Goal: Entertainment & Leisure: Browse casually

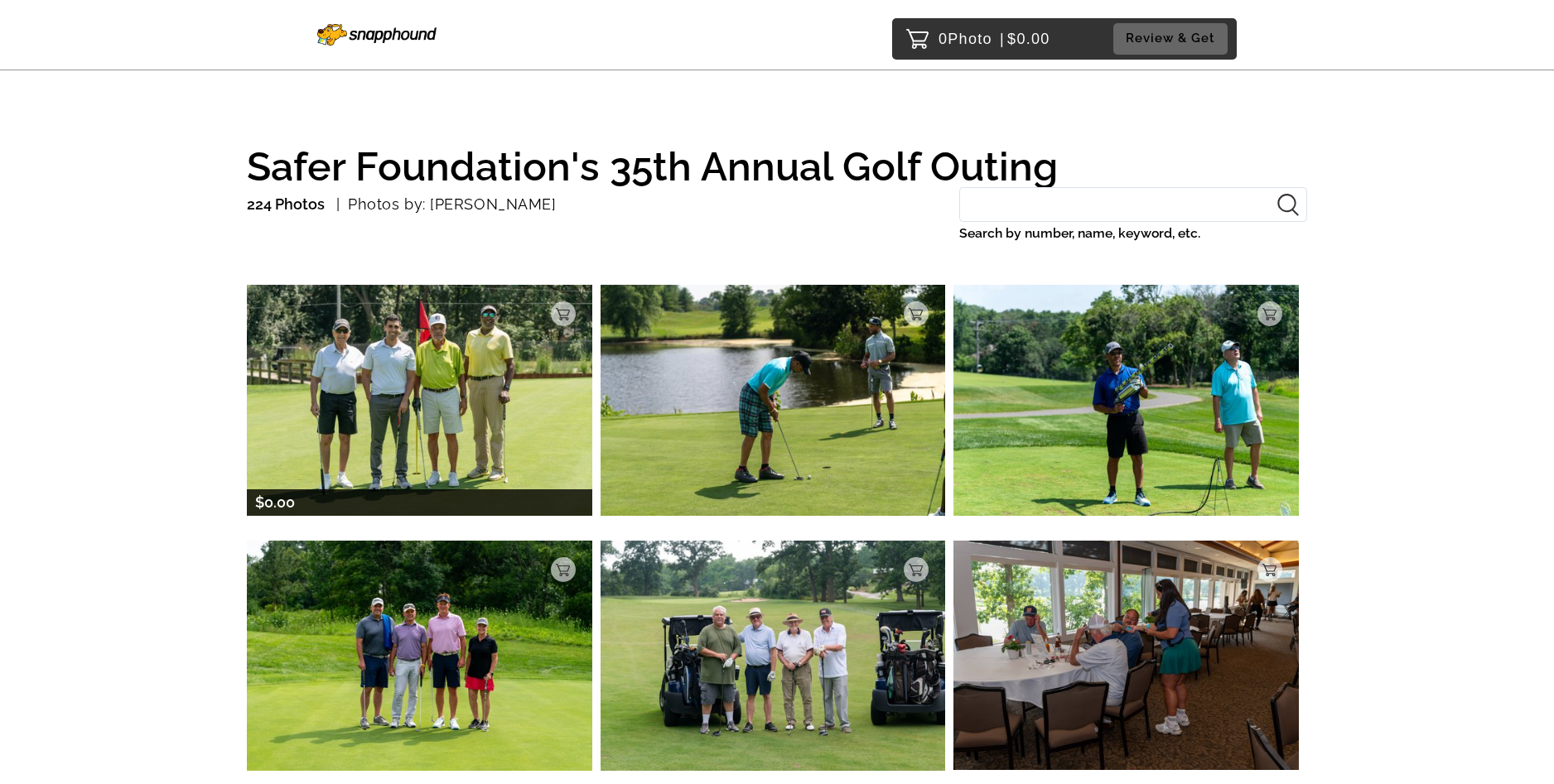
click at [489, 413] on img at bounding box center [419, 400] width 346 height 230
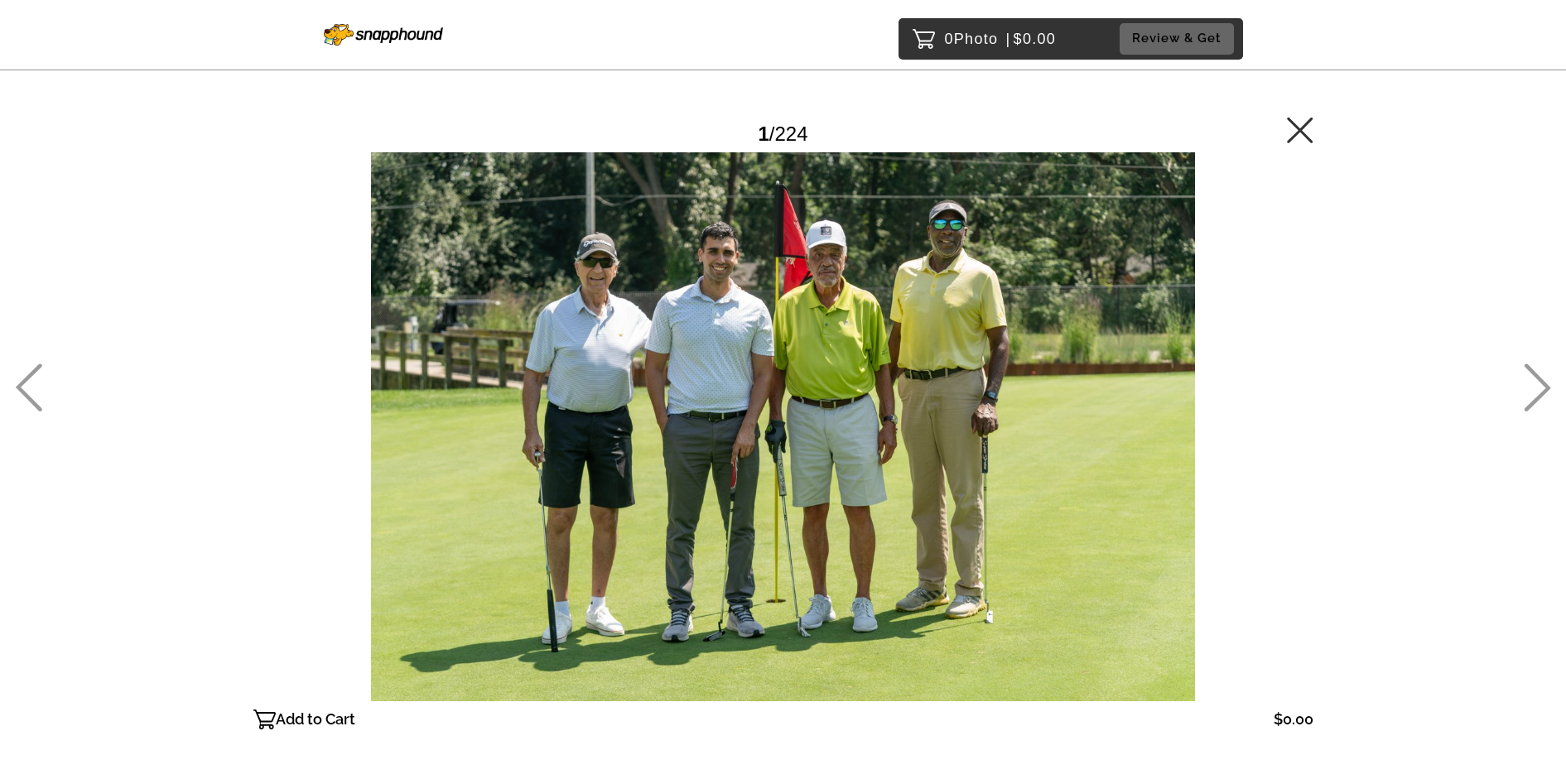
click at [1541, 382] on icon at bounding box center [1537, 388] width 27 height 48
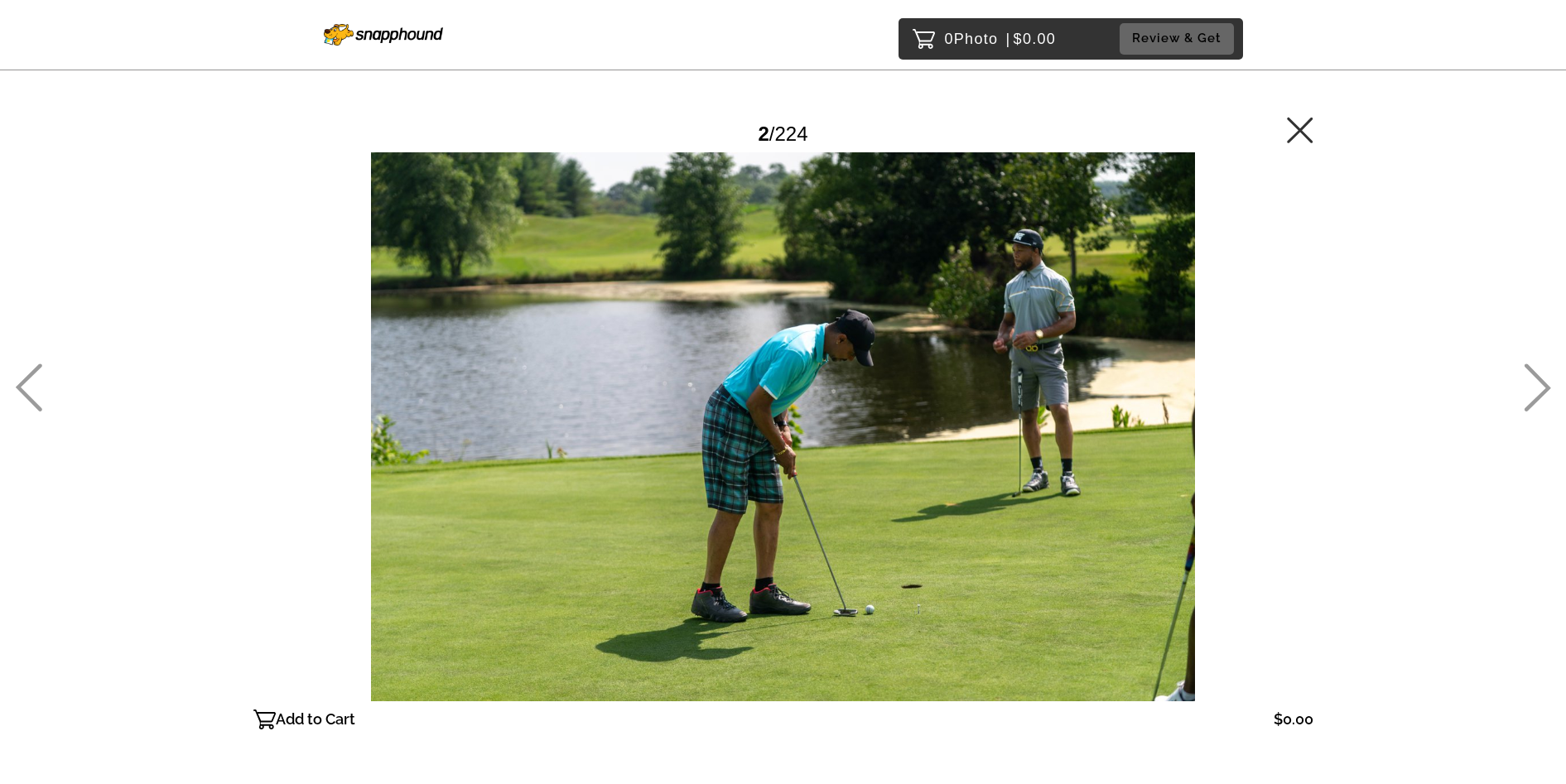
click at [1533, 396] on icon at bounding box center [1537, 387] width 28 height 48
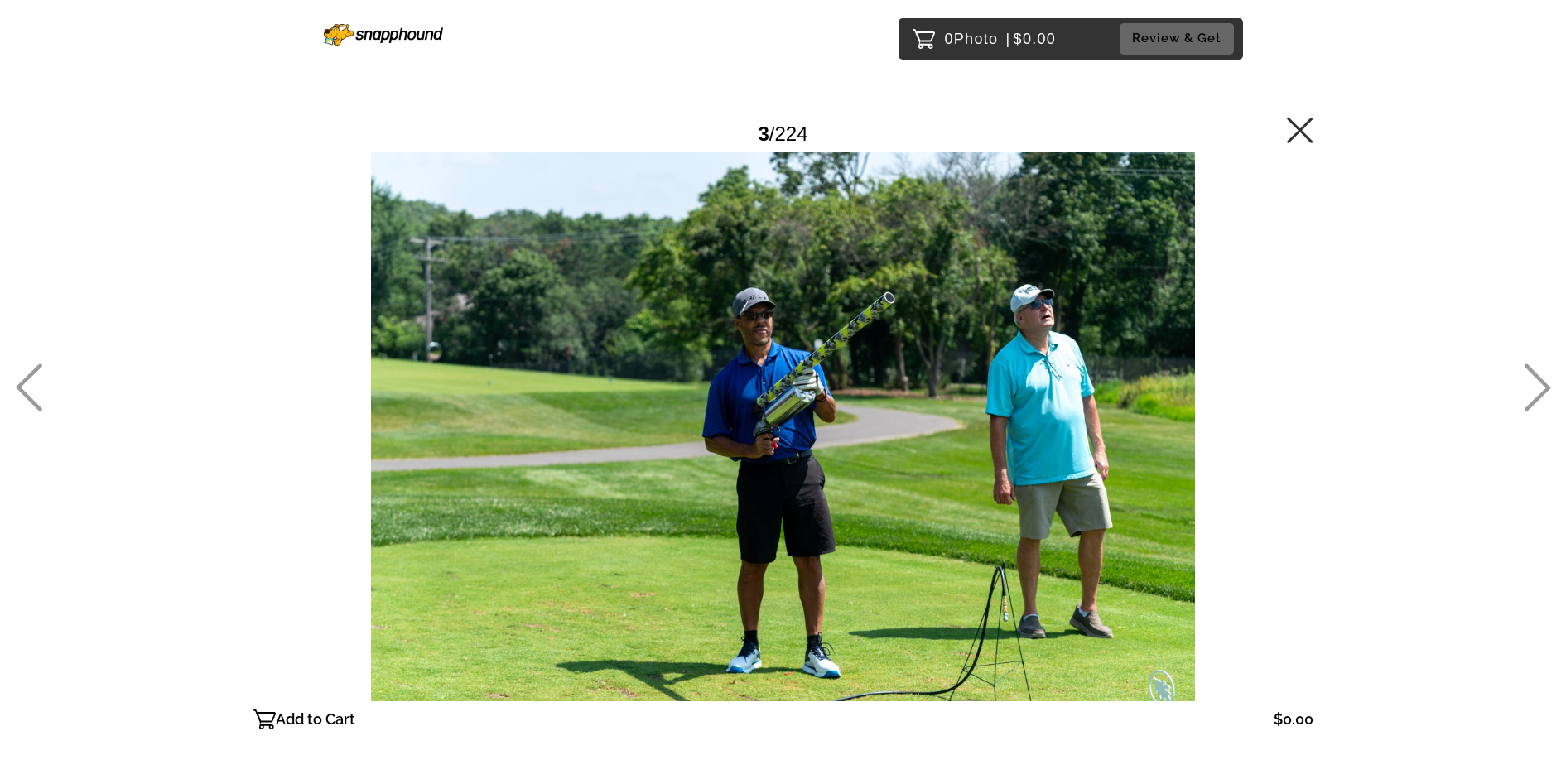
click at [1533, 396] on icon at bounding box center [1537, 387] width 28 height 48
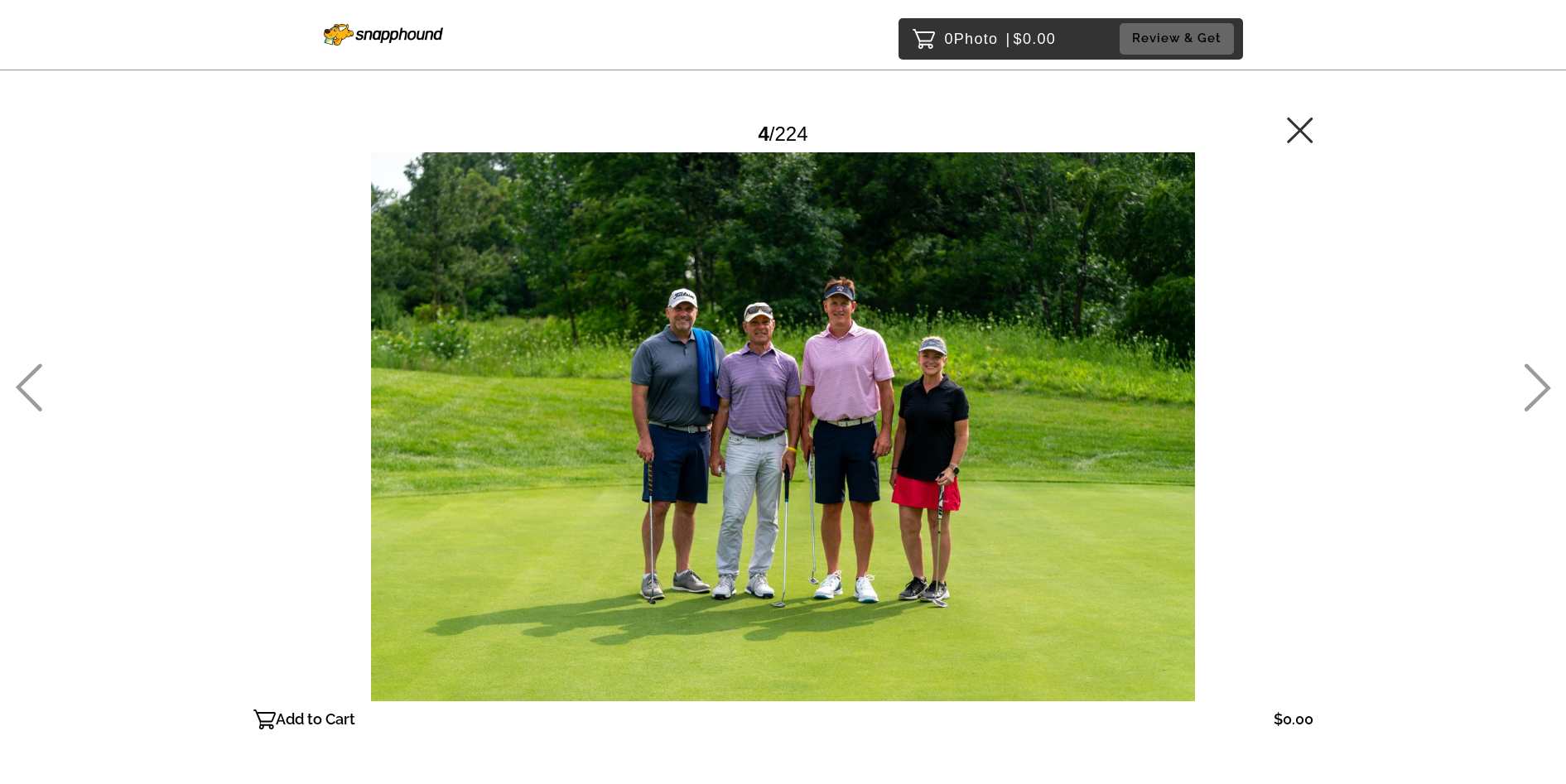
click at [1533, 396] on icon at bounding box center [1537, 387] width 28 height 48
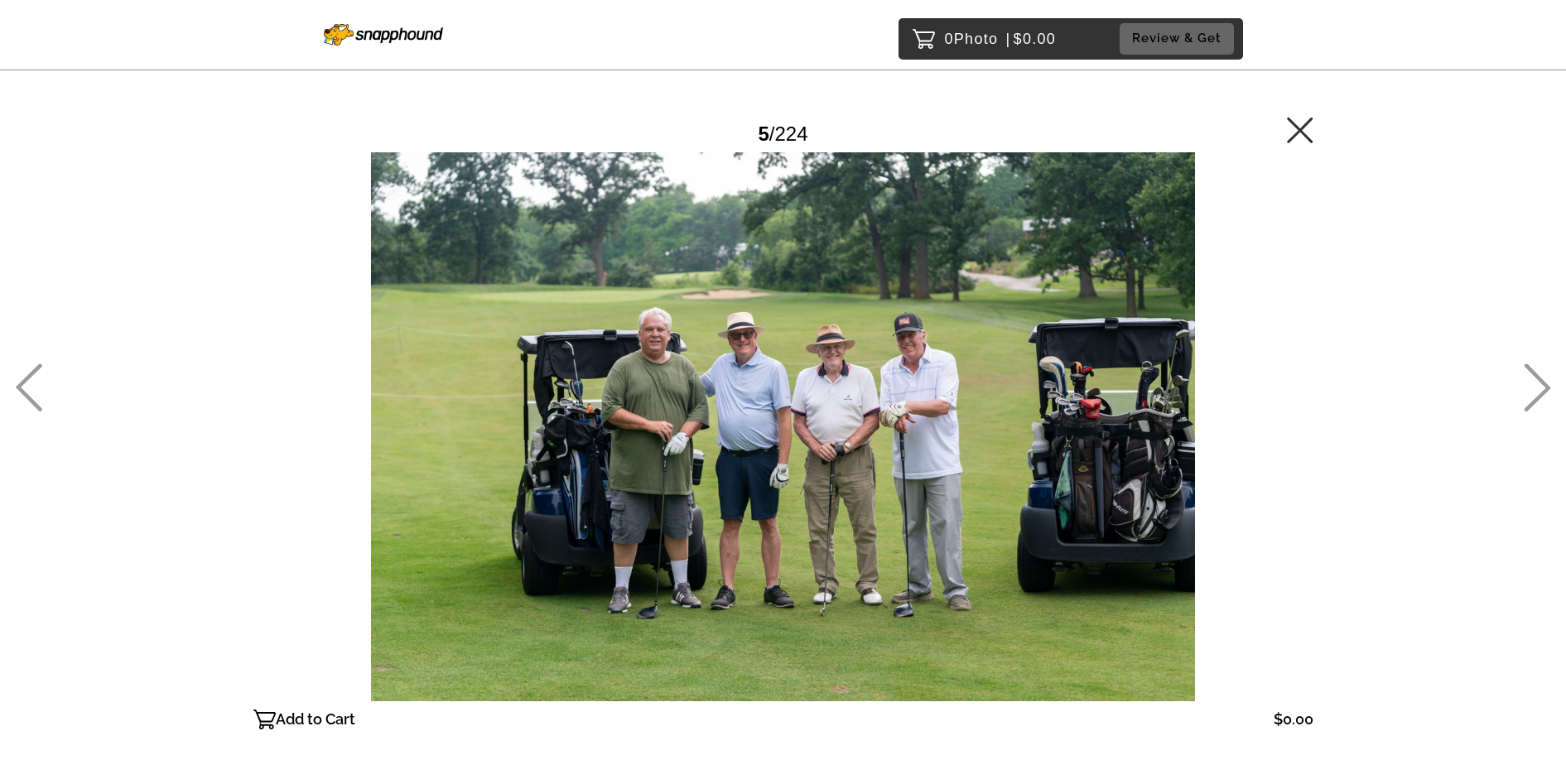
click at [1533, 396] on icon at bounding box center [1537, 387] width 28 height 48
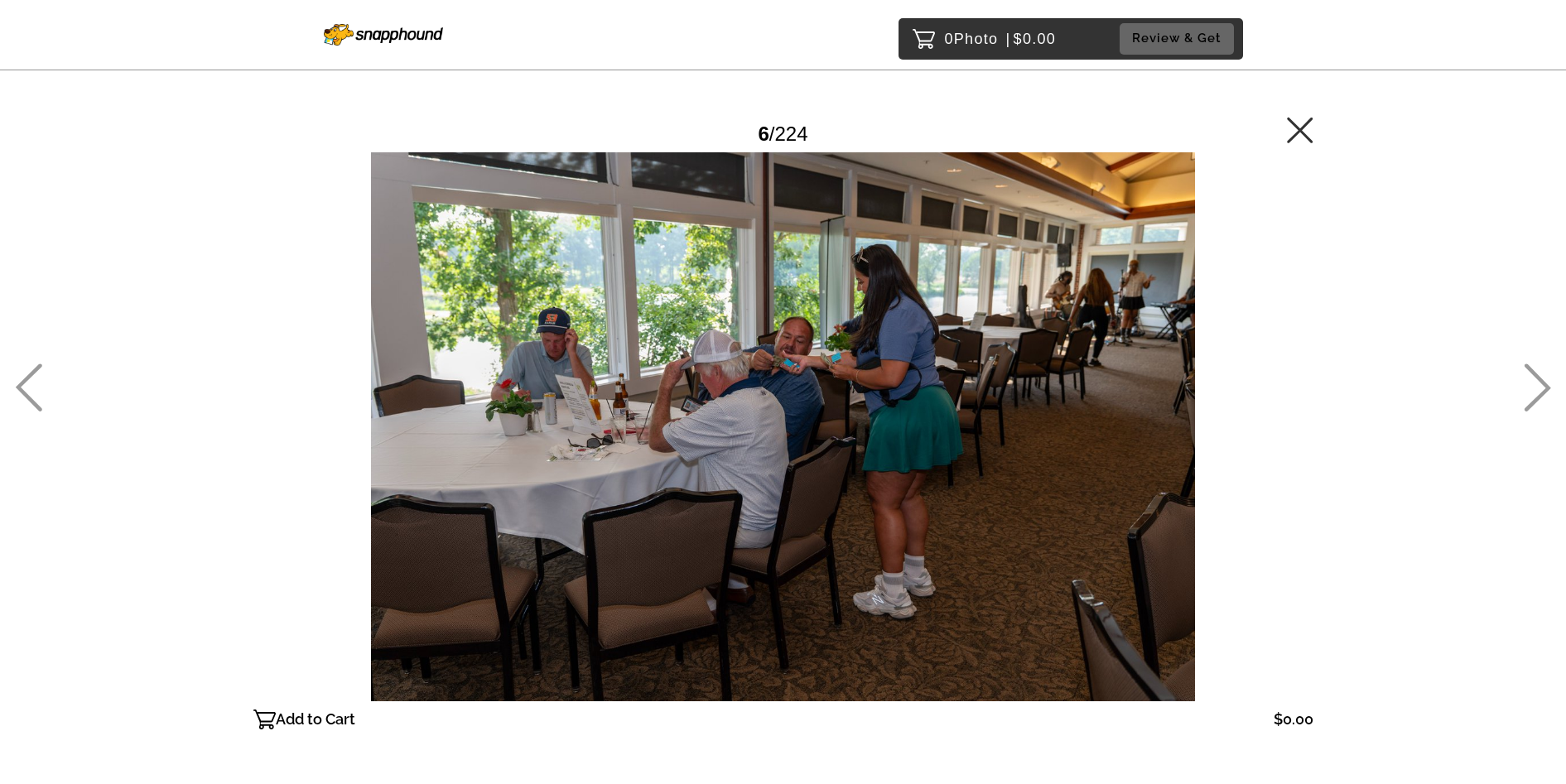
click at [1543, 392] on icon at bounding box center [1537, 388] width 27 height 48
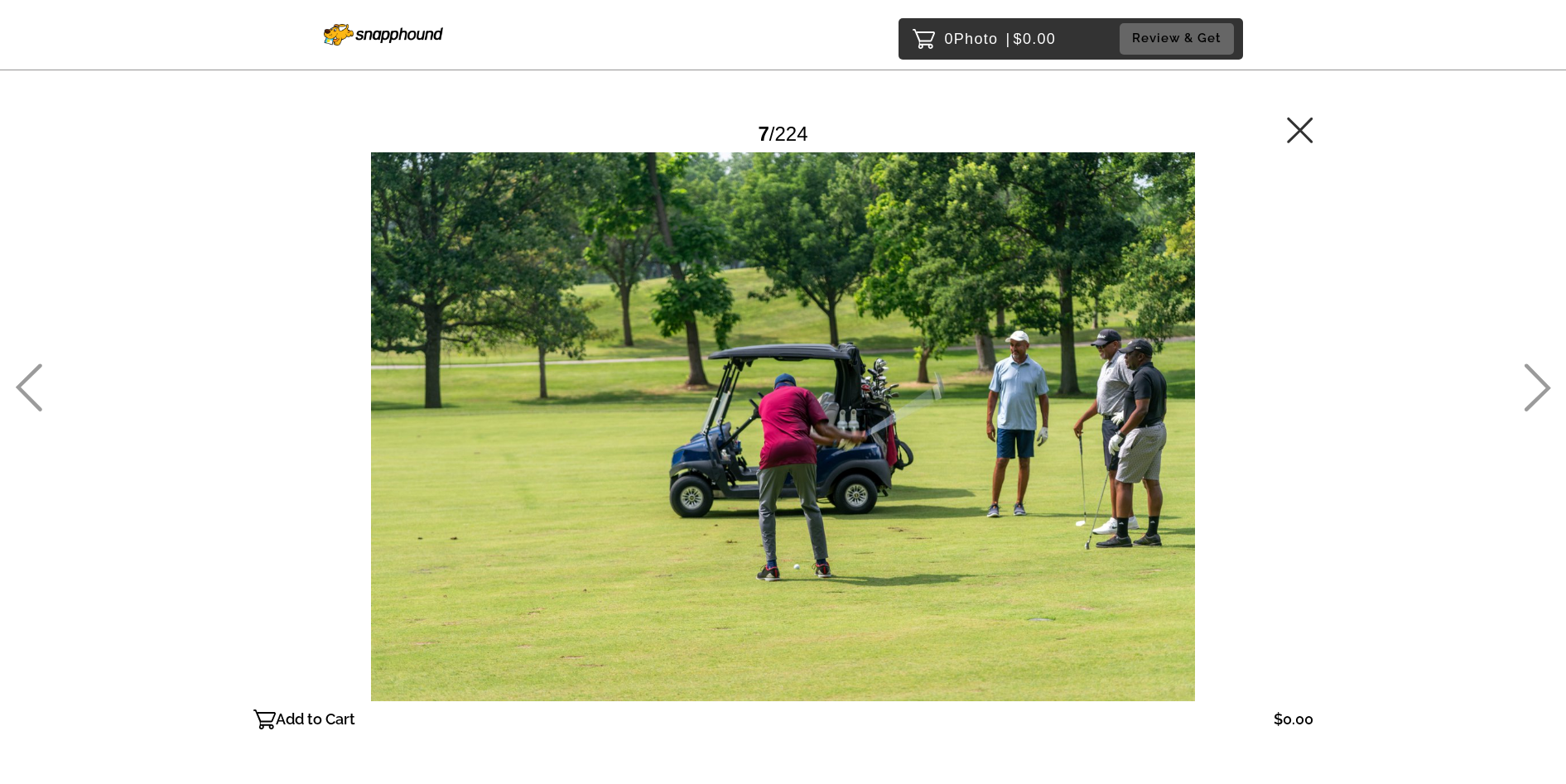
click at [1539, 396] on icon at bounding box center [1537, 388] width 27 height 48
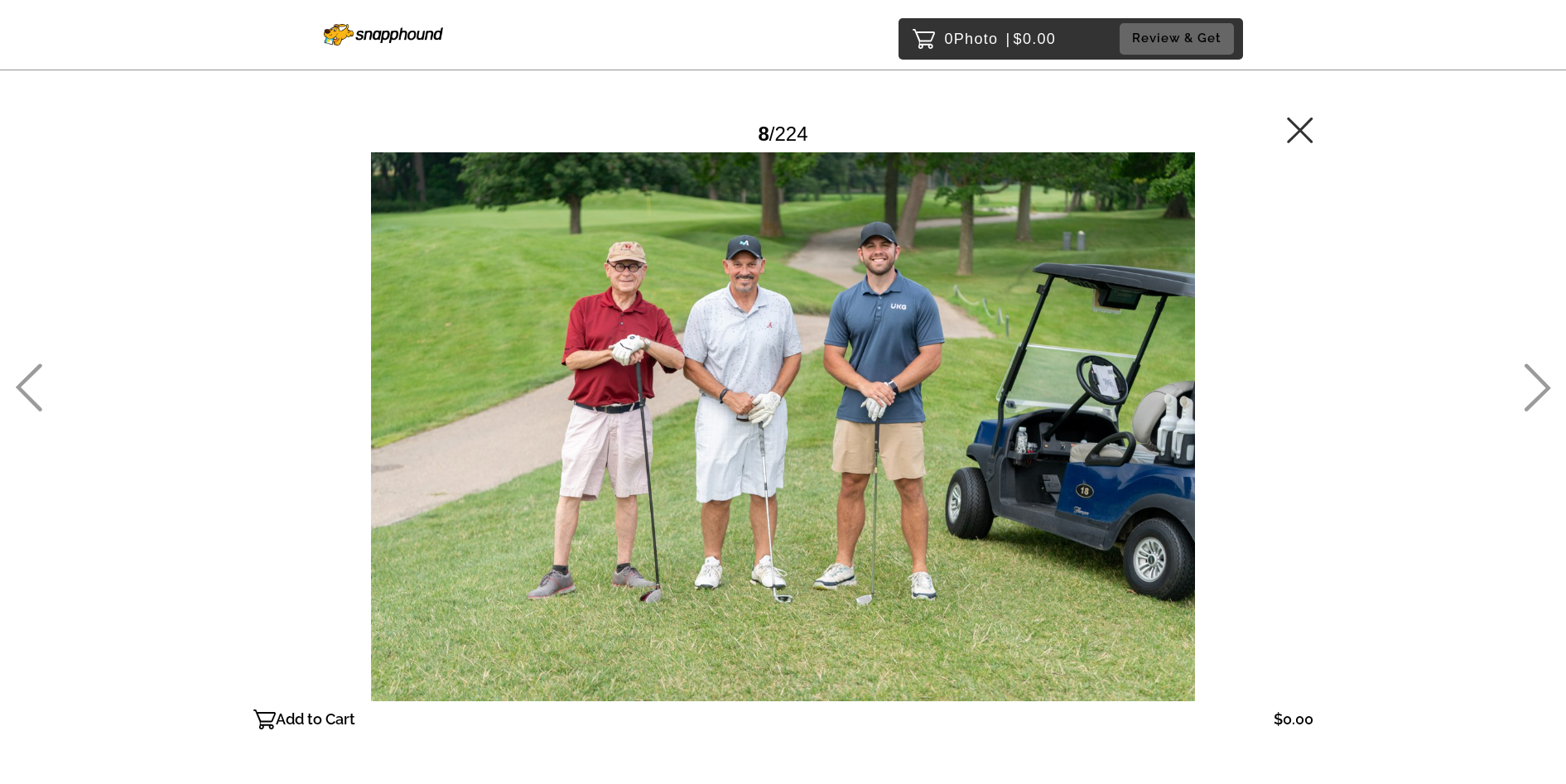
click at [1539, 396] on icon at bounding box center [1537, 388] width 27 height 48
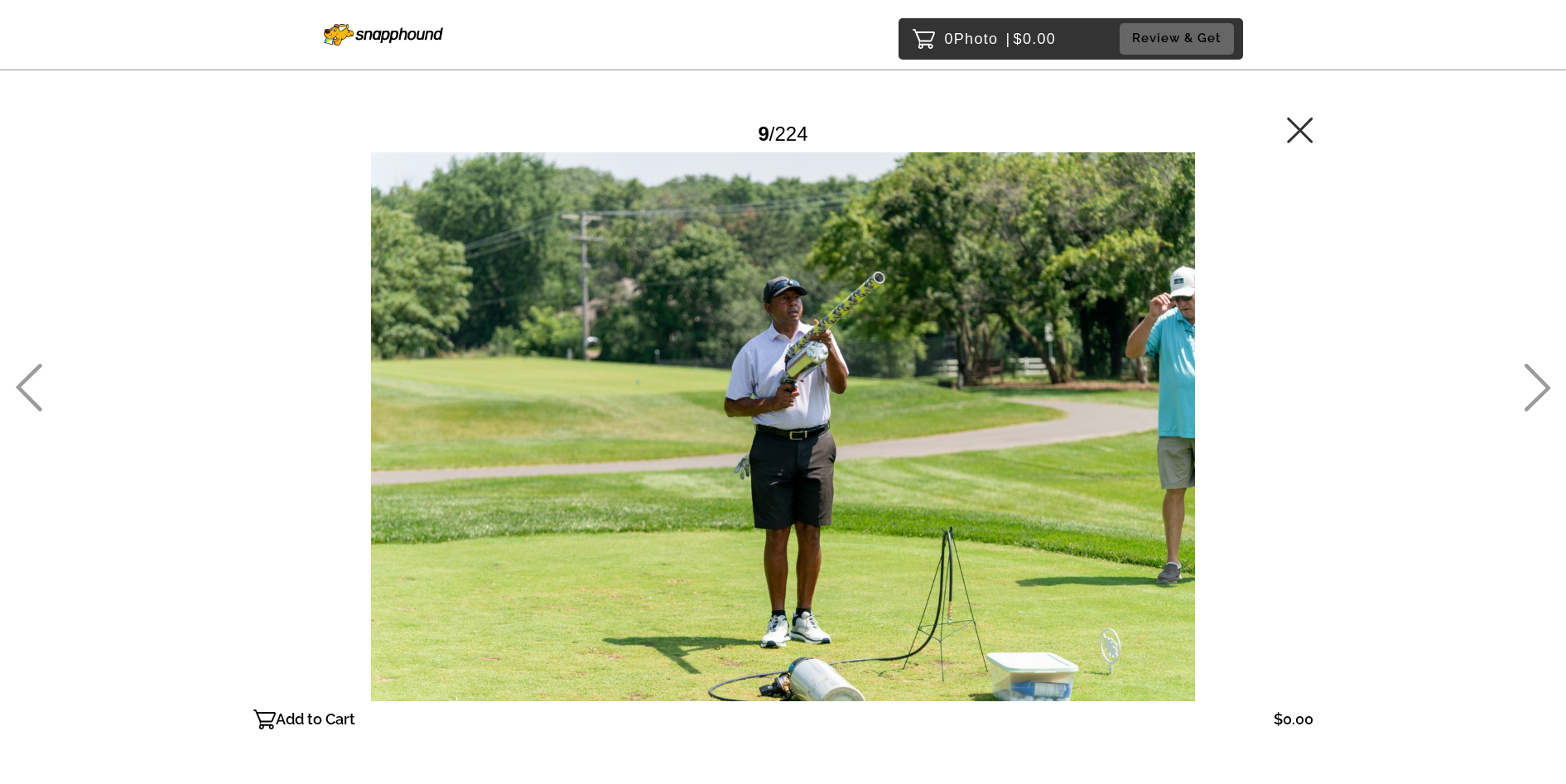
click at [1539, 396] on icon at bounding box center [1537, 388] width 27 height 48
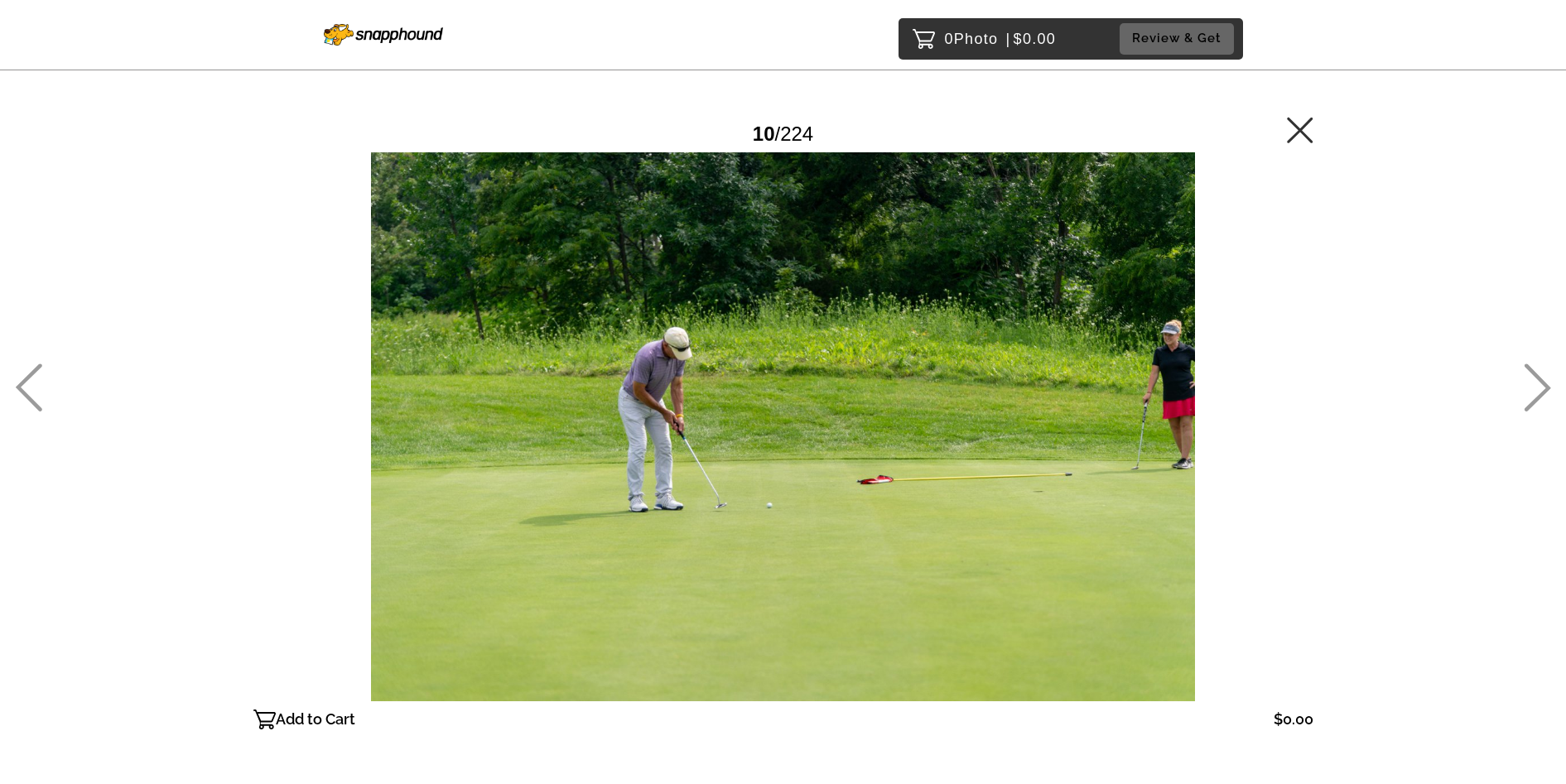
click at [1539, 396] on icon at bounding box center [1537, 388] width 27 height 48
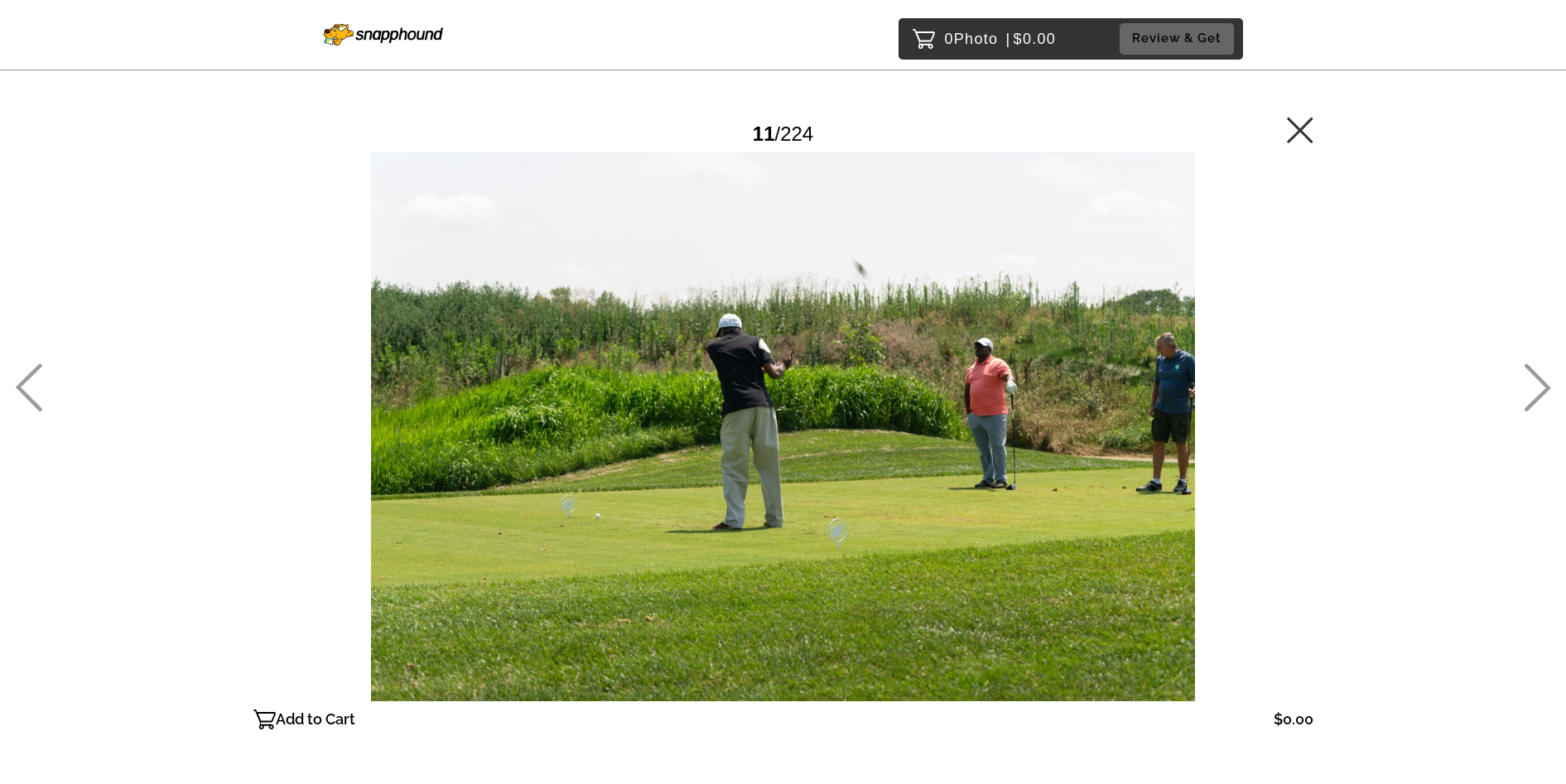
click at [1540, 387] on icon at bounding box center [1537, 387] width 28 height 48
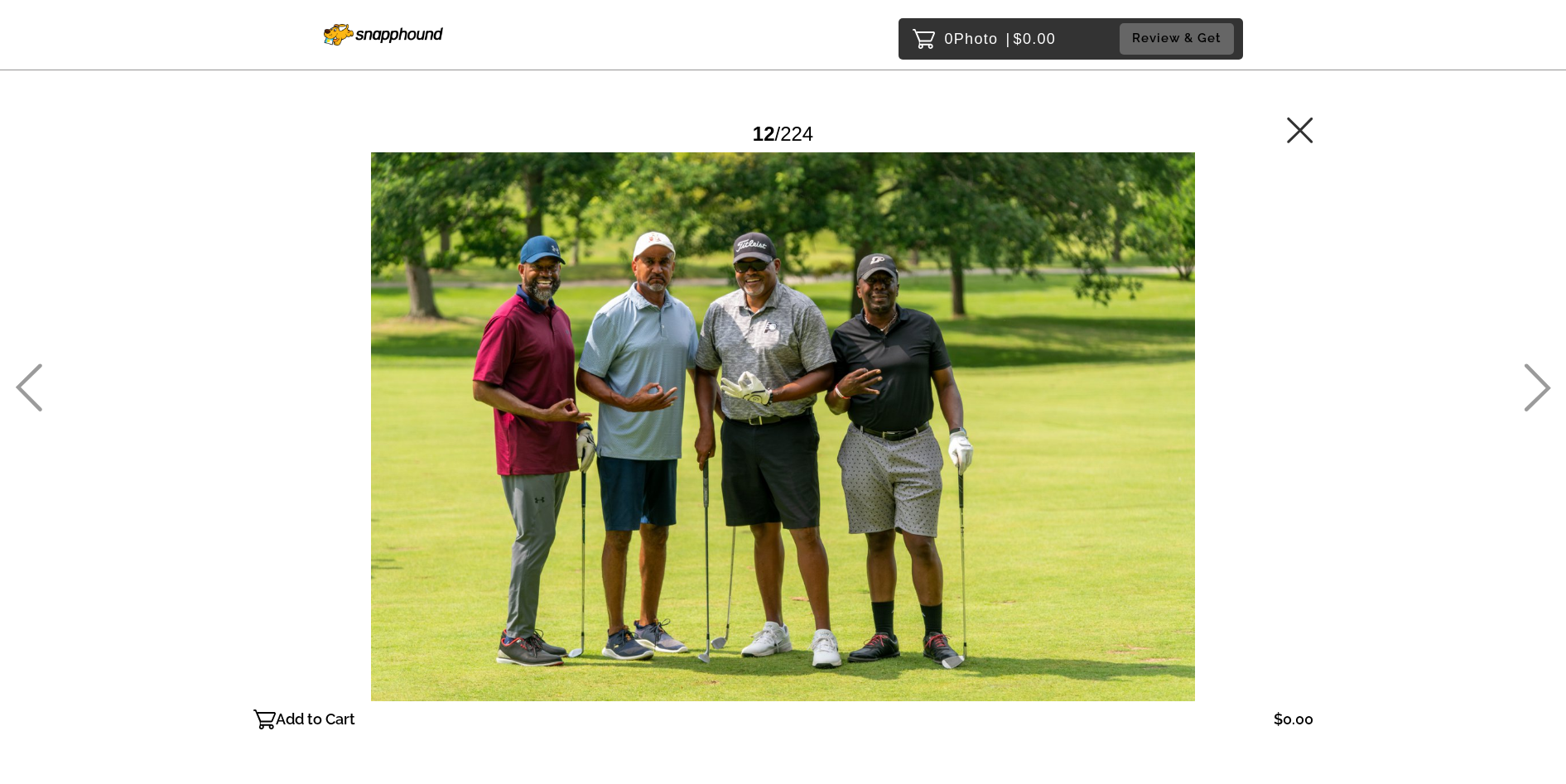
click at [1537, 385] on icon at bounding box center [1537, 387] width 28 height 48
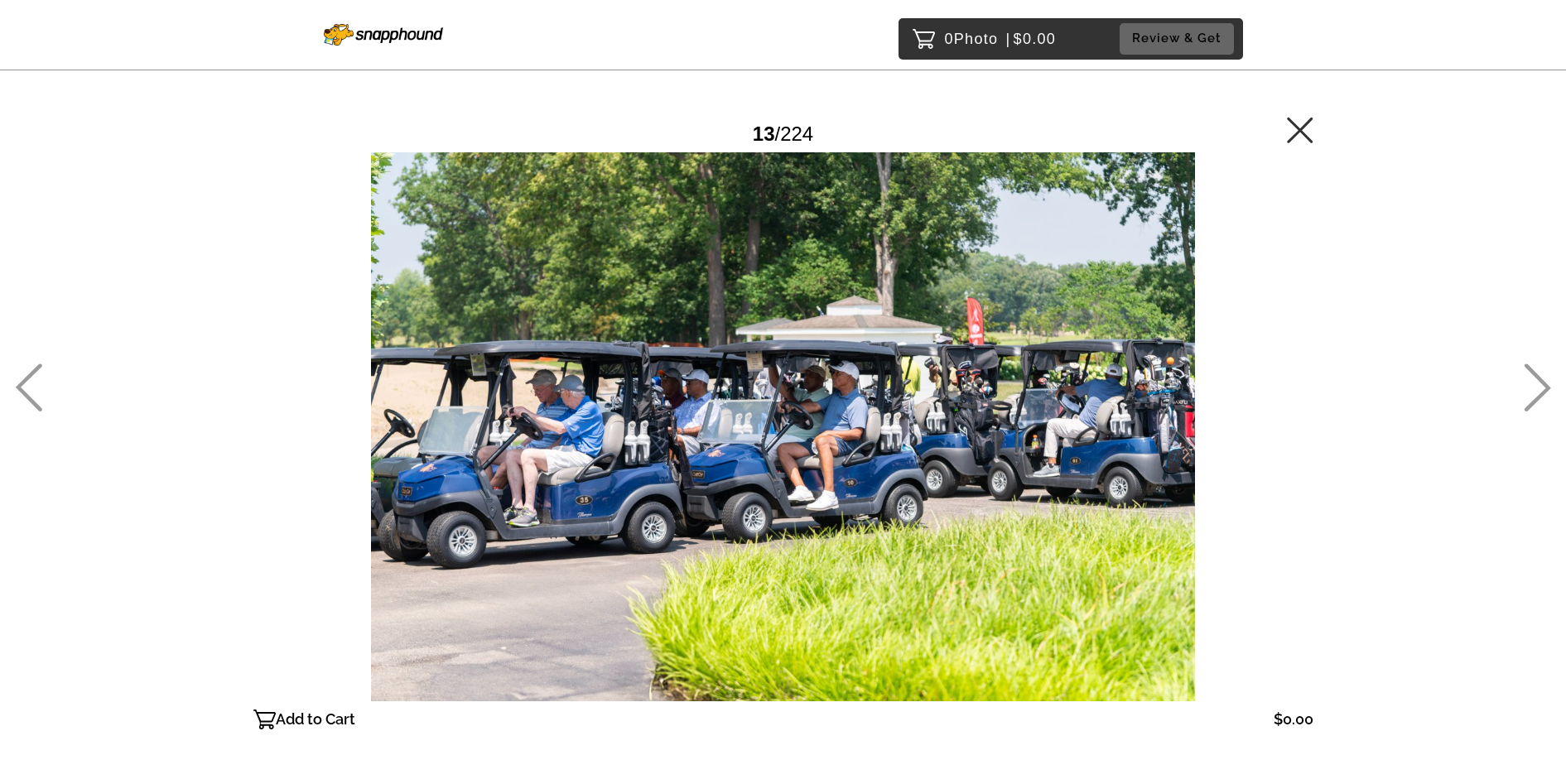
click at [1537, 385] on icon at bounding box center [1537, 387] width 28 height 48
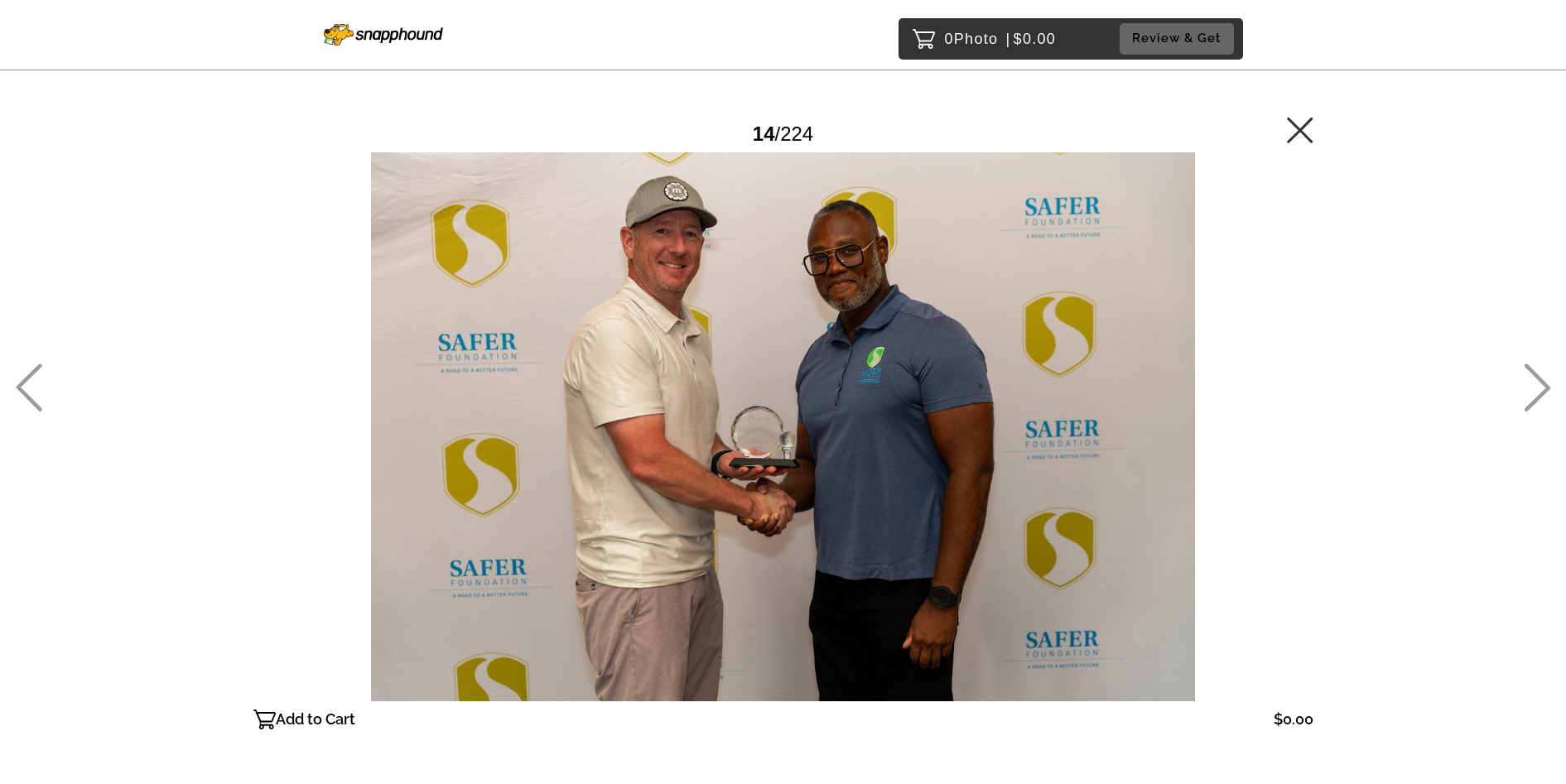
click at [1537, 385] on icon at bounding box center [1537, 387] width 28 height 48
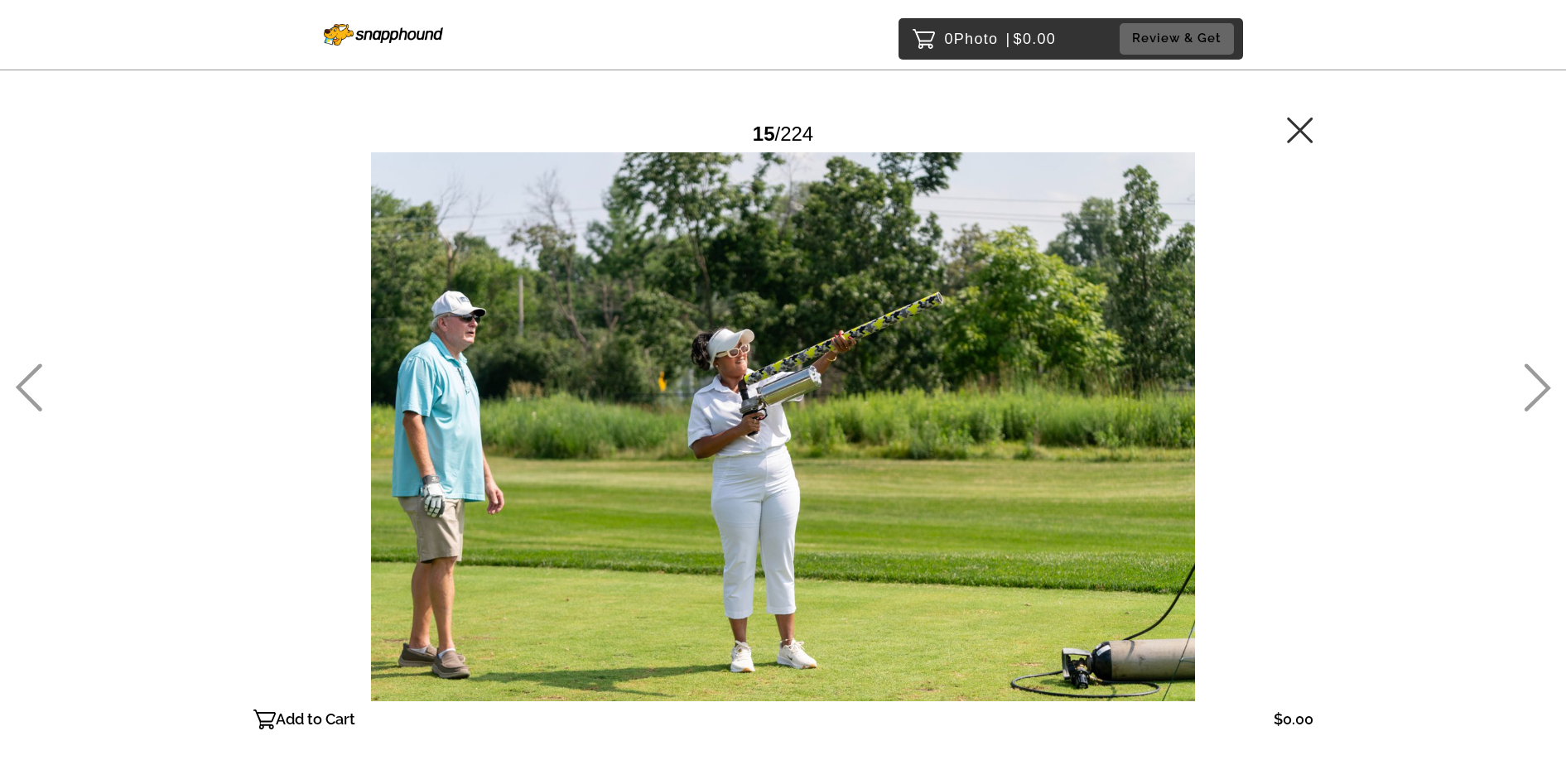
click at [1537, 385] on icon at bounding box center [1537, 387] width 28 height 48
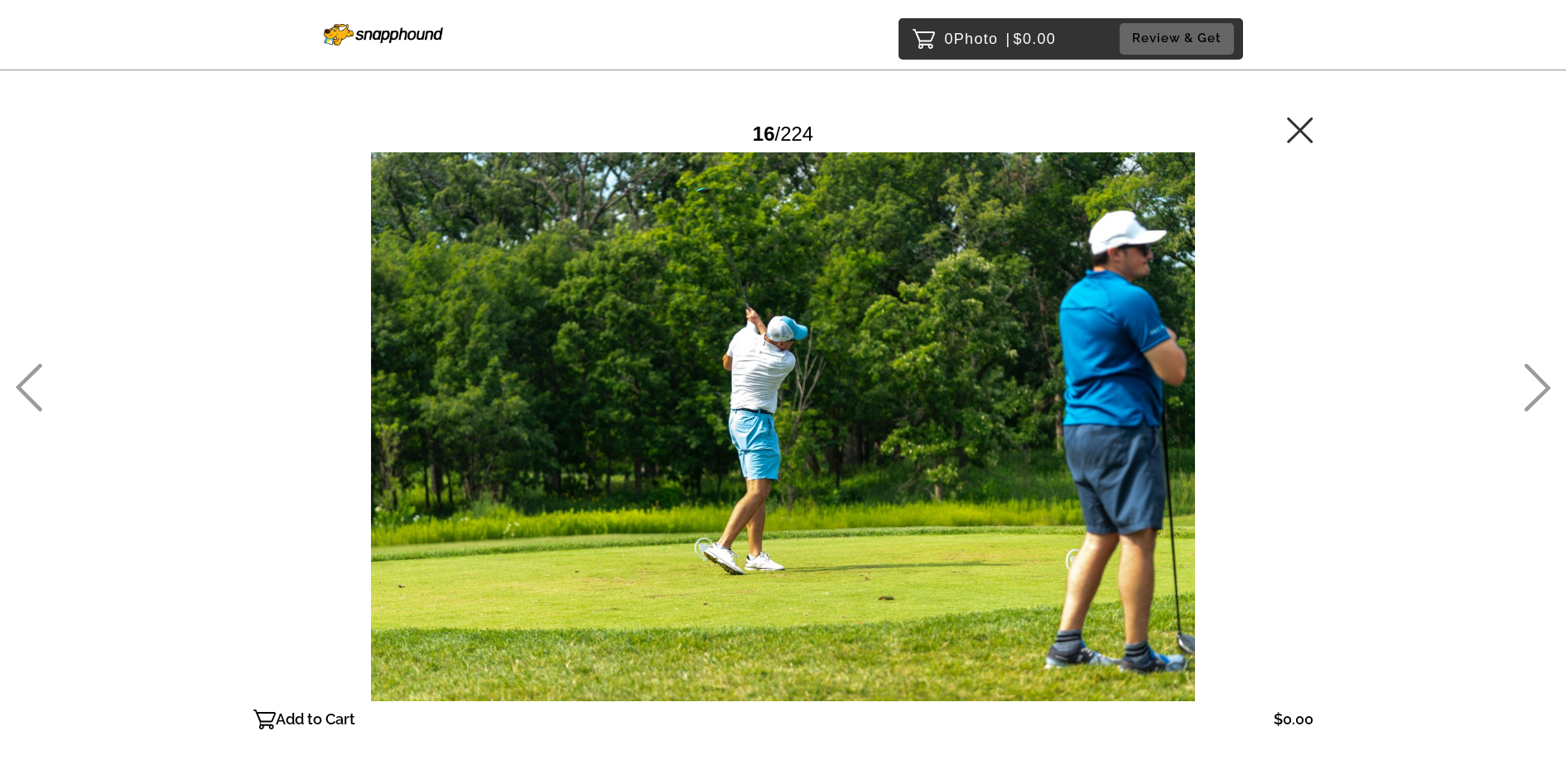
click at [1537, 385] on icon at bounding box center [1537, 387] width 28 height 48
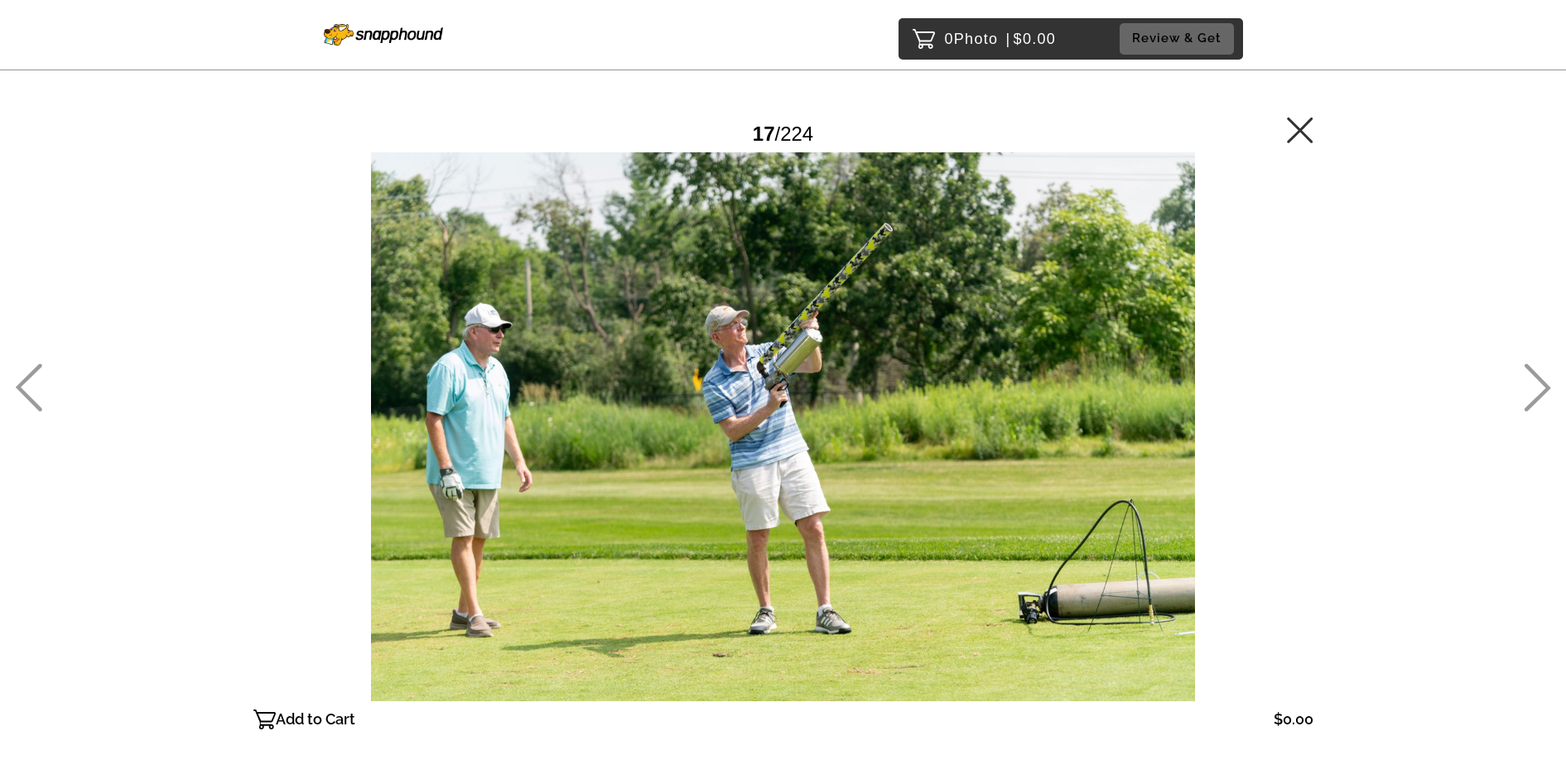
click at [1537, 385] on icon at bounding box center [1537, 387] width 28 height 48
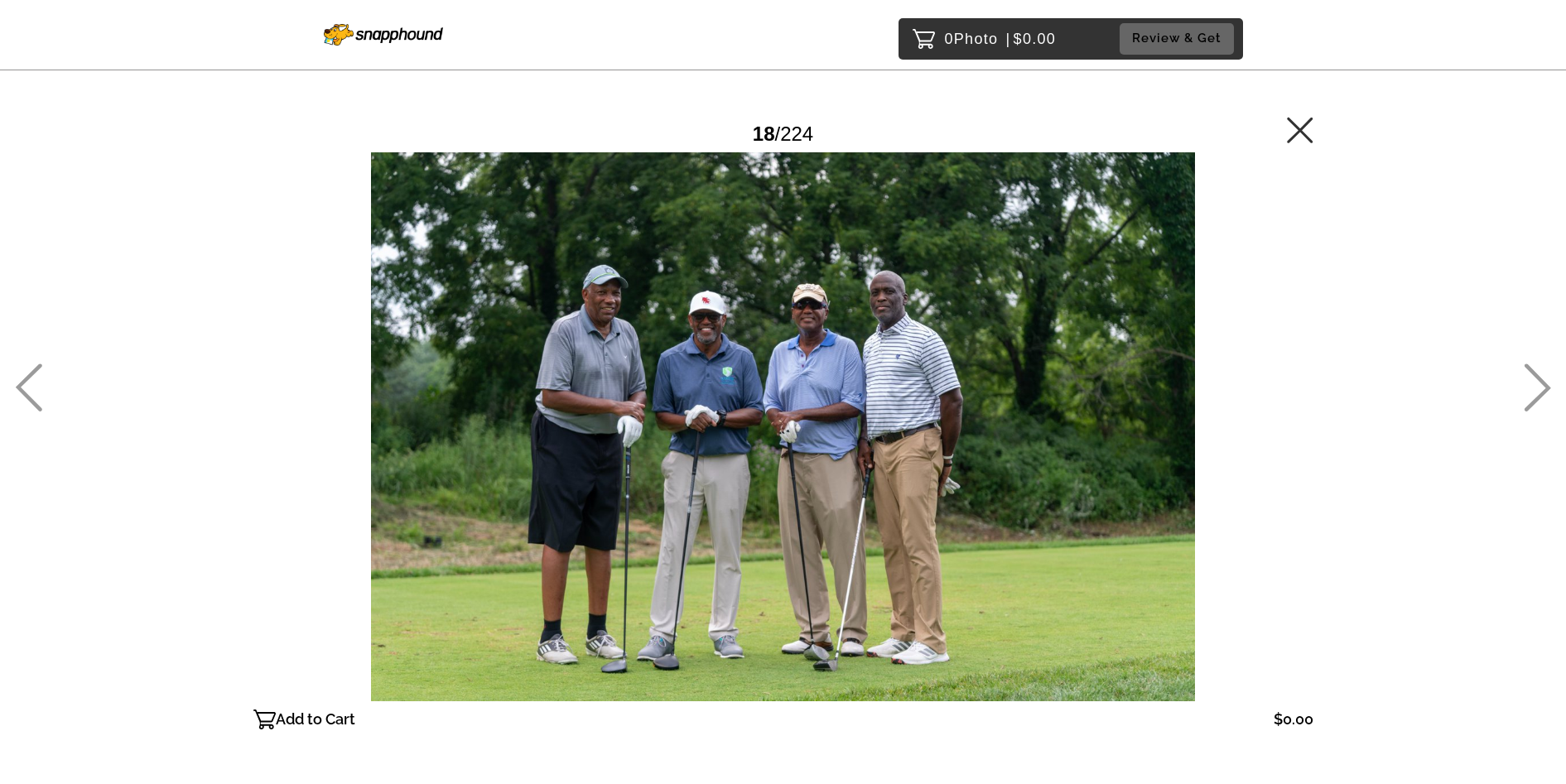
click at [1537, 380] on icon at bounding box center [1537, 387] width 28 height 48
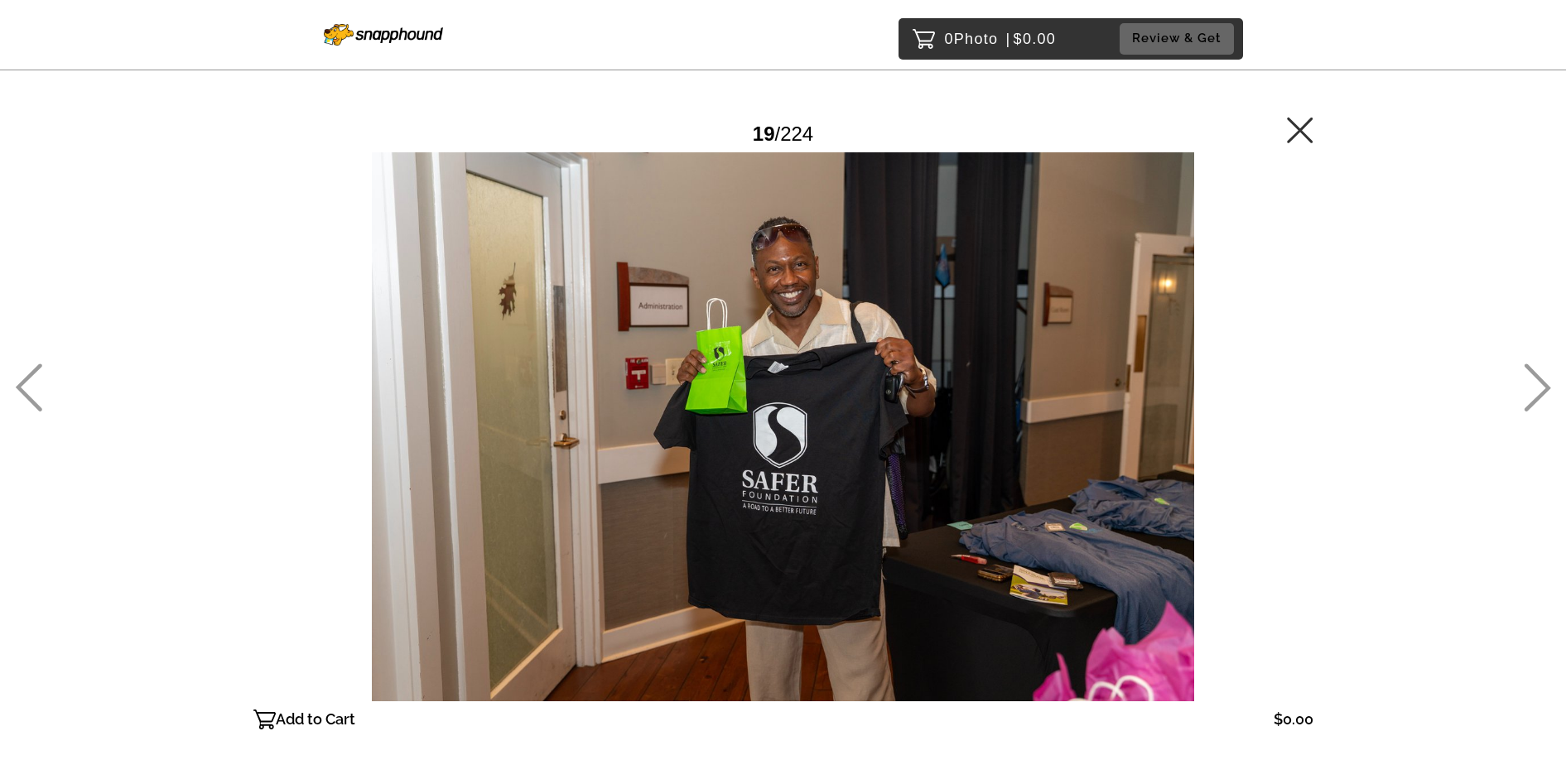
click at [1536, 380] on icon at bounding box center [1537, 387] width 28 height 48
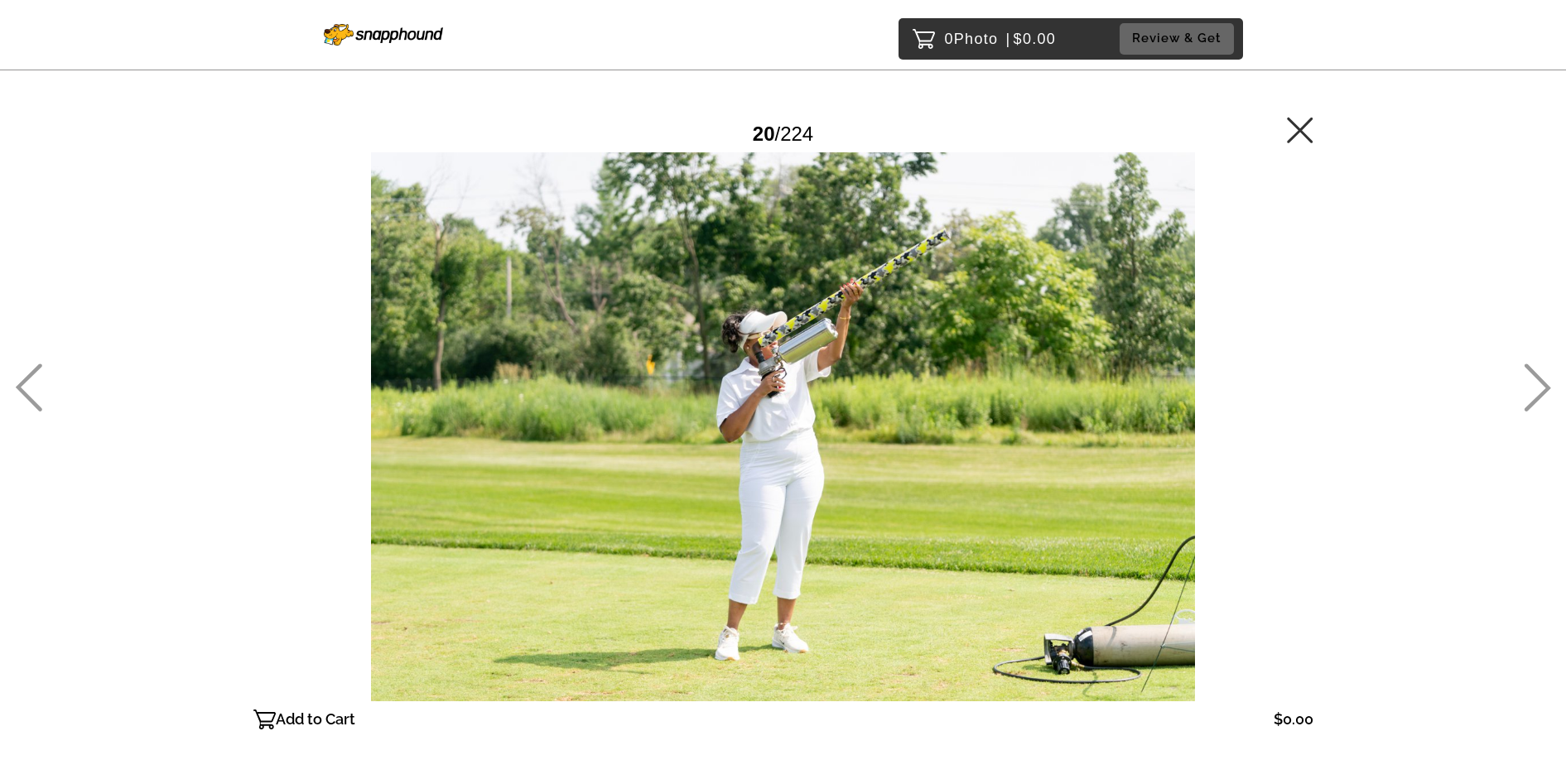
click at [1536, 380] on icon at bounding box center [1537, 387] width 28 height 48
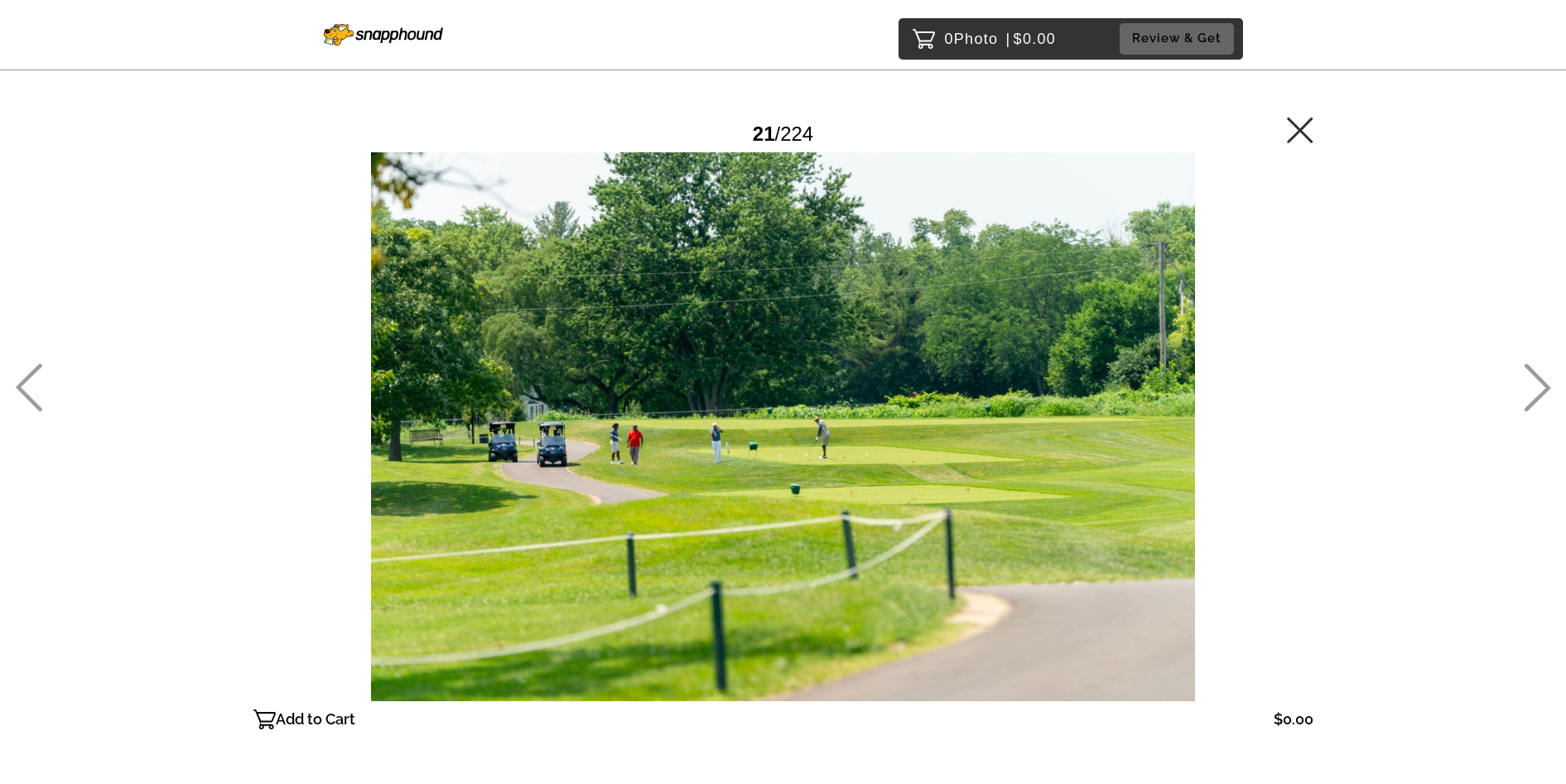
click at [1536, 380] on icon at bounding box center [1537, 387] width 28 height 48
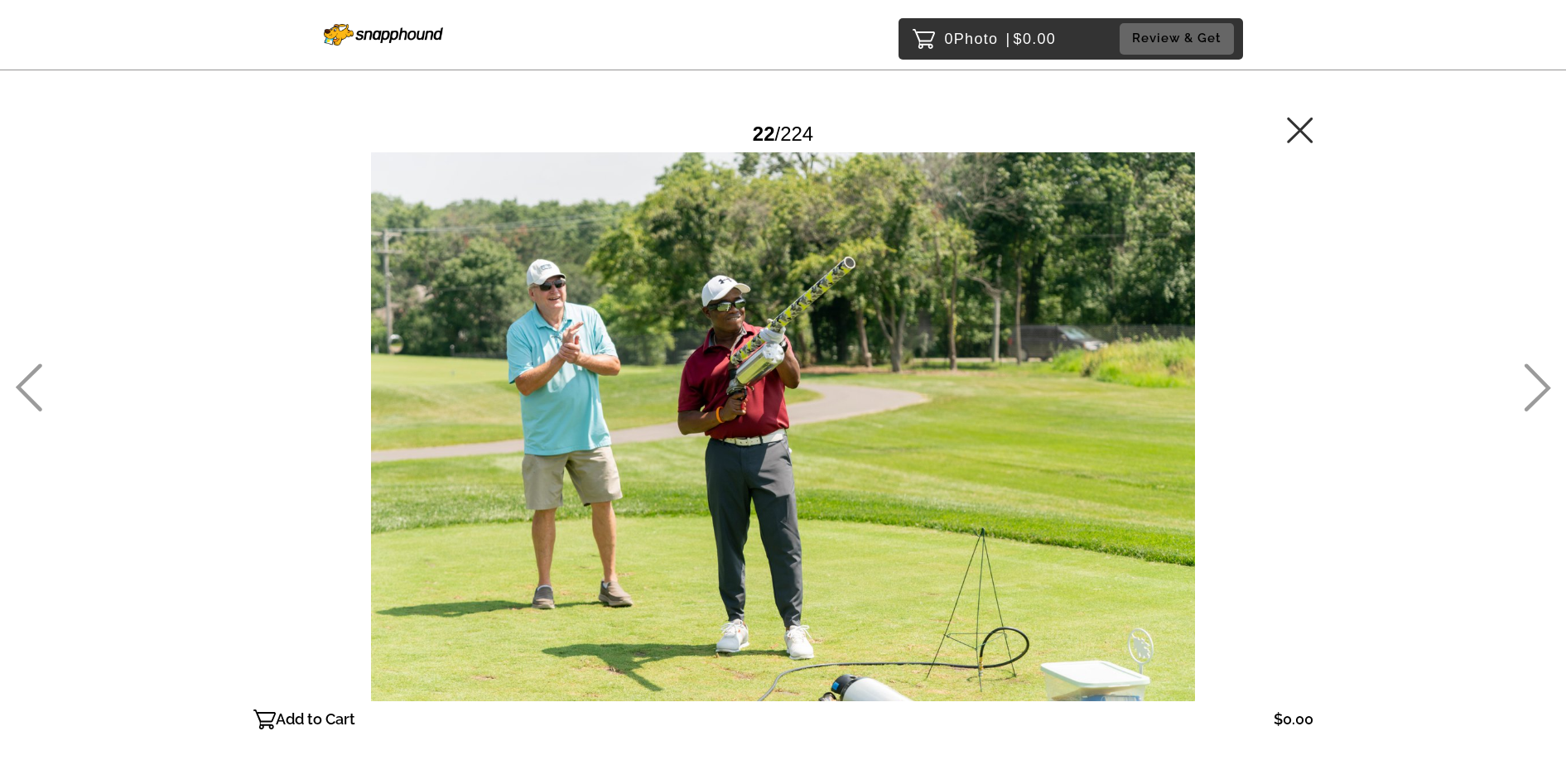
click at [1536, 380] on icon at bounding box center [1537, 387] width 28 height 48
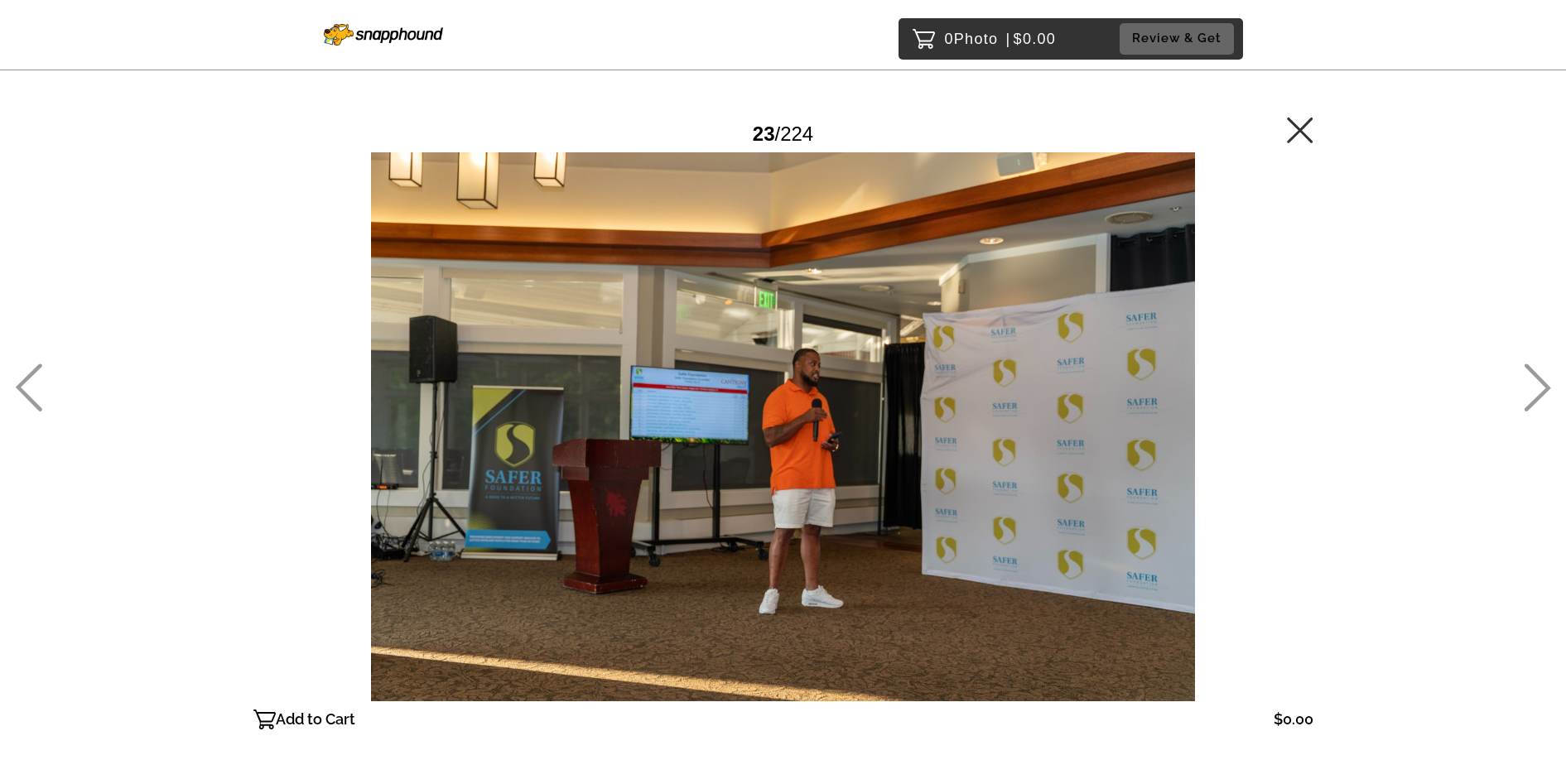
click at [1536, 380] on icon at bounding box center [1537, 387] width 28 height 48
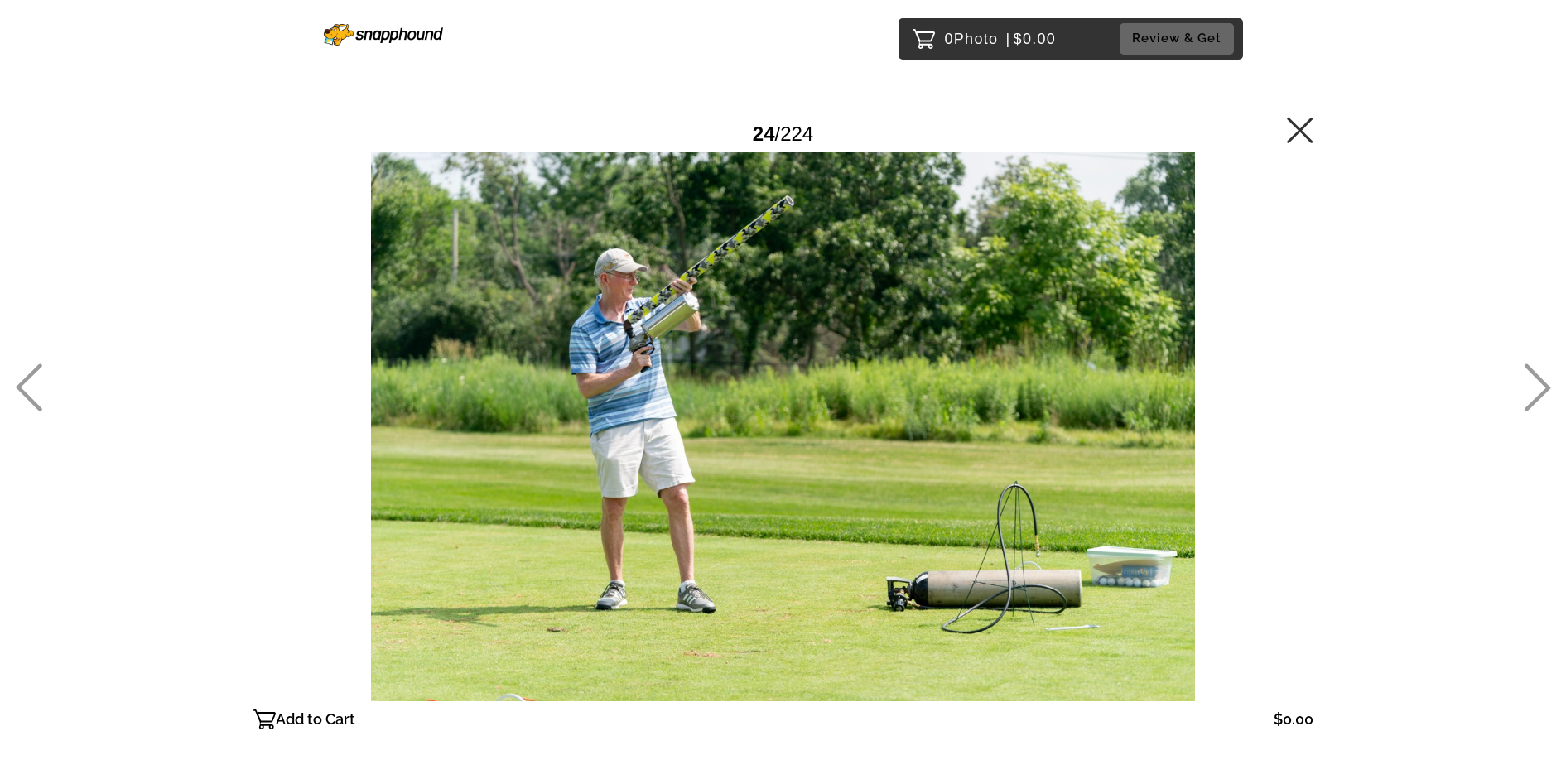
click at [1536, 380] on icon at bounding box center [1537, 387] width 28 height 48
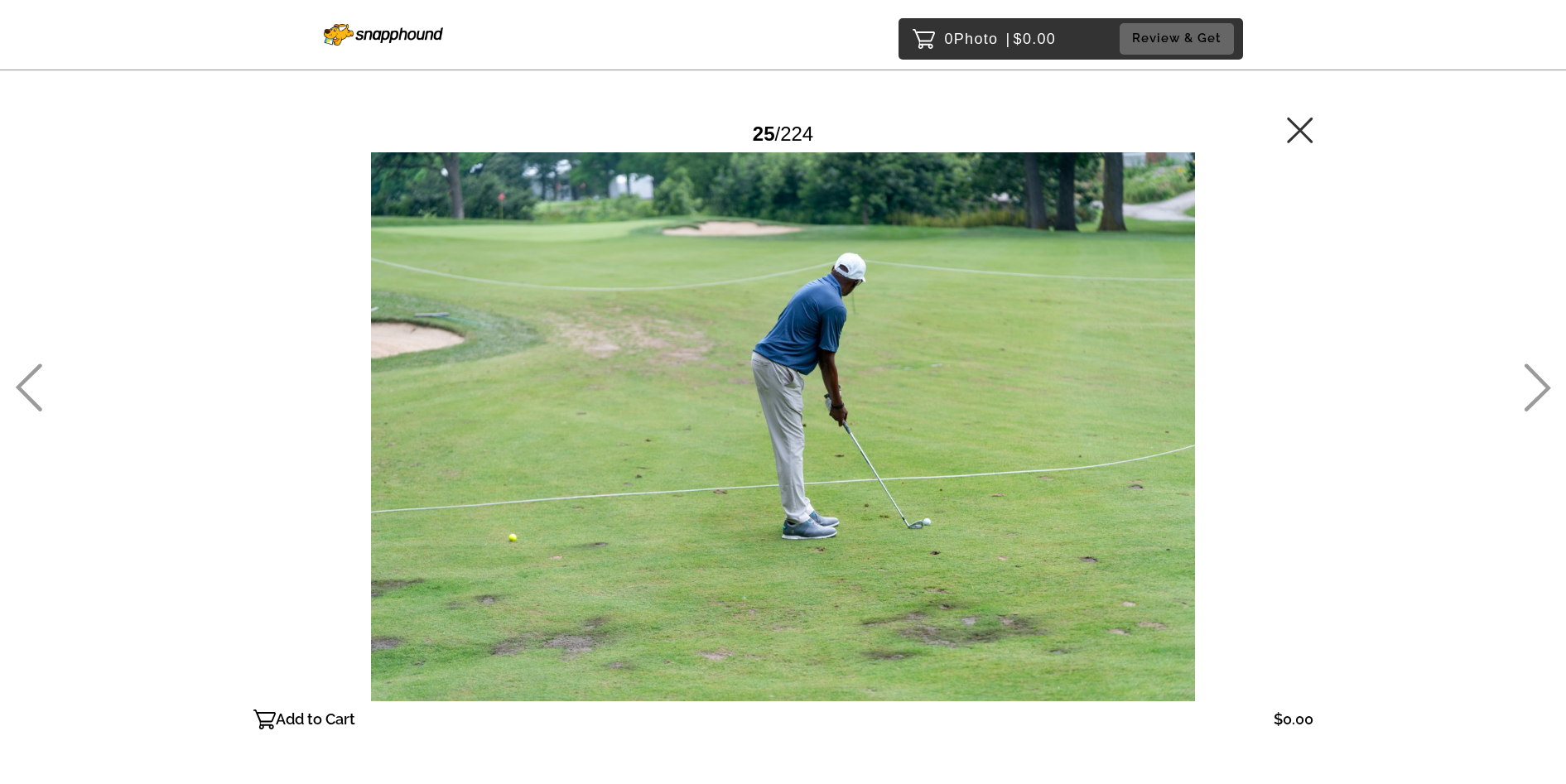
click at [1536, 380] on icon at bounding box center [1537, 387] width 28 height 48
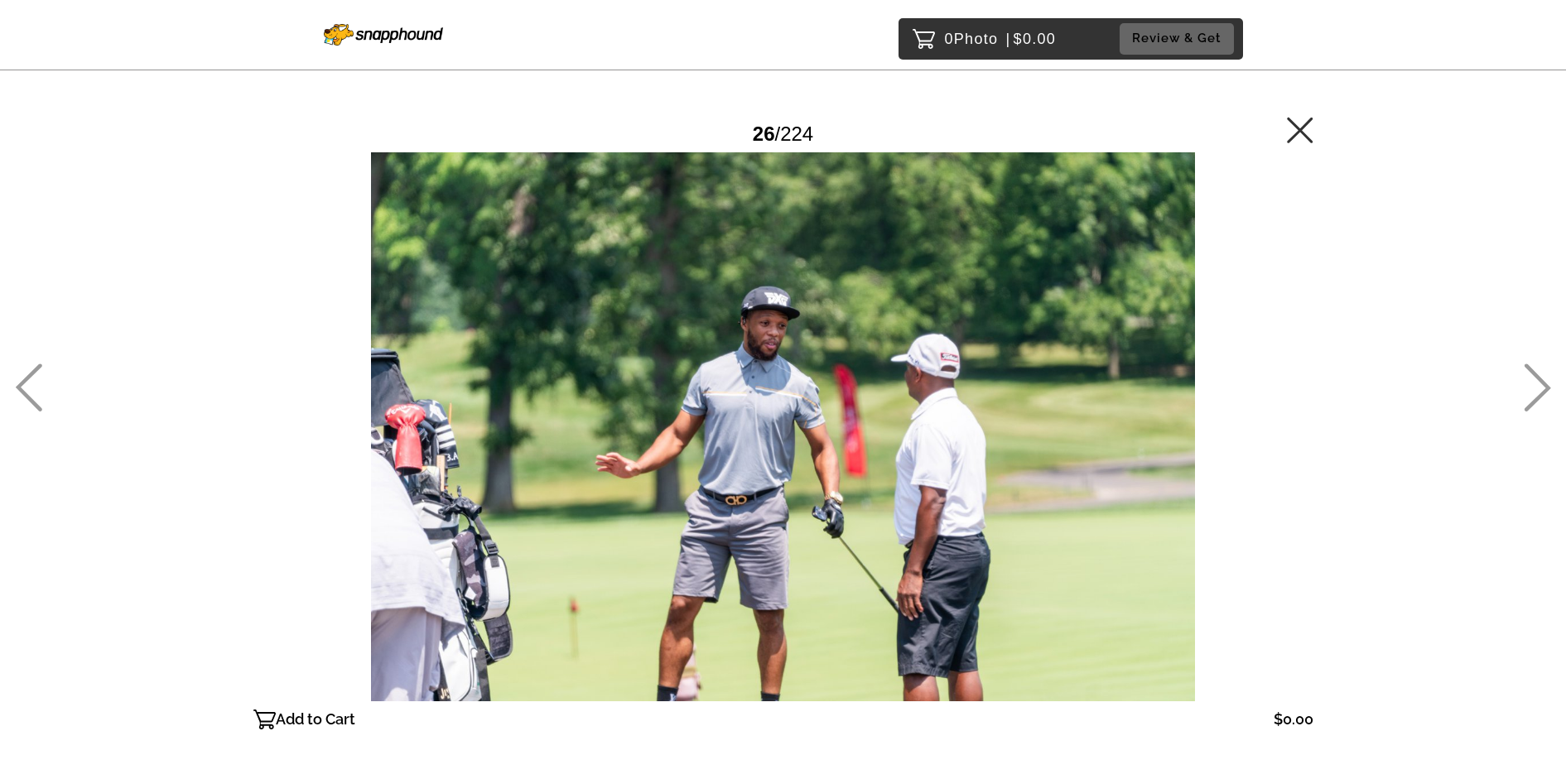
click at [1536, 380] on icon at bounding box center [1537, 387] width 28 height 48
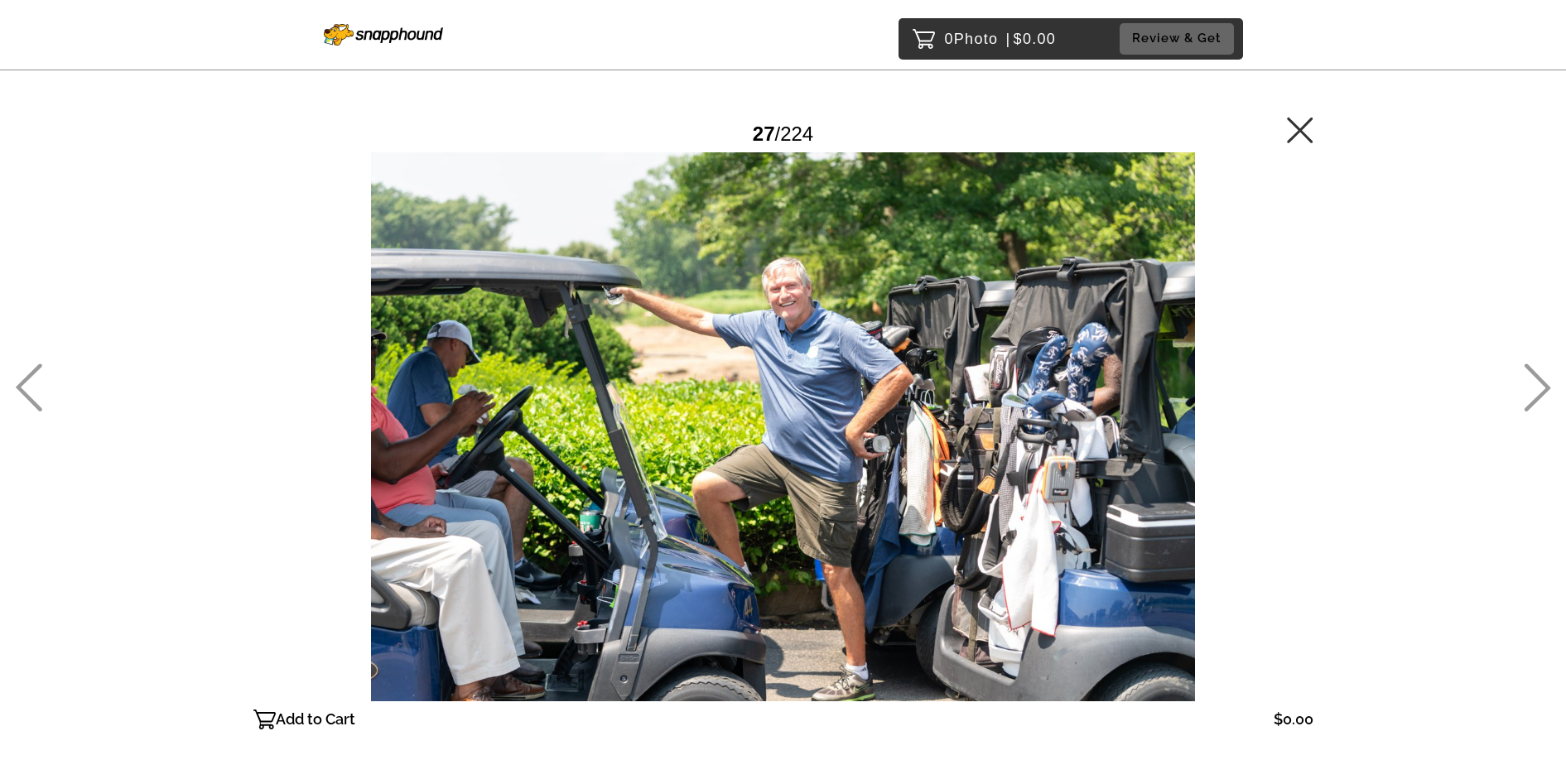
click at [1536, 380] on icon at bounding box center [1537, 387] width 28 height 48
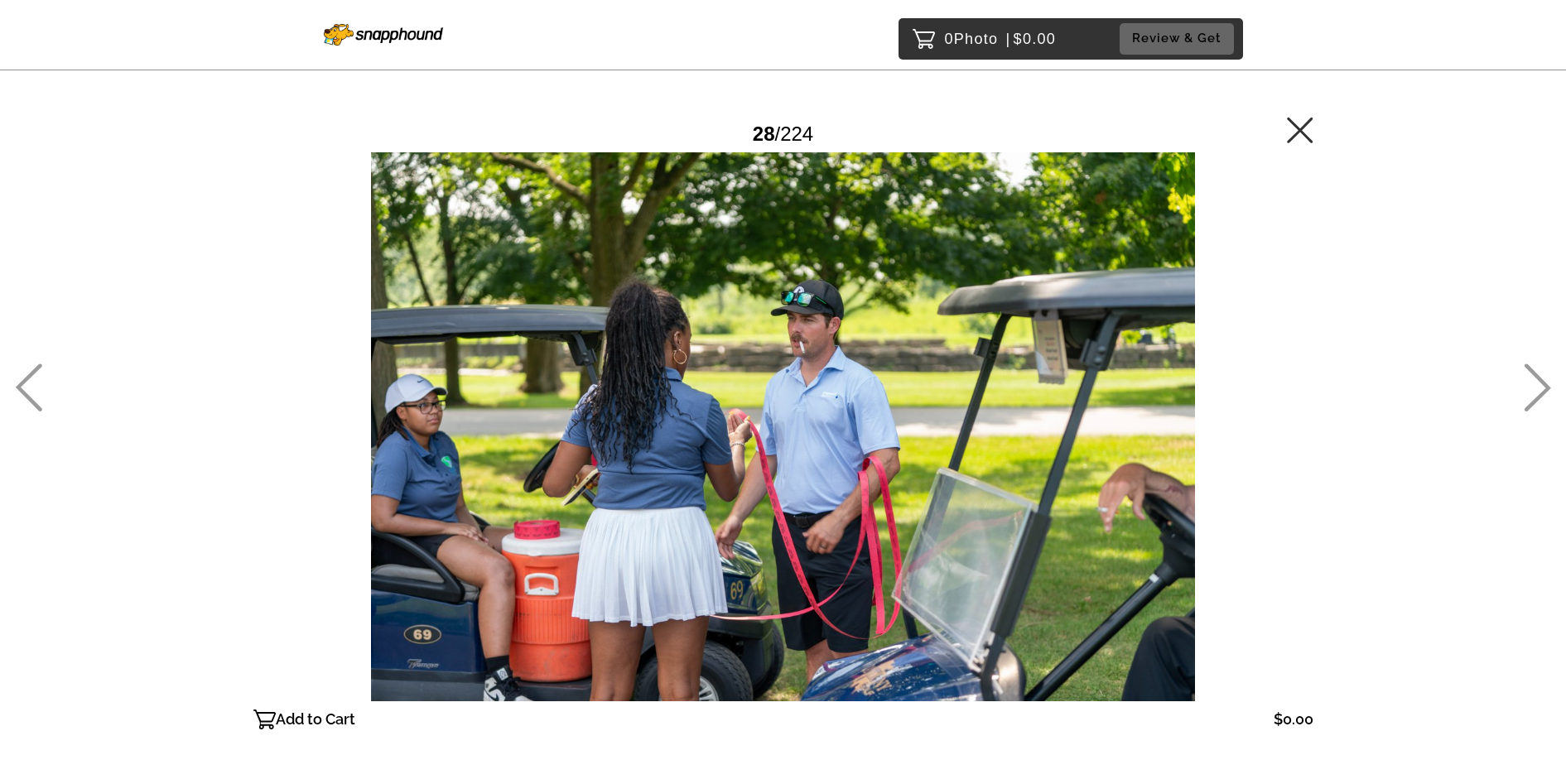
click at [1532, 380] on icon at bounding box center [1537, 387] width 28 height 48
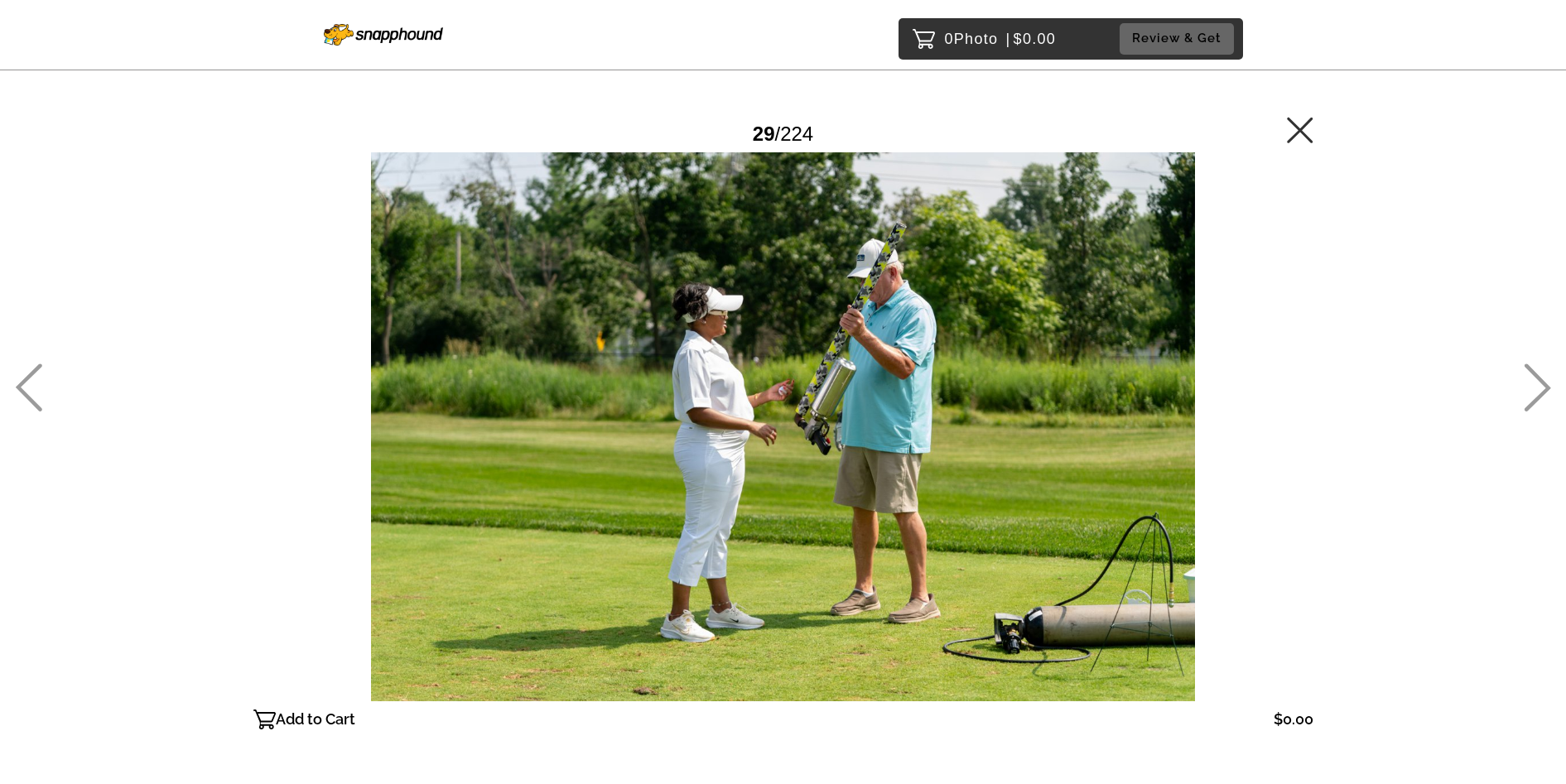
click at [1532, 380] on icon at bounding box center [1537, 387] width 28 height 48
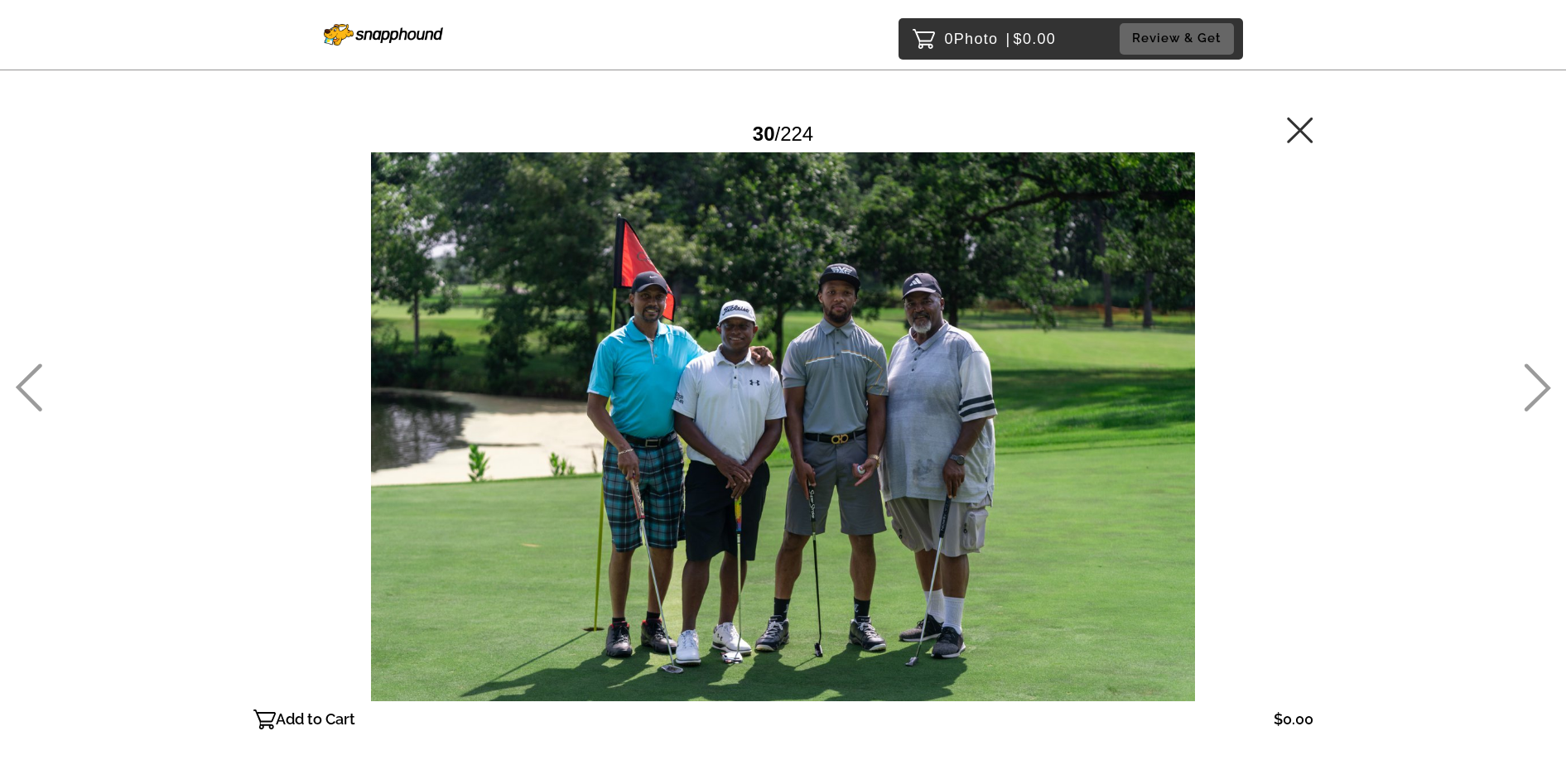
click at [1532, 380] on icon at bounding box center [1537, 387] width 28 height 48
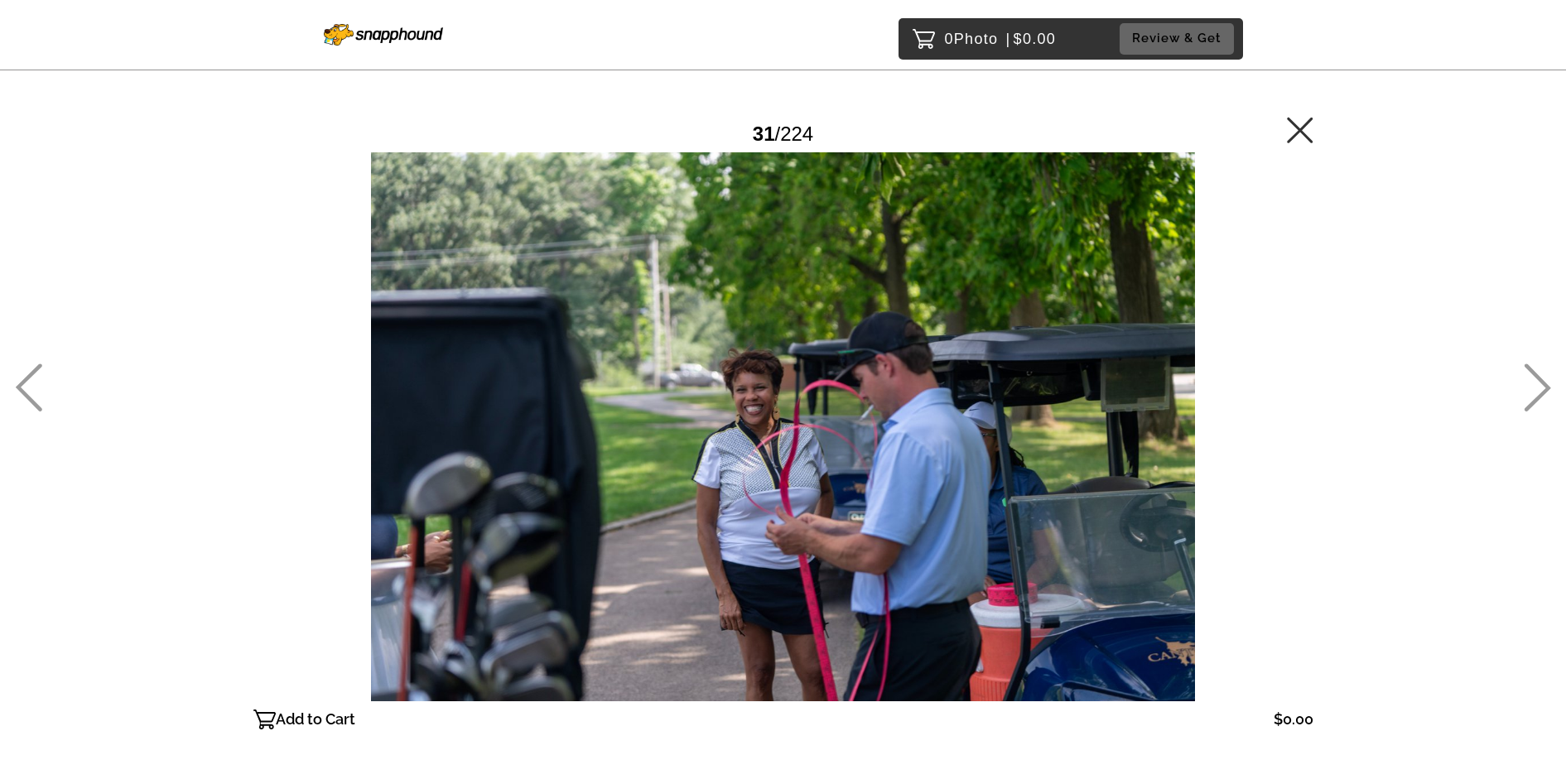
click at [1532, 380] on icon at bounding box center [1537, 387] width 28 height 48
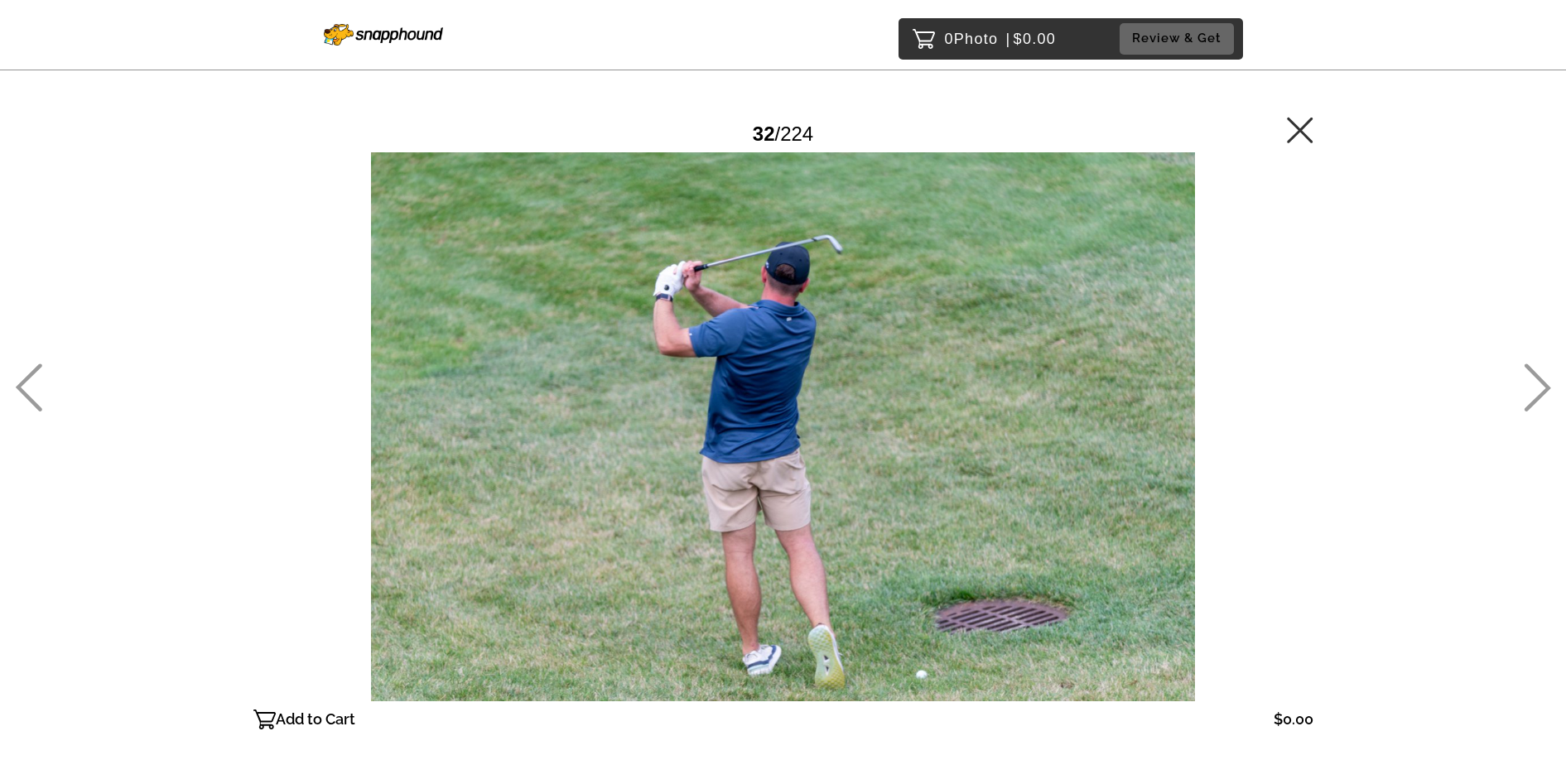
click at [1533, 380] on icon at bounding box center [1537, 387] width 28 height 48
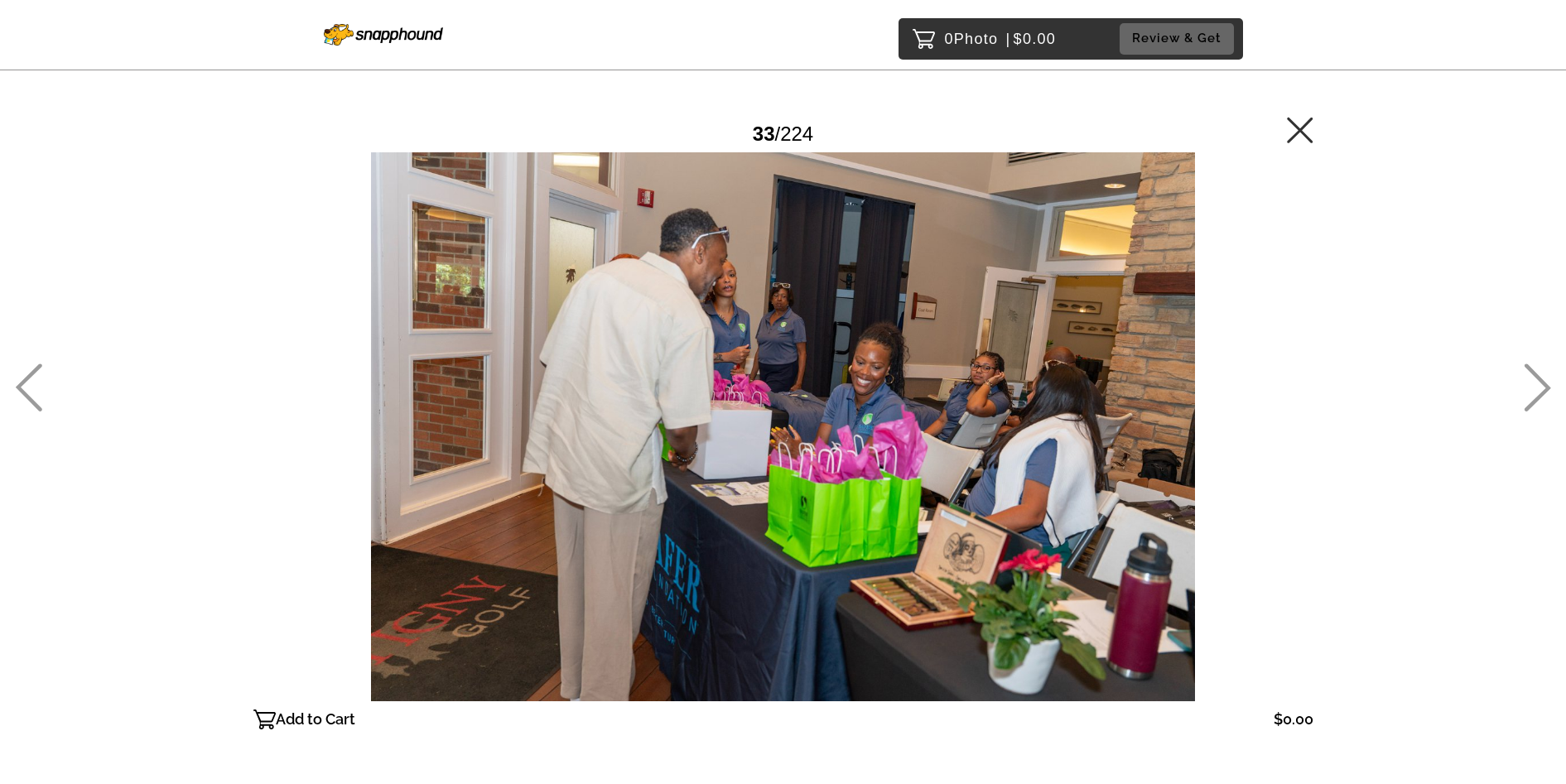
click at [1533, 380] on icon at bounding box center [1537, 387] width 28 height 48
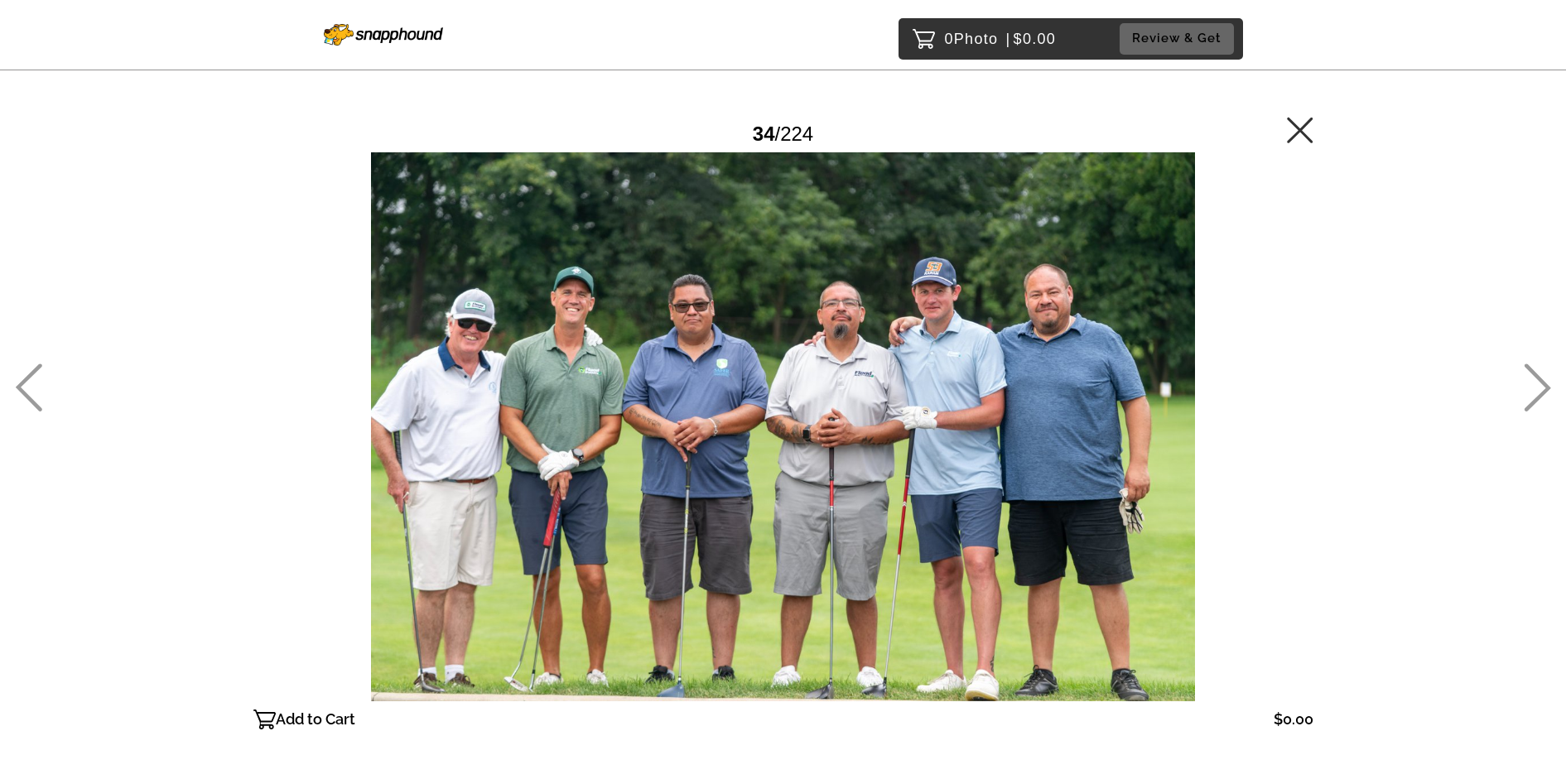
click at [1531, 380] on icon at bounding box center [1537, 387] width 28 height 48
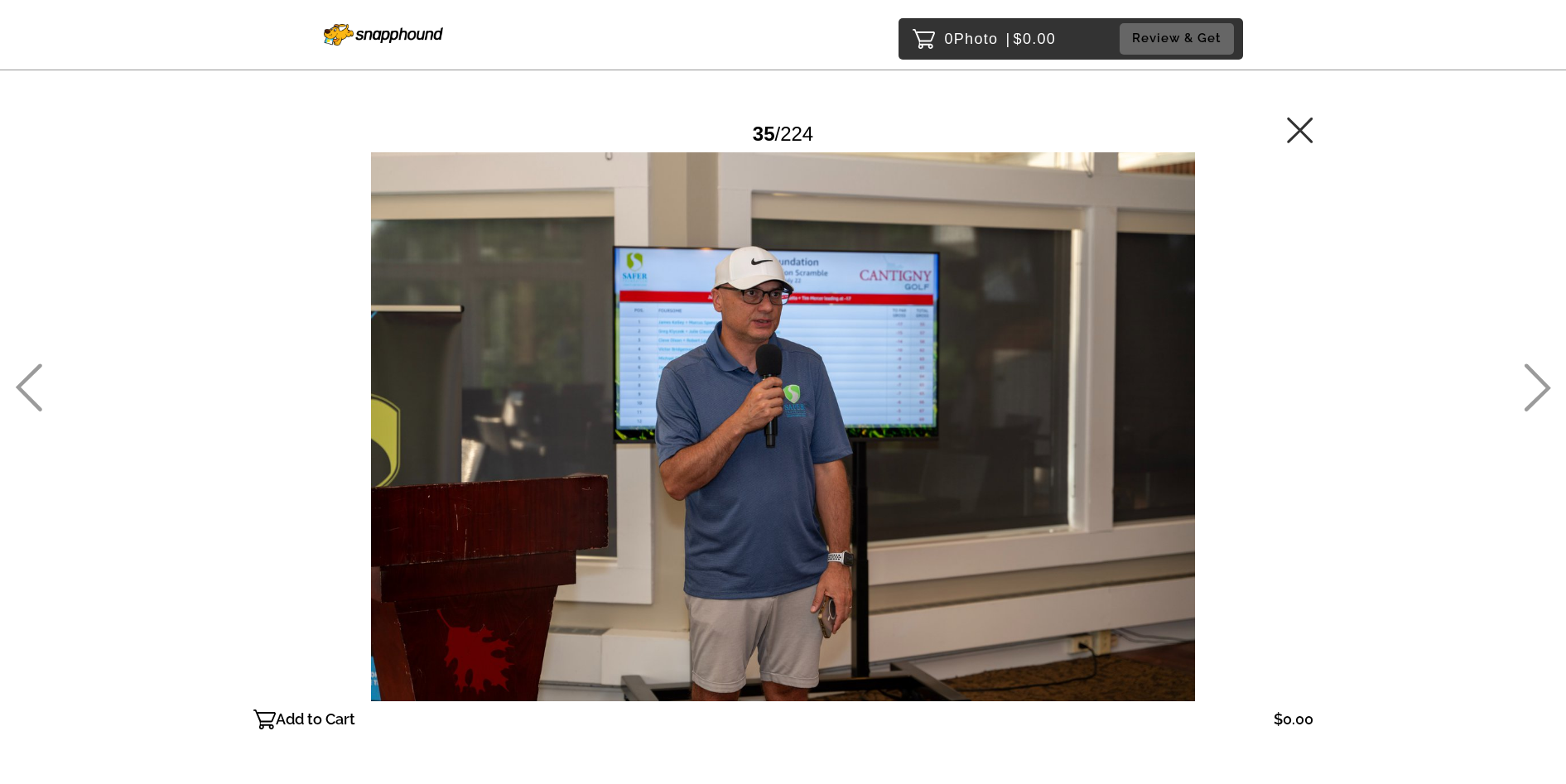
click at [1531, 380] on icon at bounding box center [1537, 387] width 28 height 48
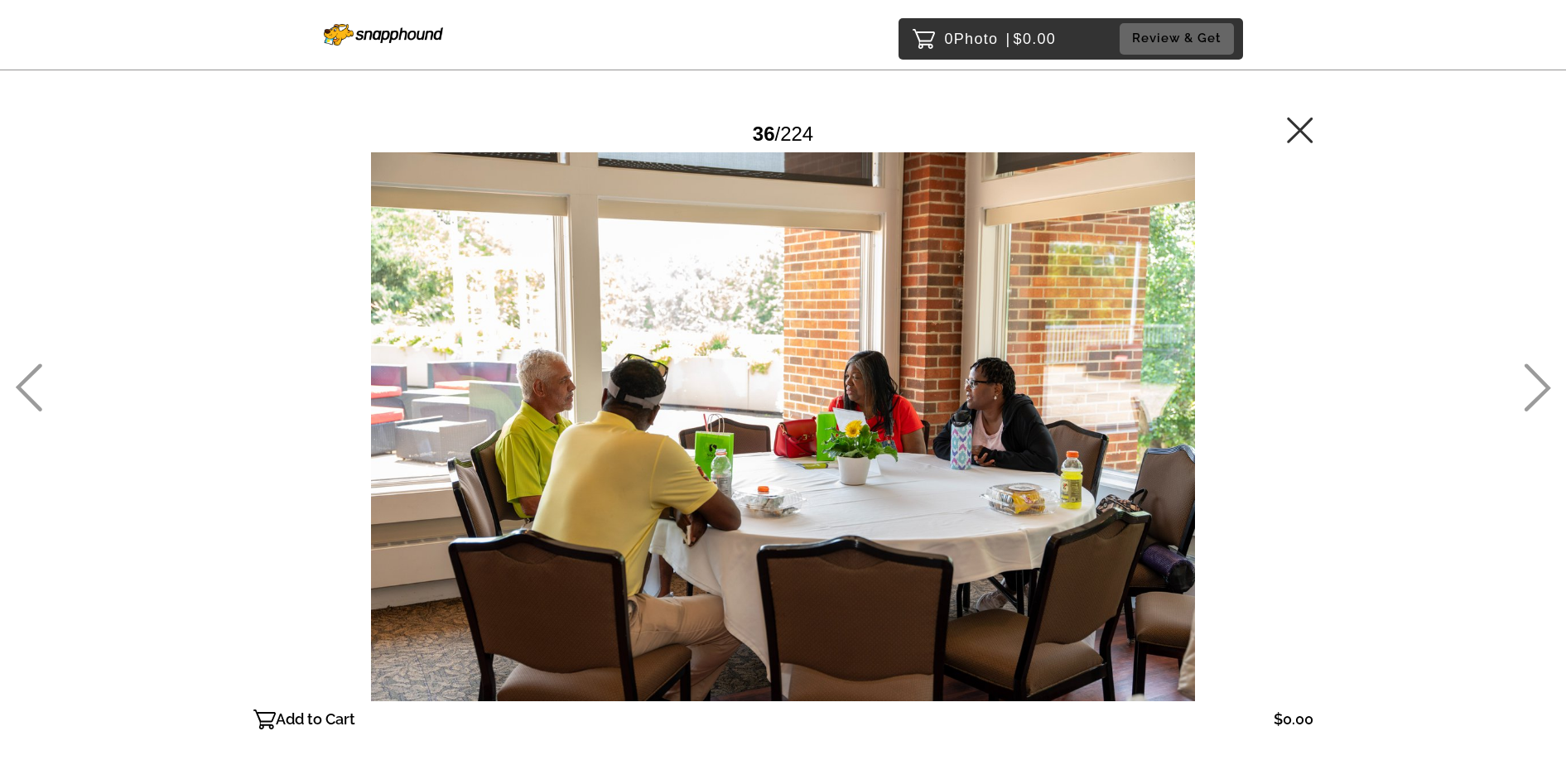
click at [1531, 380] on icon at bounding box center [1537, 387] width 28 height 48
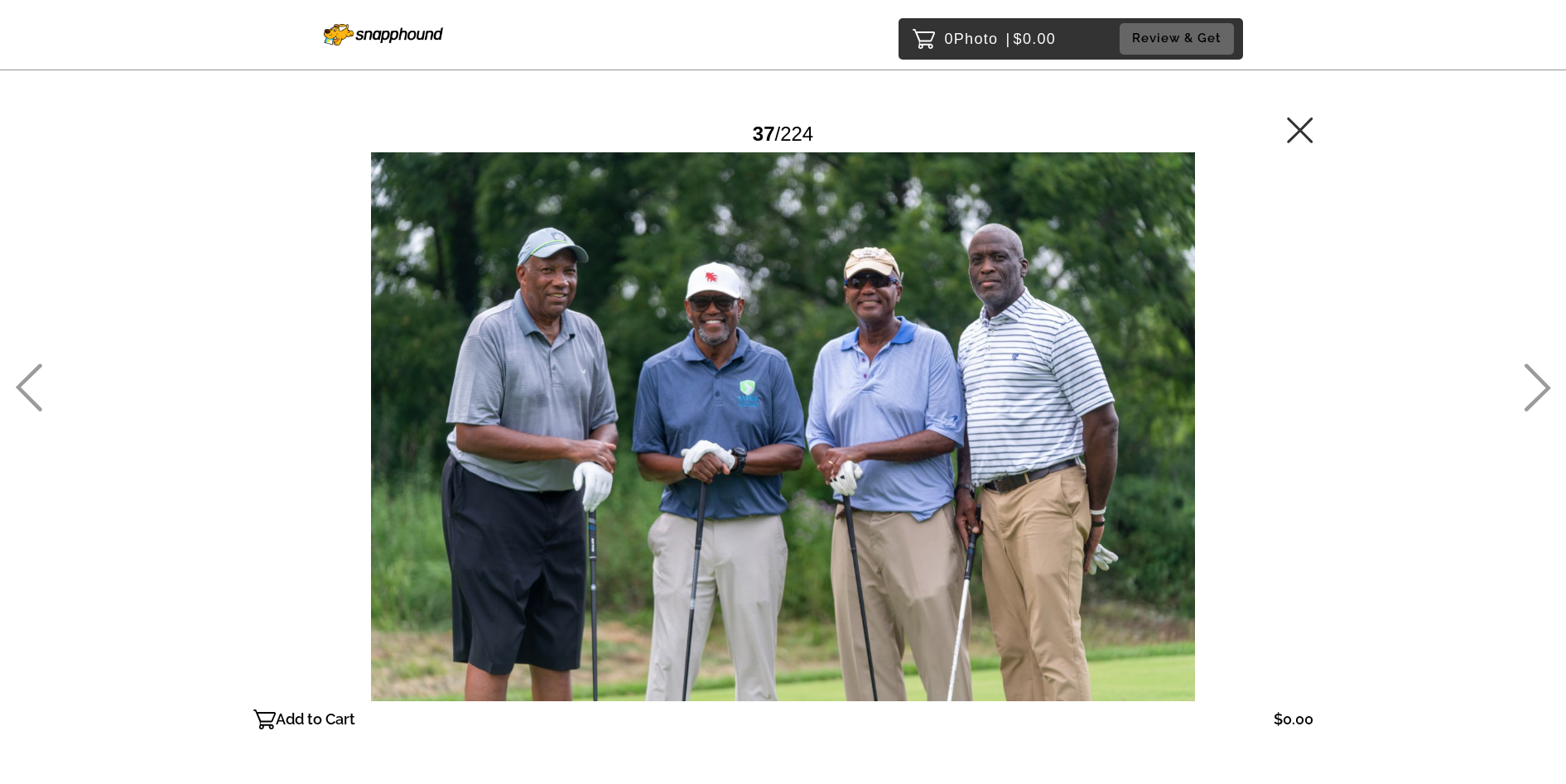
click at [1531, 380] on icon at bounding box center [1537, 387] width 28 height 48
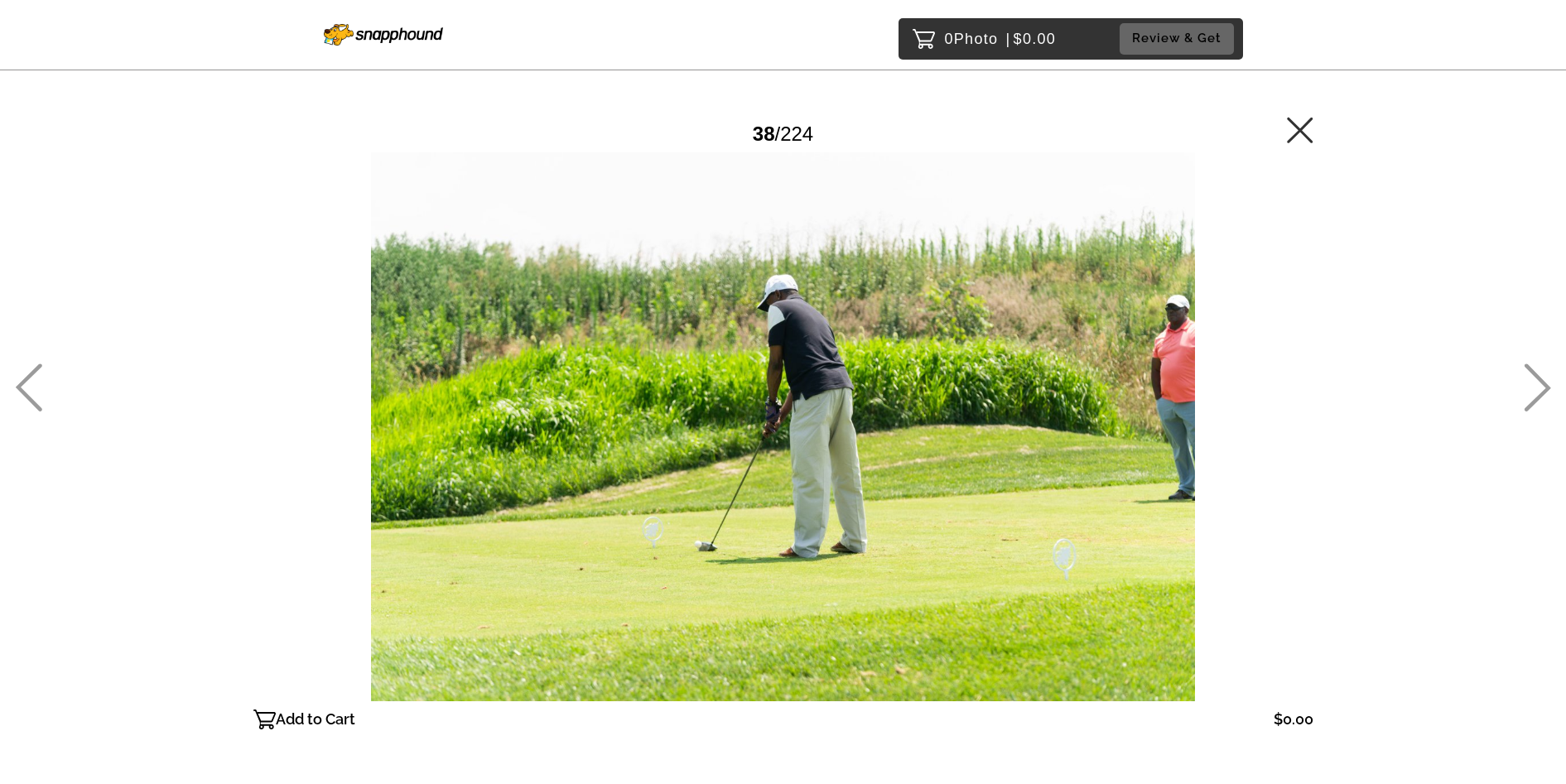
click at [1531, 380] on icon at bounding box center [1537, 387] width 28 height 48
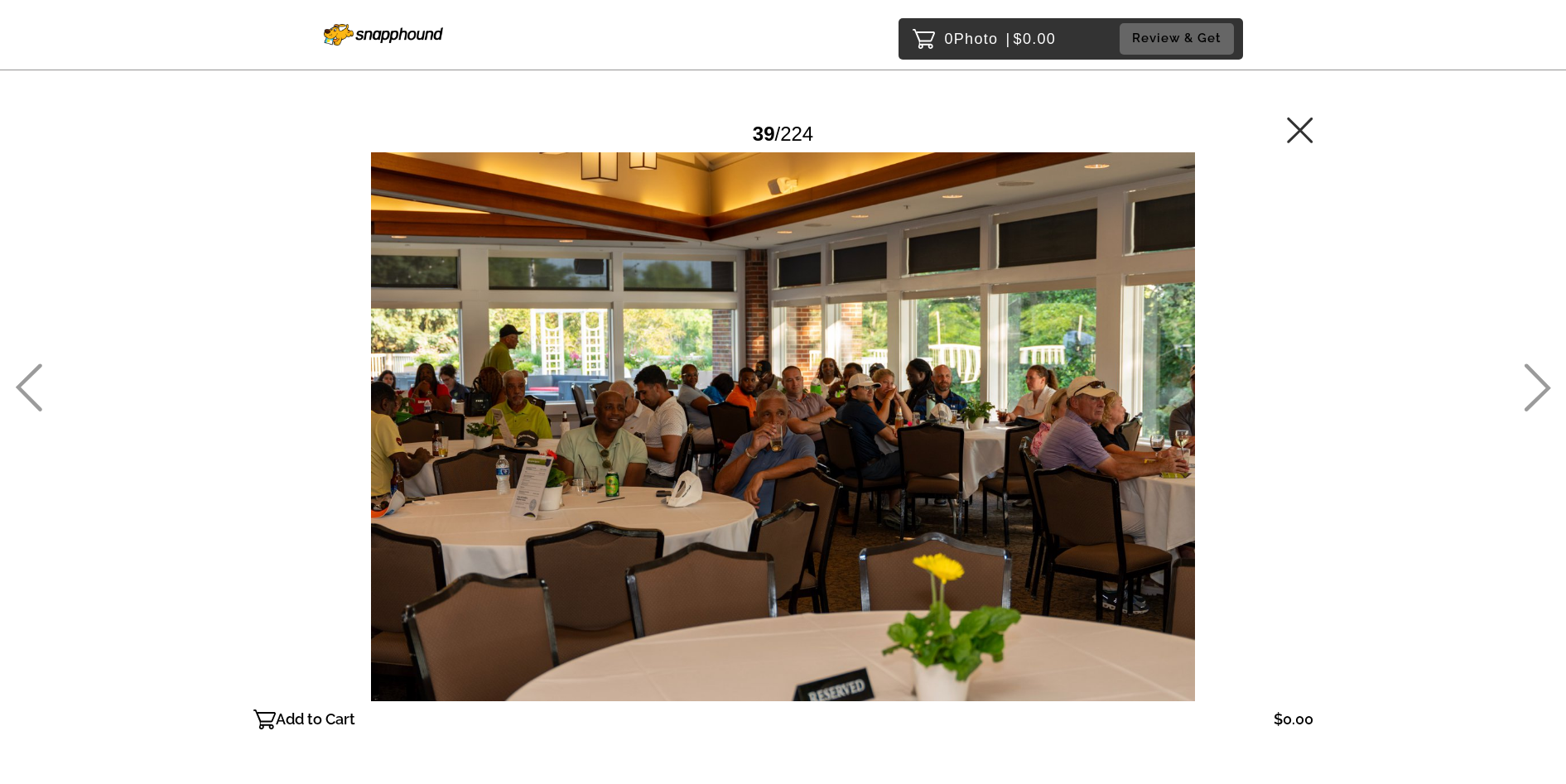
click at [1531, 380] on icon at bounding box center [1537, 387] width 28 height 48
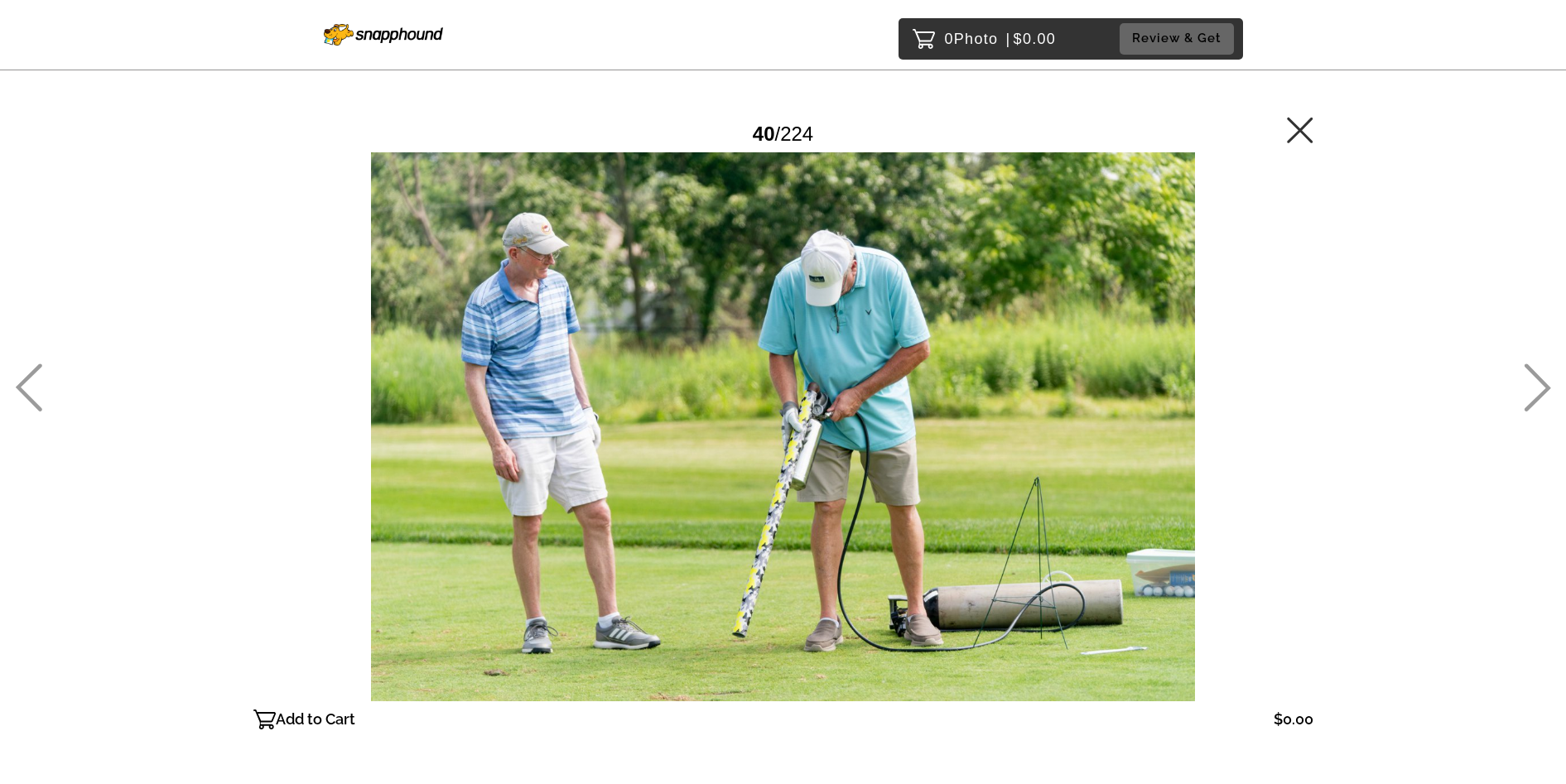
click at [1531, 380] on icon at bounding box center [1537, 387] width 28 height 48
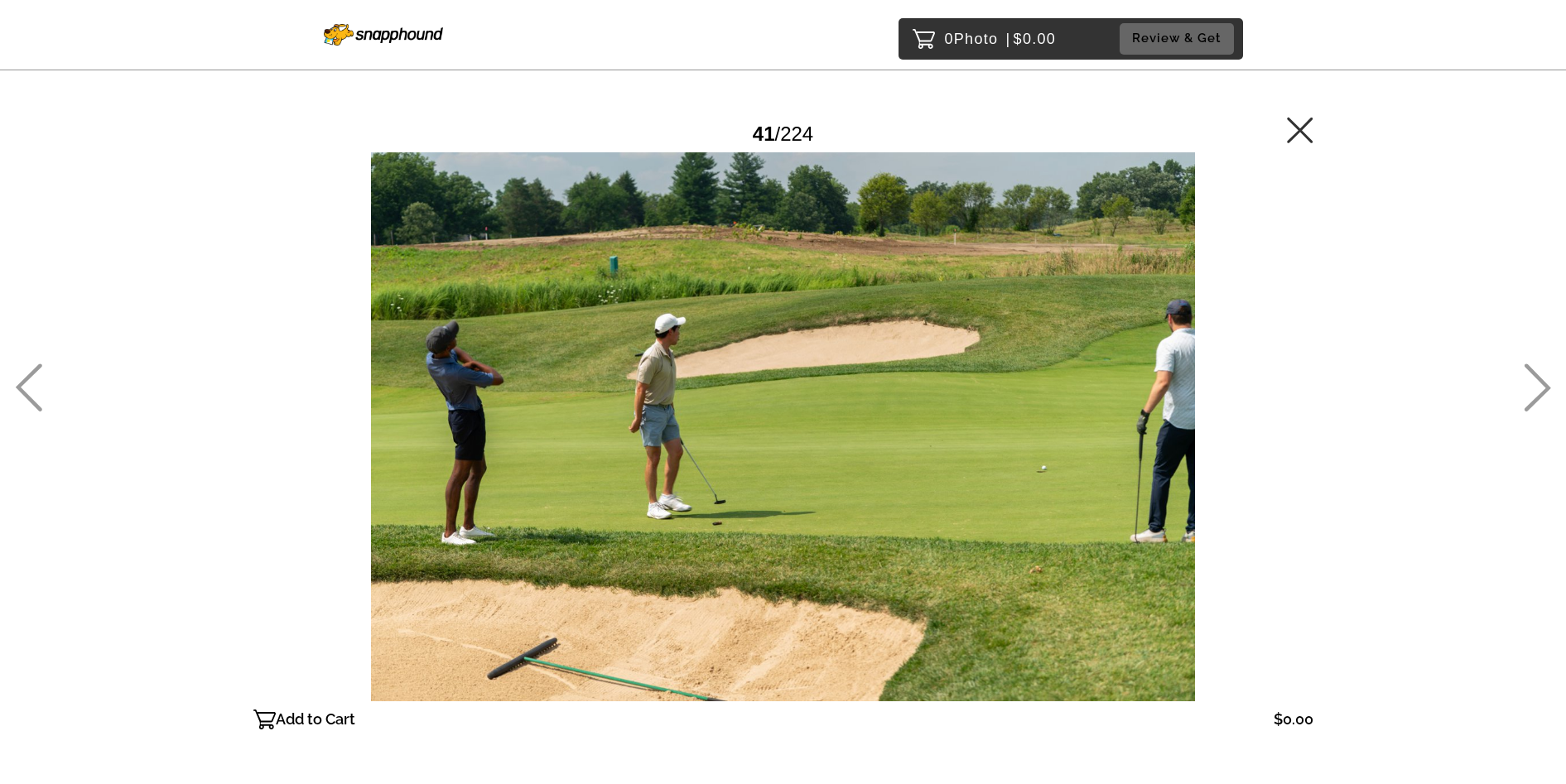
click at [1531, 380] on icon at bounding box center [1537, 387] width 28 height 48
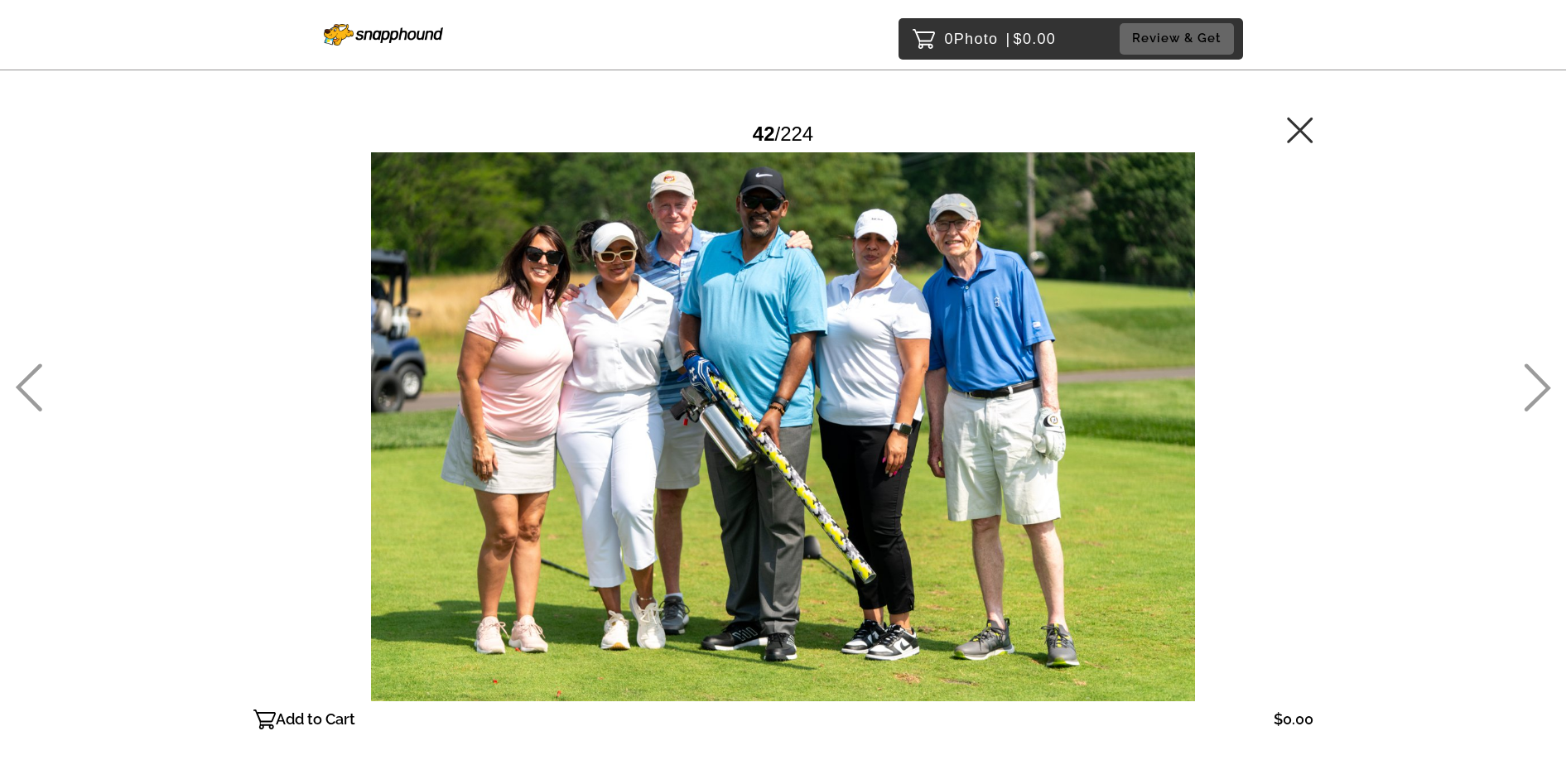
click at [1531, 380] on icon at bounding box center [1537, 387] width 28 height 48
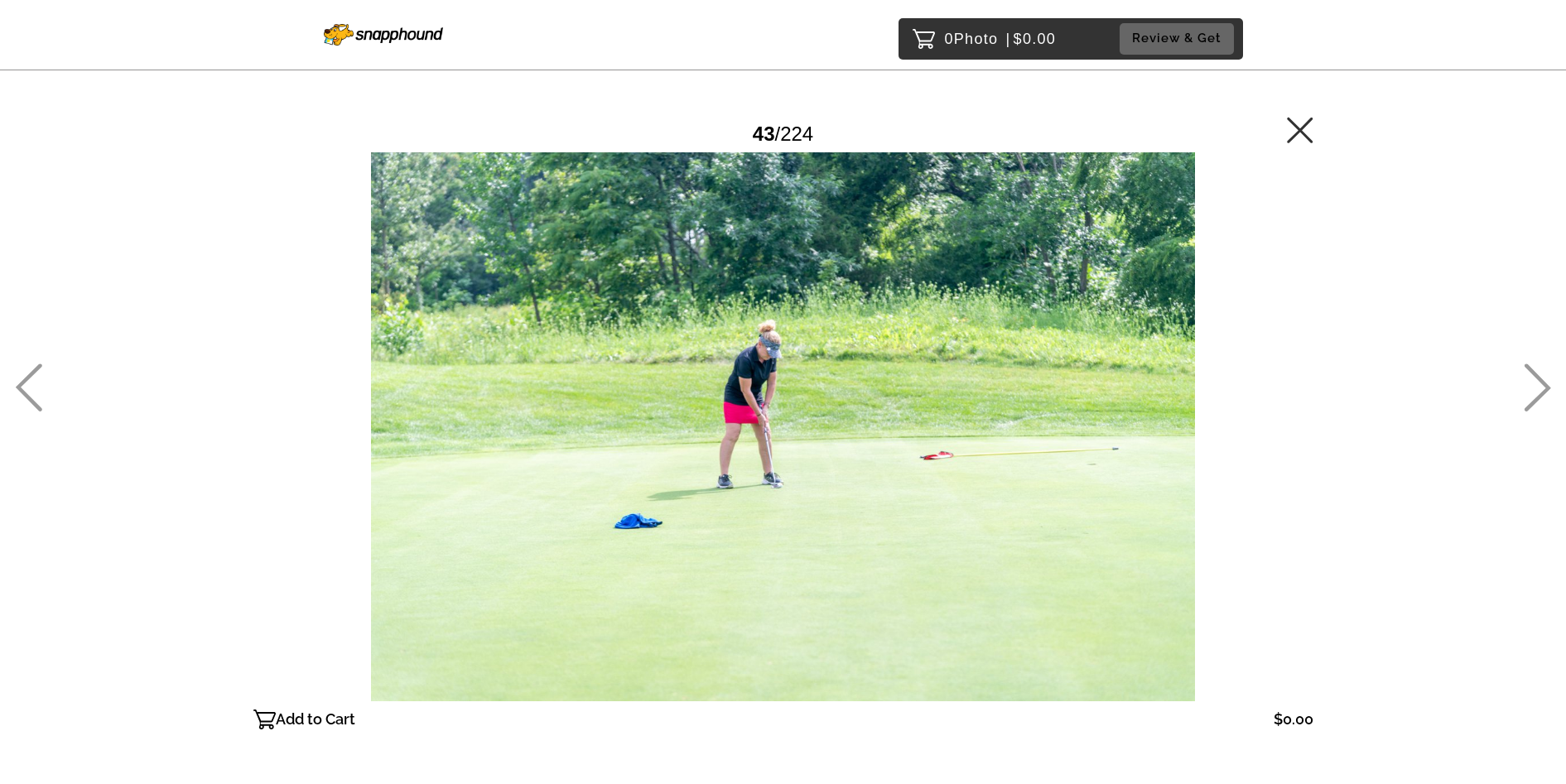
click at [1531, 380] on icon at bounding box center [1537, 387] width 28 height 48
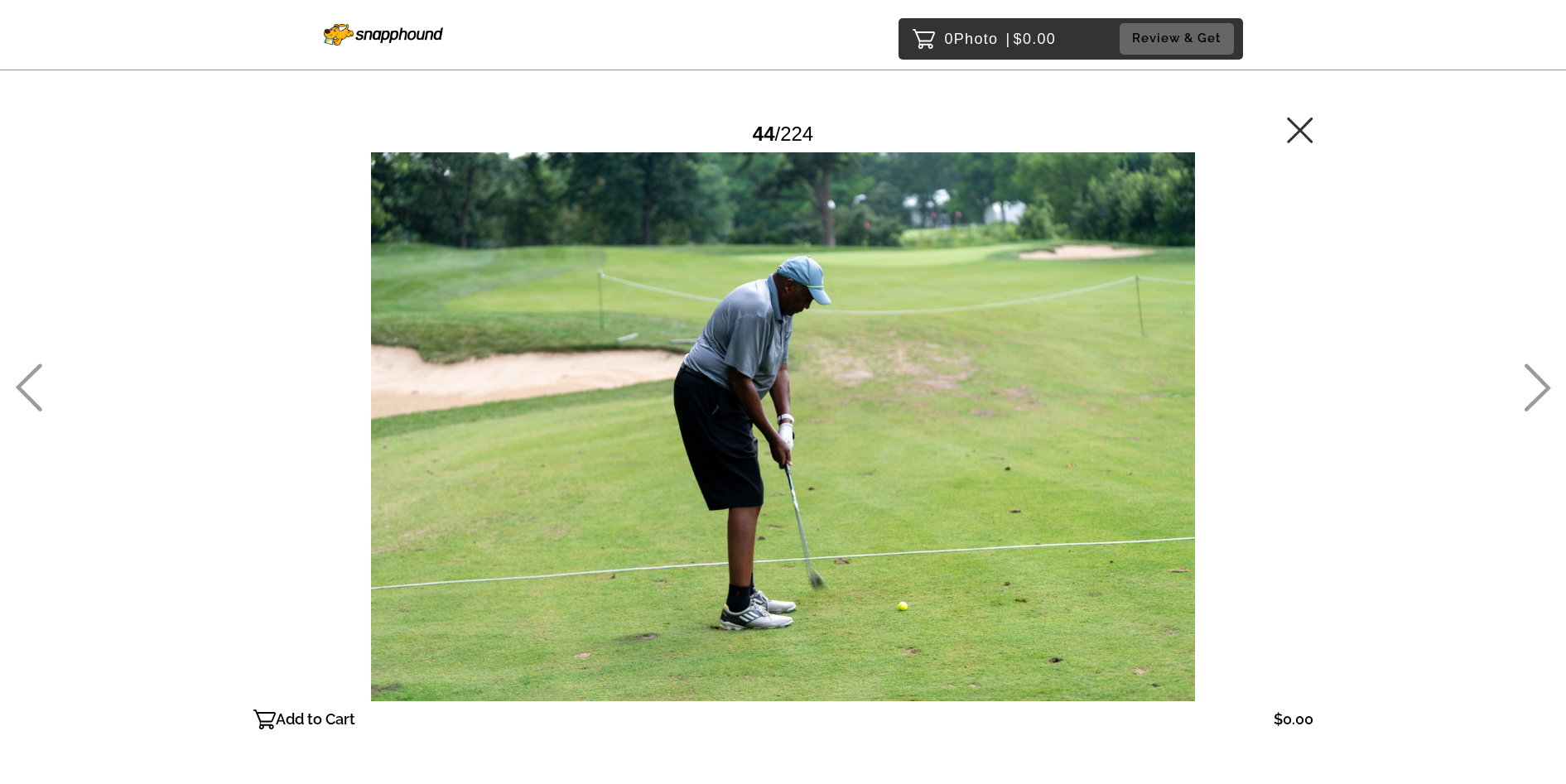
click at [1531, 380] on icon at bounding box center [1537, 387] width 28 height 48
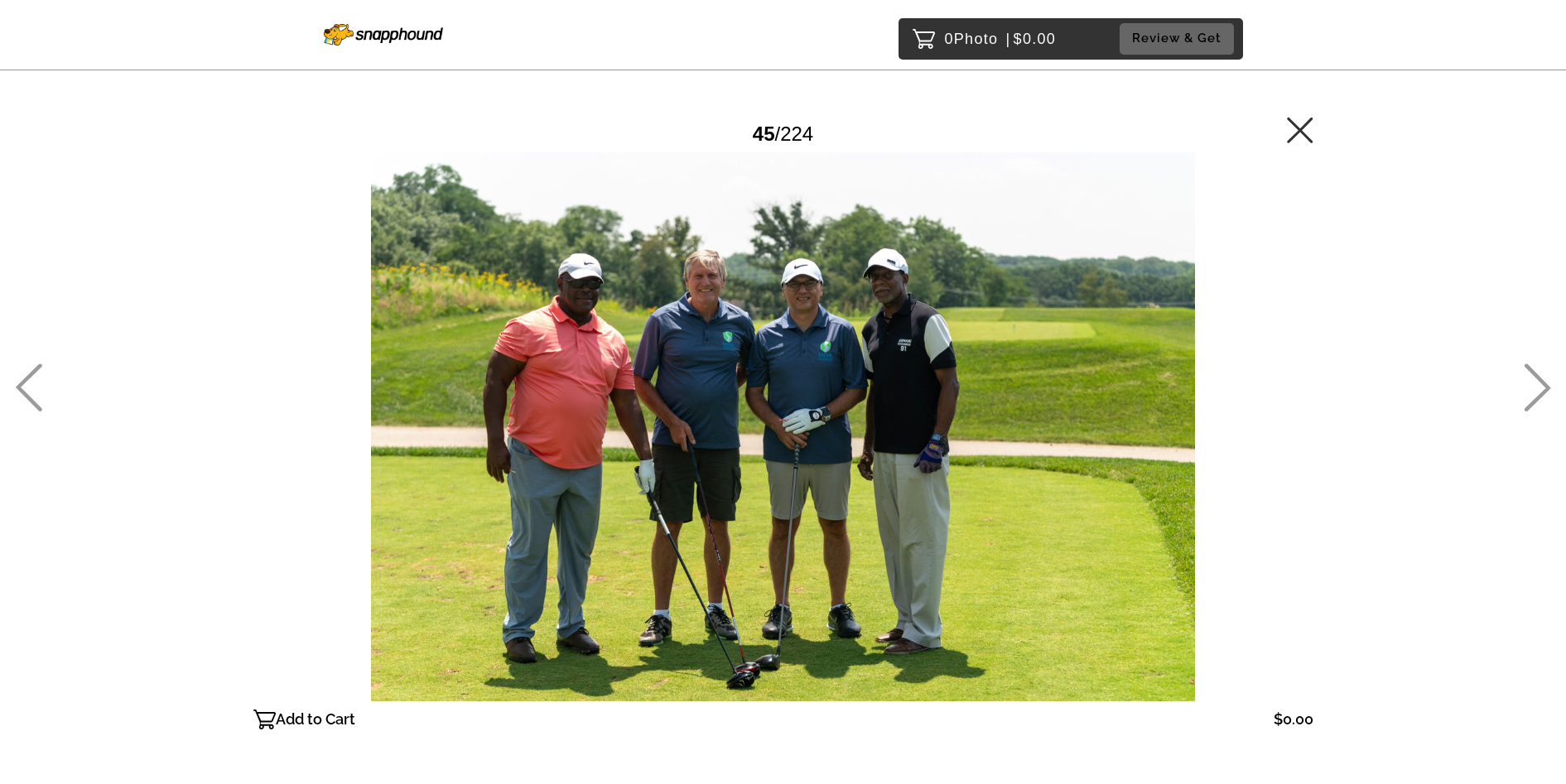
click at [1531, 380] on icon at bounding box center [1537, 387] width 28 height 48
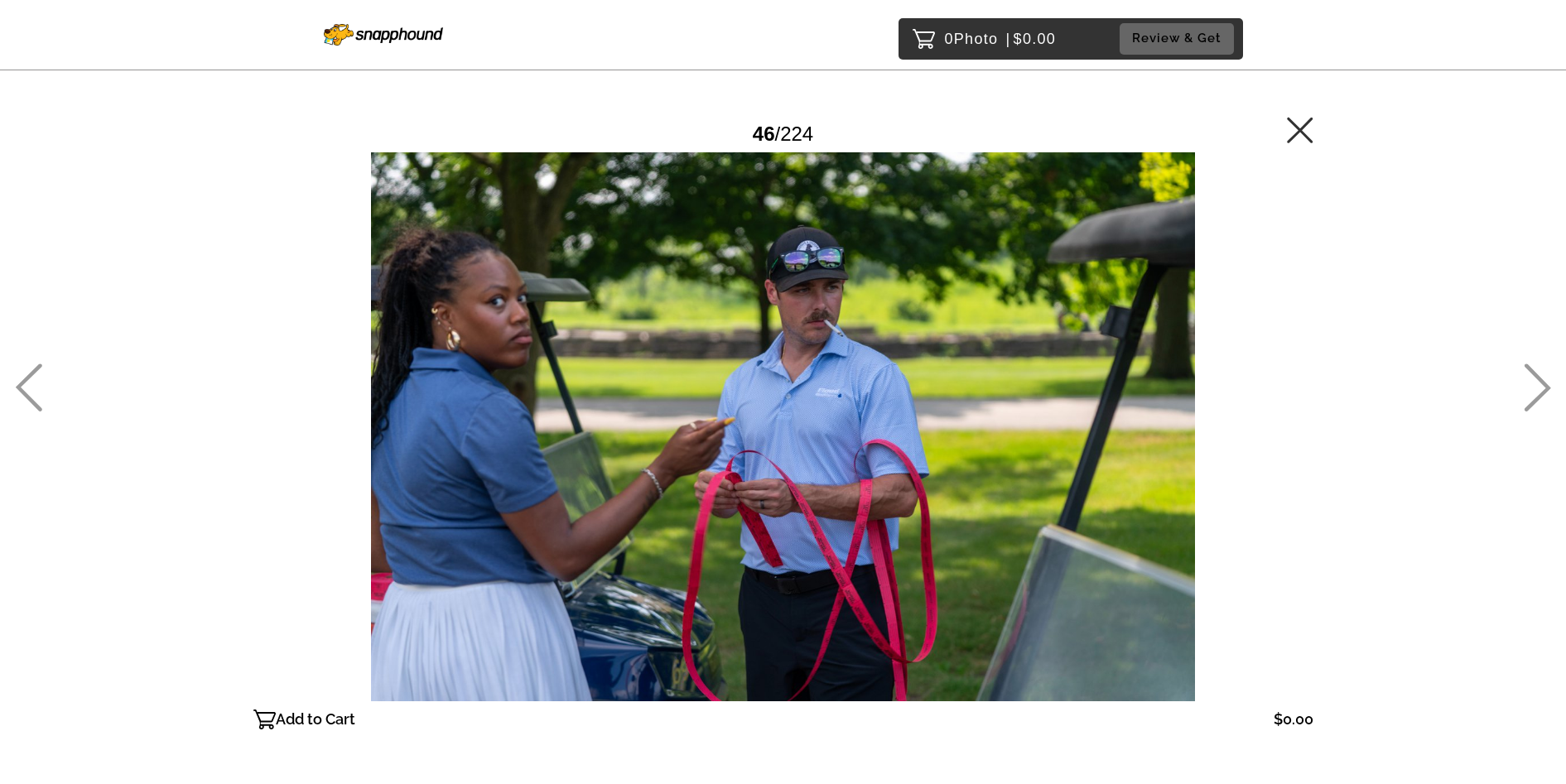
click at [1525, 378] on icon at bounding box center [1537, 387] width 28 height 48
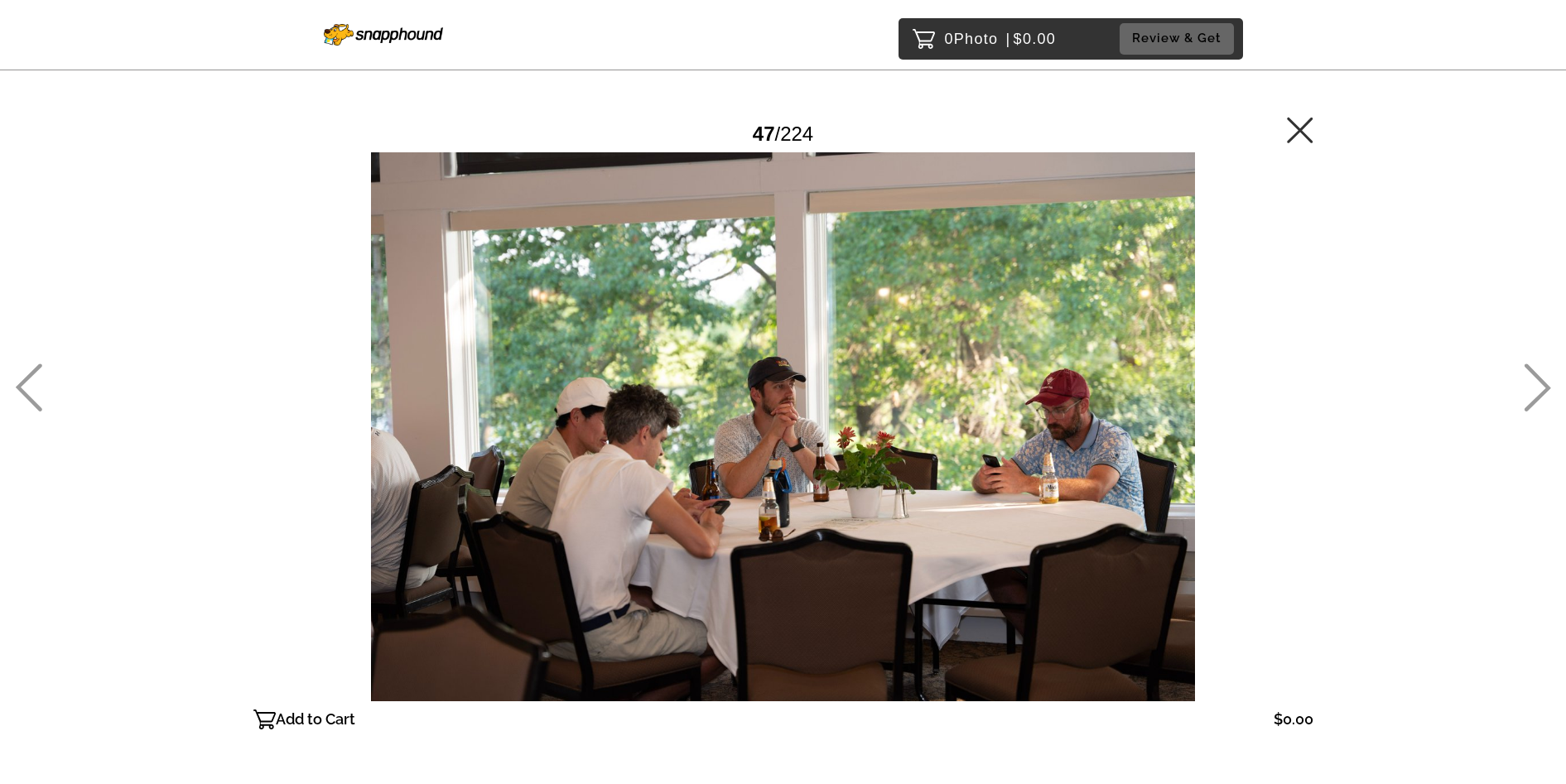
click at [1525, 378] on icon at bounding box center [1537, 387] width 28 height 48
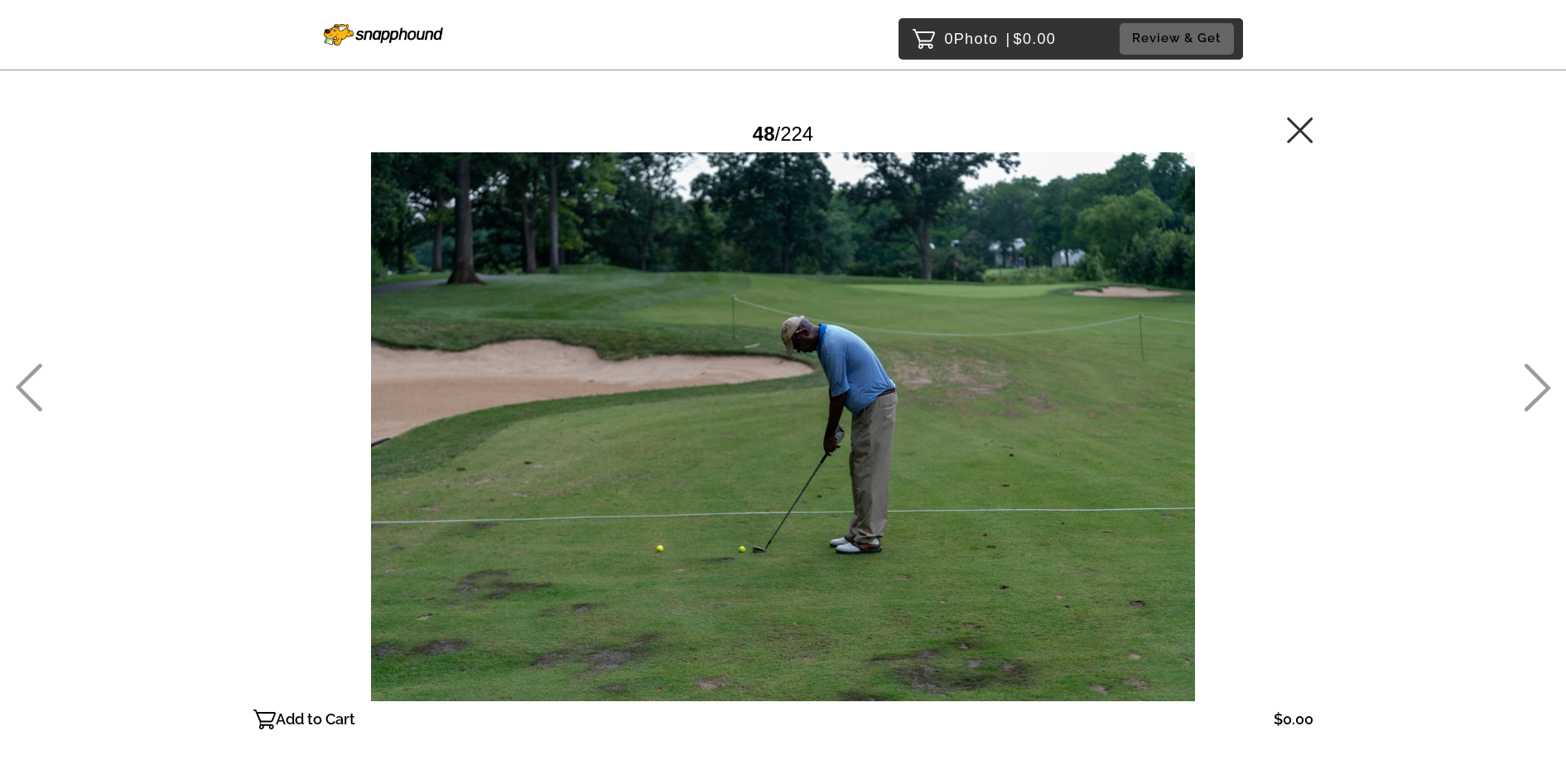
click at [1525, 378] on icon at bounding box center [1537, 387] width 28 height 48
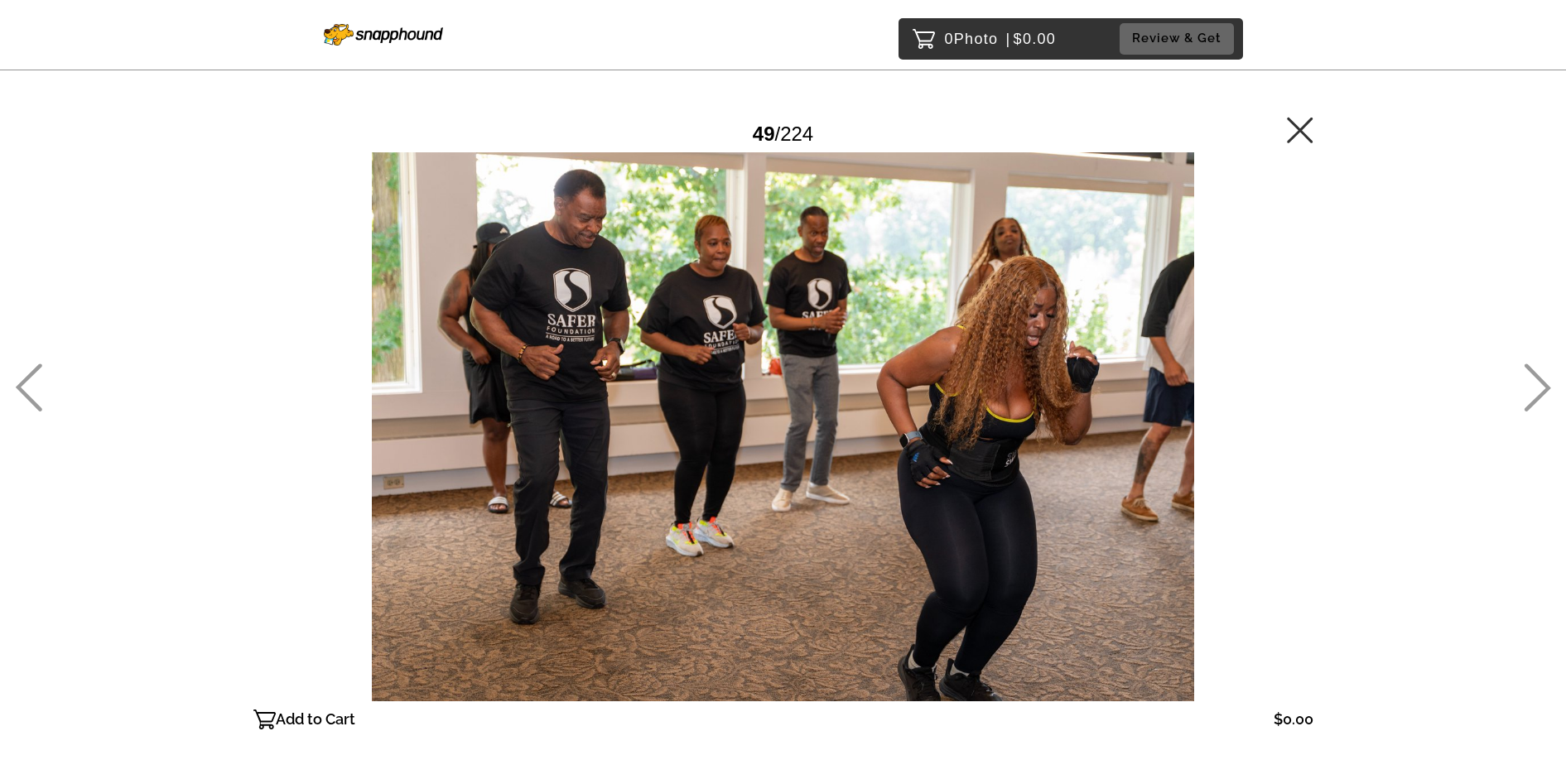
click at [1515, 383] on div "0 Photo | $0.00 Review & Get Password Checker bypassed 49 / 224 Add to Cart $0.…" at bounding box center [783, 460] width 1566 height 921
click at [1549, 388] on icon at bounding box center [1537, 388] width 27 height 48
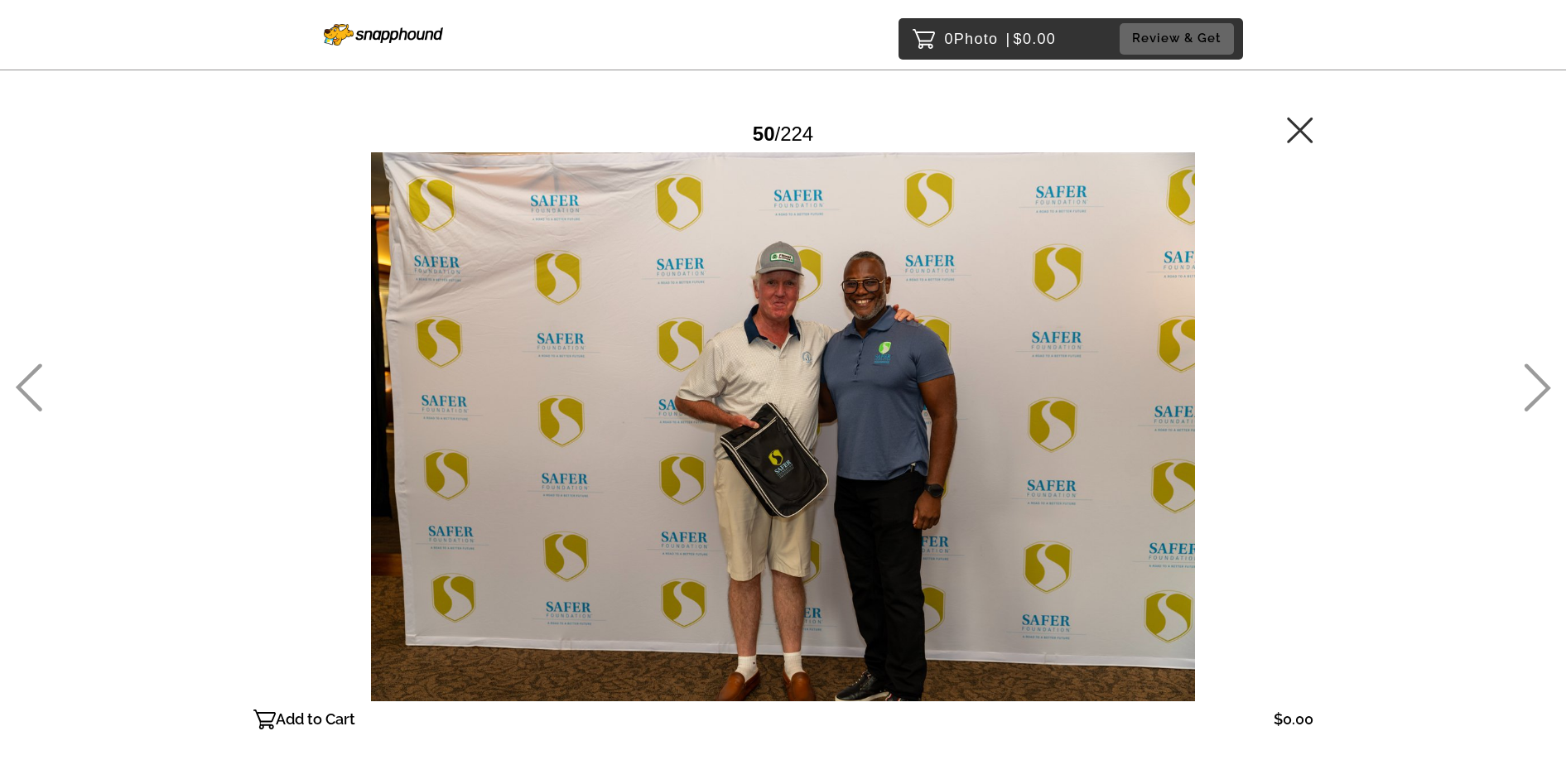
click at [1544, 388] on icon at bounding box center [1537, 387] width 28 height 48
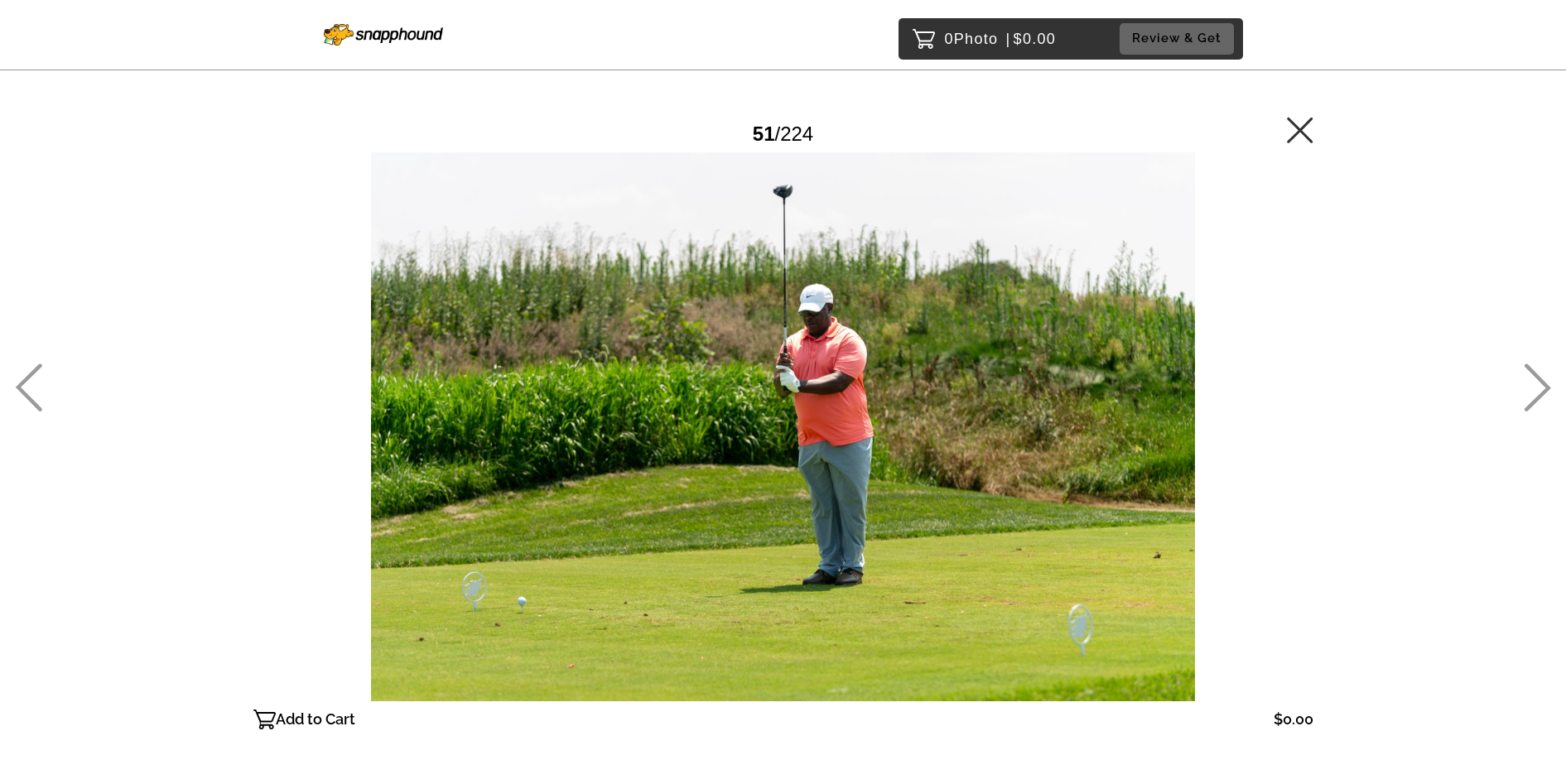
click at [1544, 388] on icon at bounding box center [1537, 387] width 28 height 48
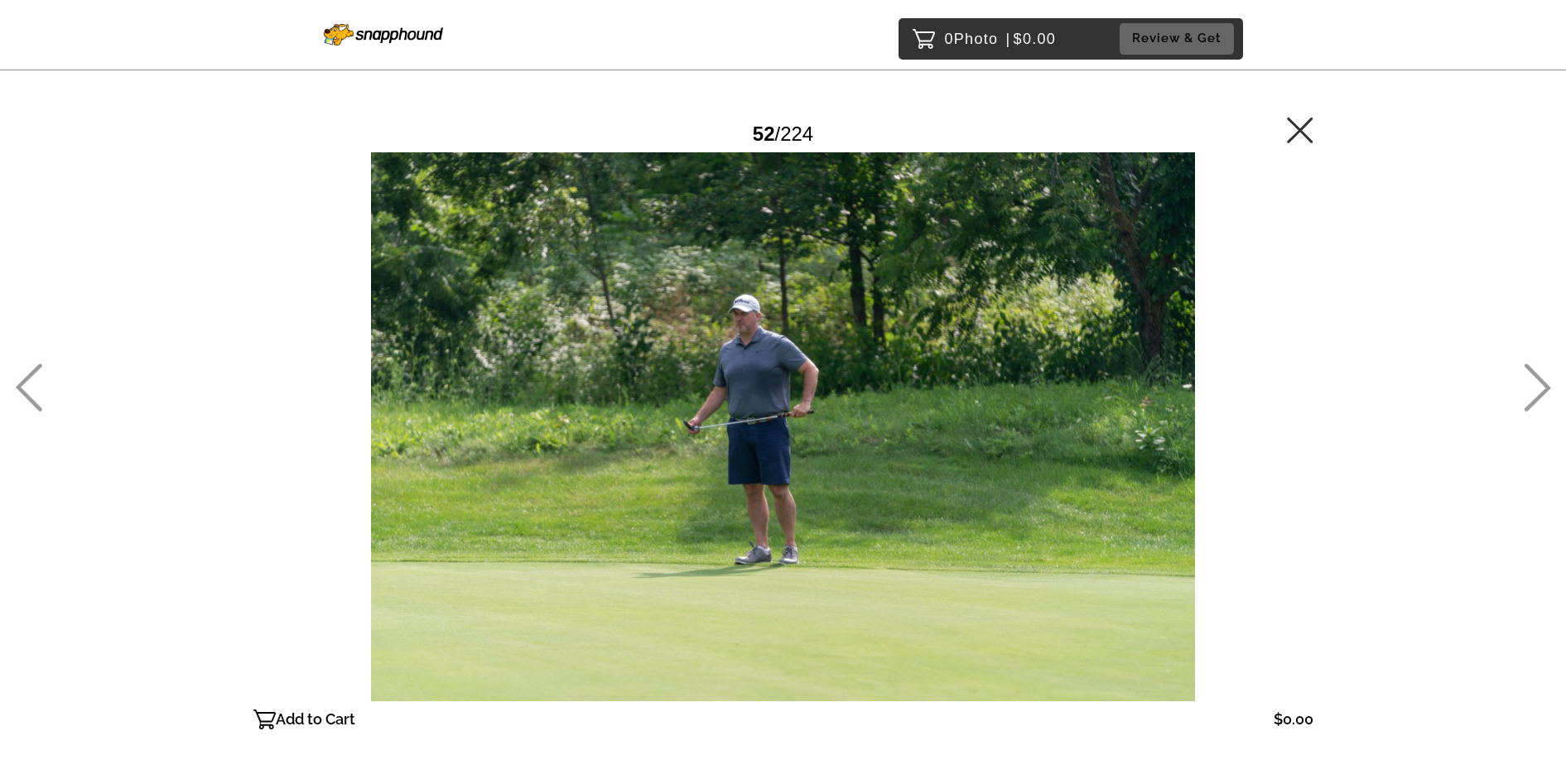
click at [1544, 388] on icon at bounding box center [1537, 387] width 28 height 48
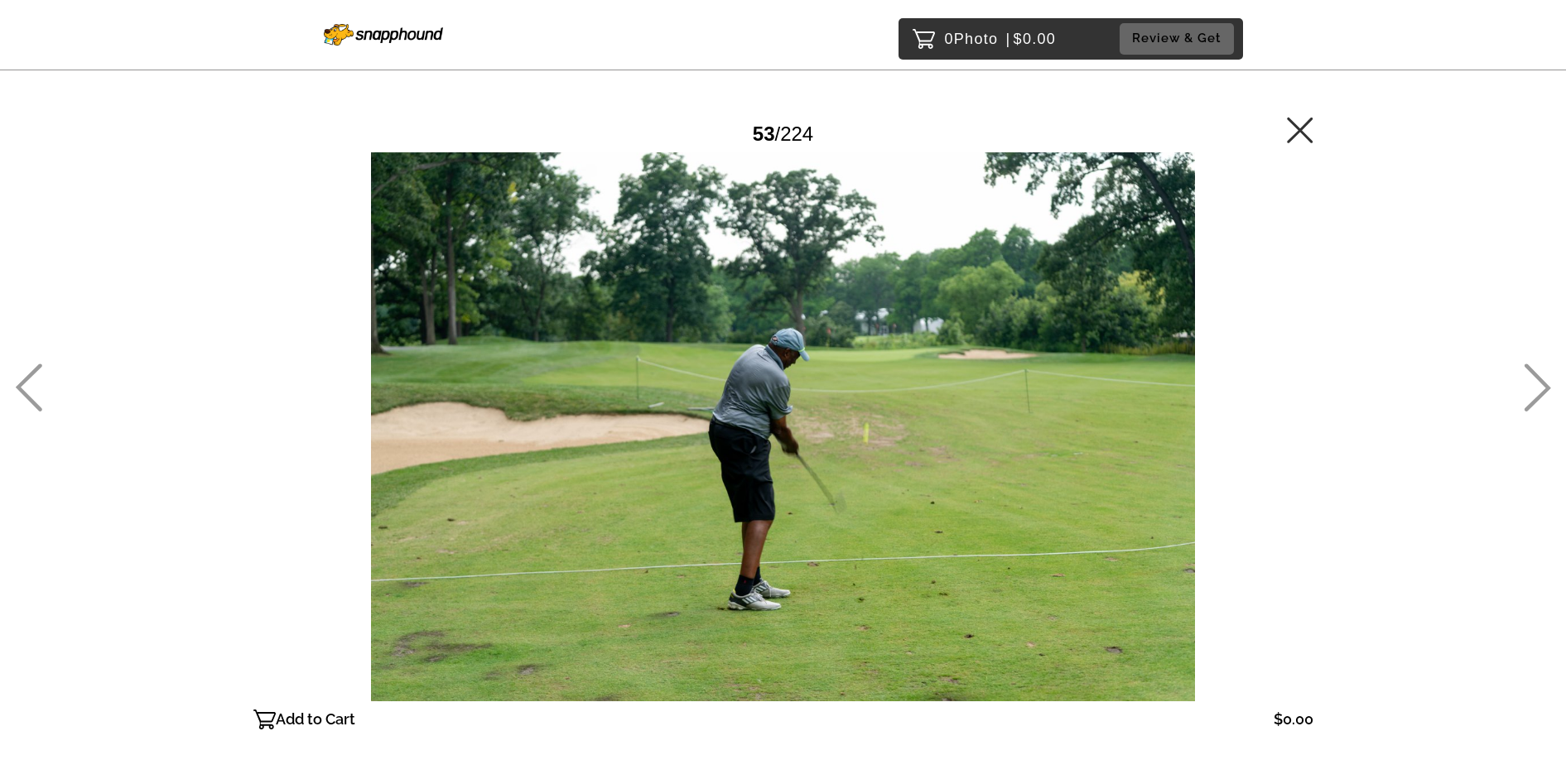
click at [1544, 388] on icon at bounding box center [1537, 387] width 28 height 48
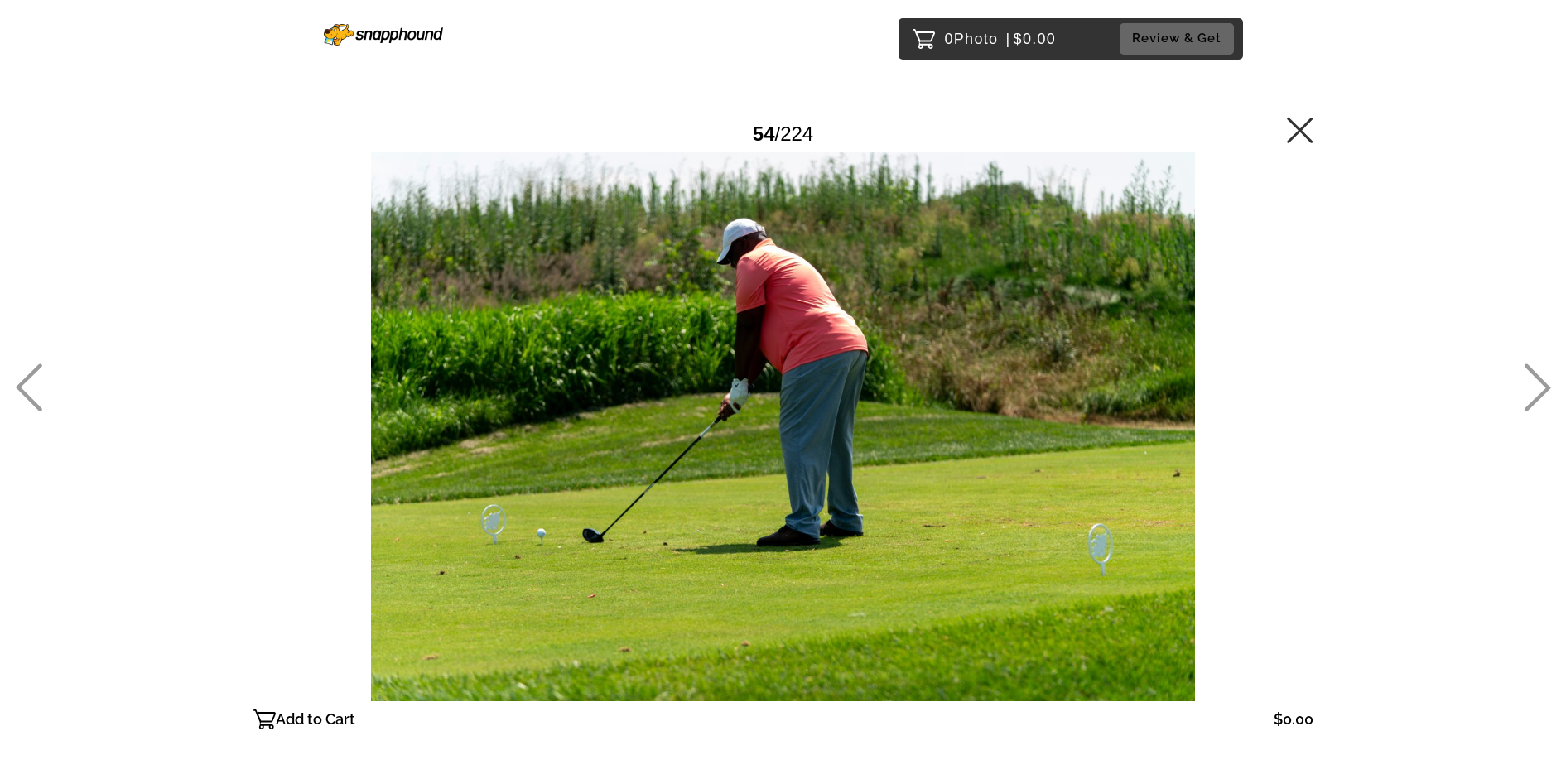
click at [1544, 388] on icon at bounding box center [1537, 387] width 28 height 48
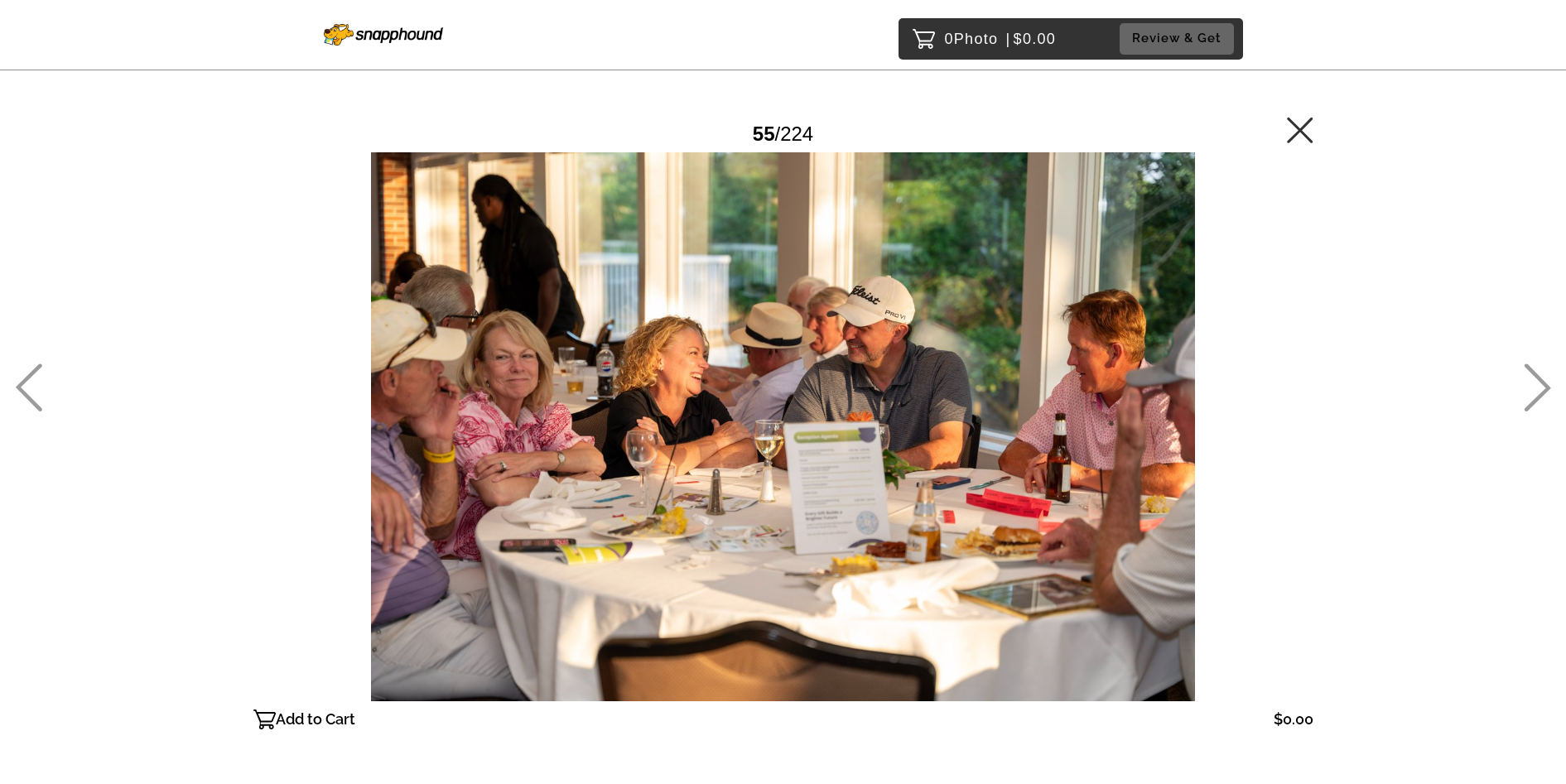
click at [1544, 388] on icon at bounding box center [1537, 387] width 28 height 48
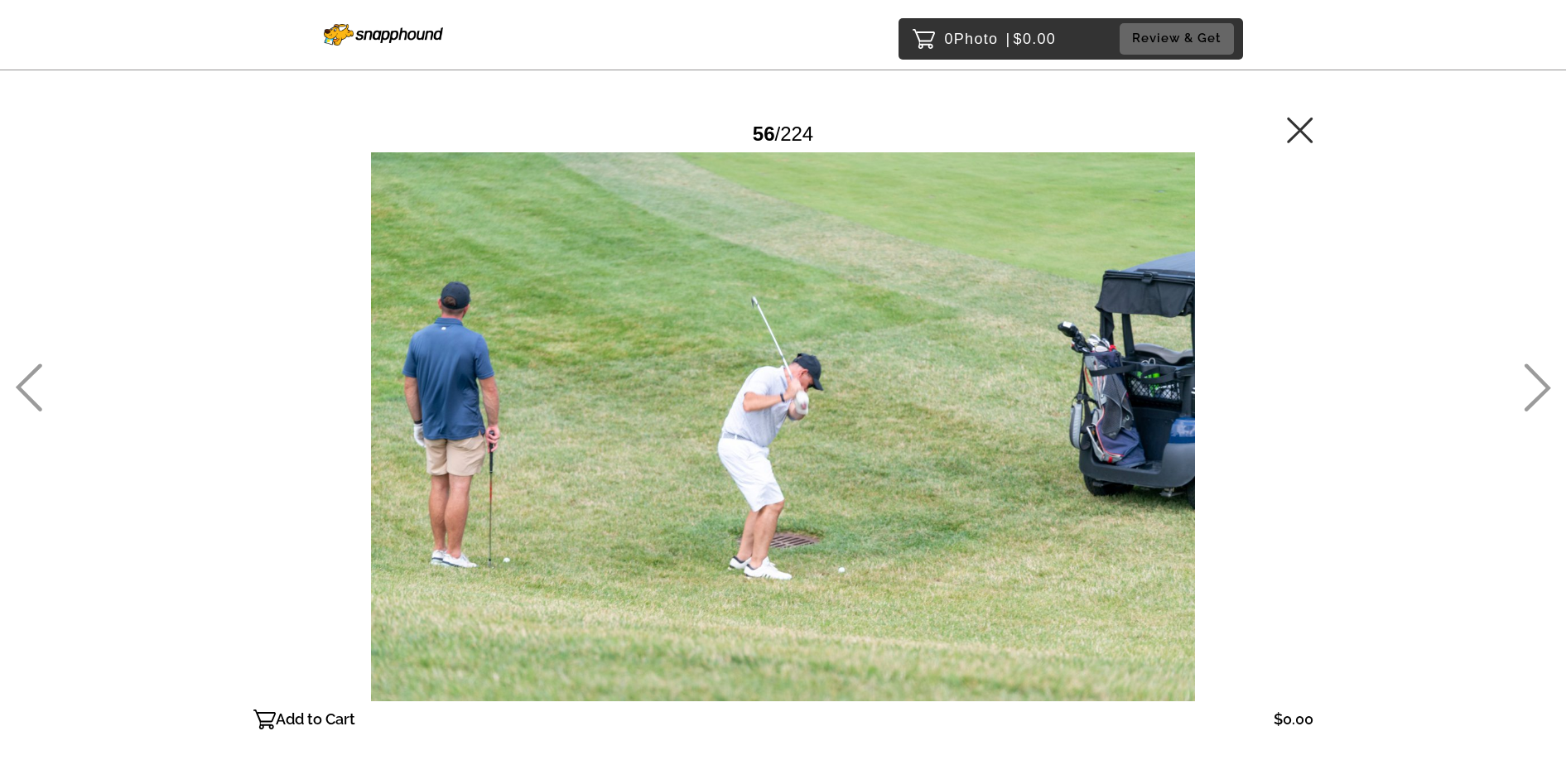
click at [1544, 388] on icon at bounding box center [1537, 387] width 28 height 48
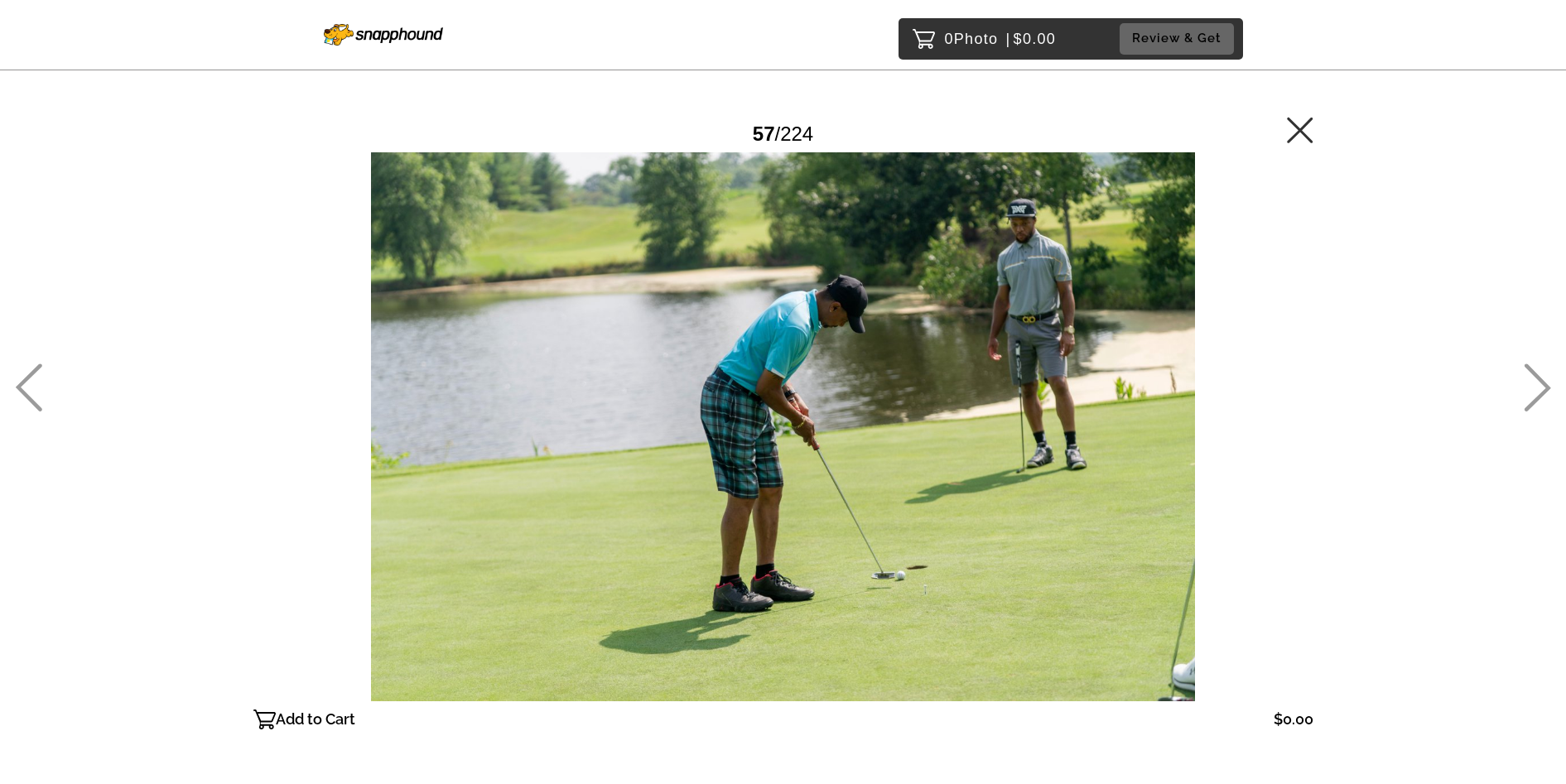
click at [1544, 388] on icon at bounding box center [1537, 387] width 28 height 48
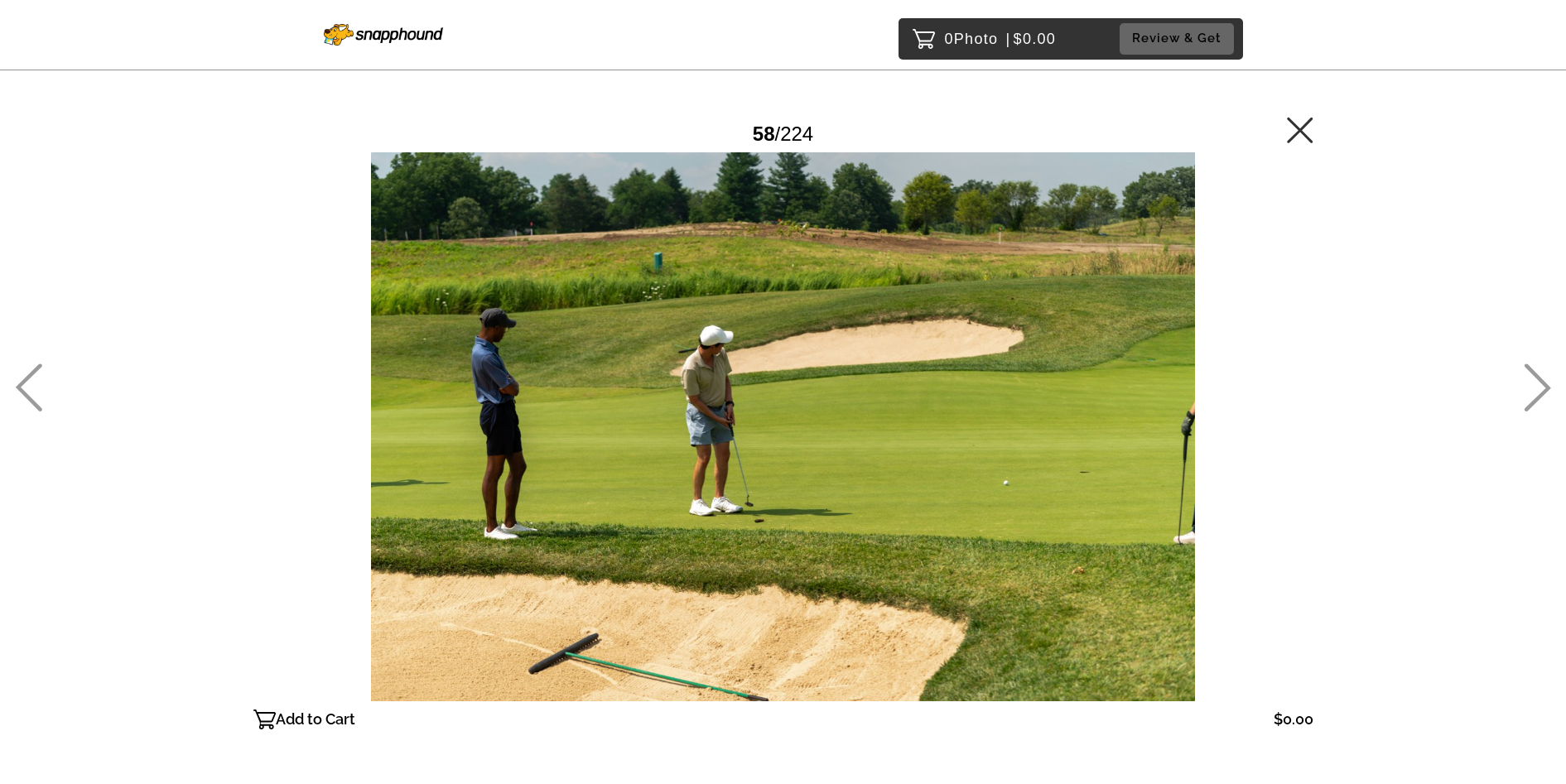
click at [1544, 388] on icon at bounding box center [1537, 387] width 28 height 48
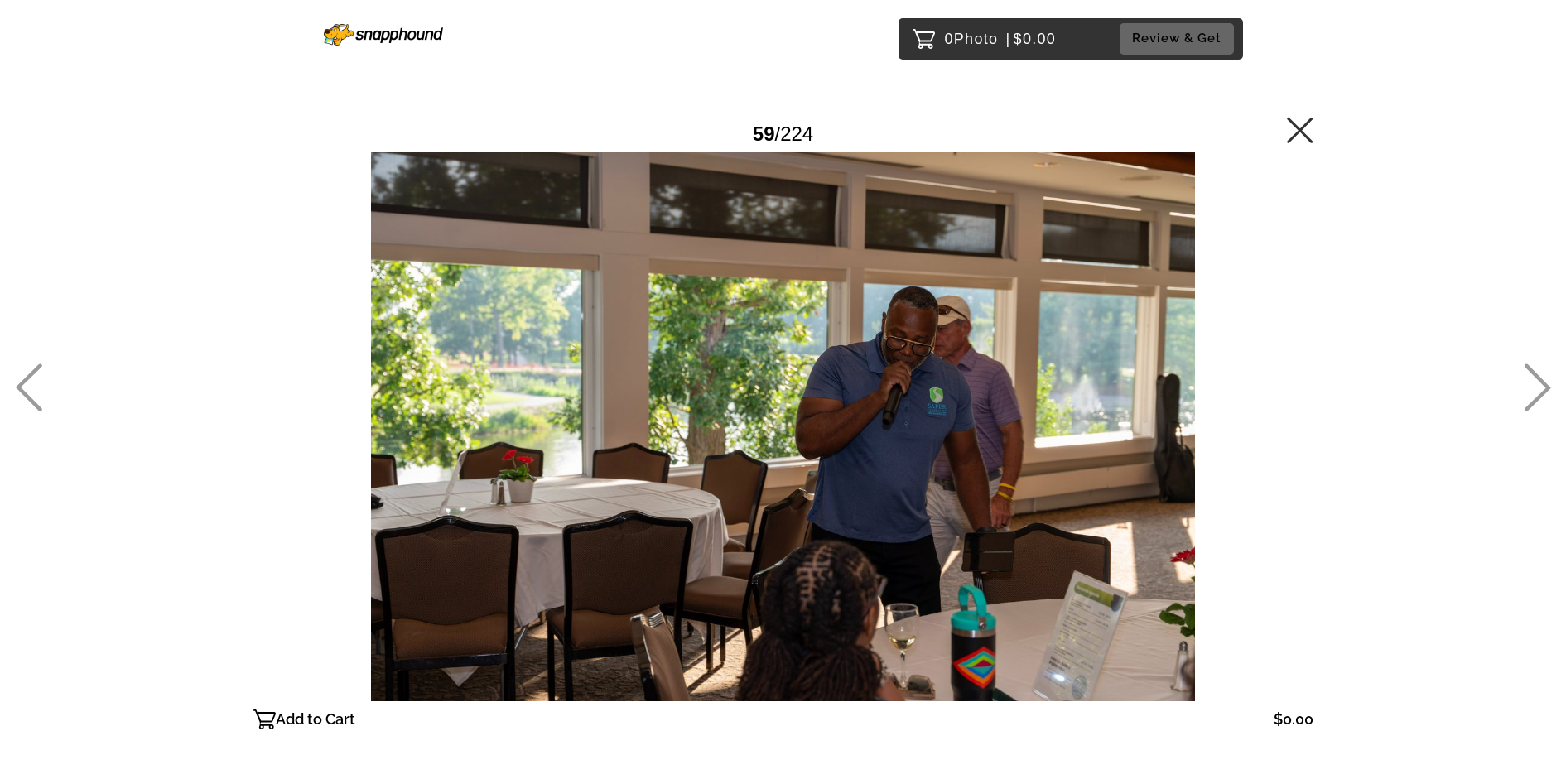
click at [1544, 388] on icon at bounding box center [1537, 387] width 28 height 48
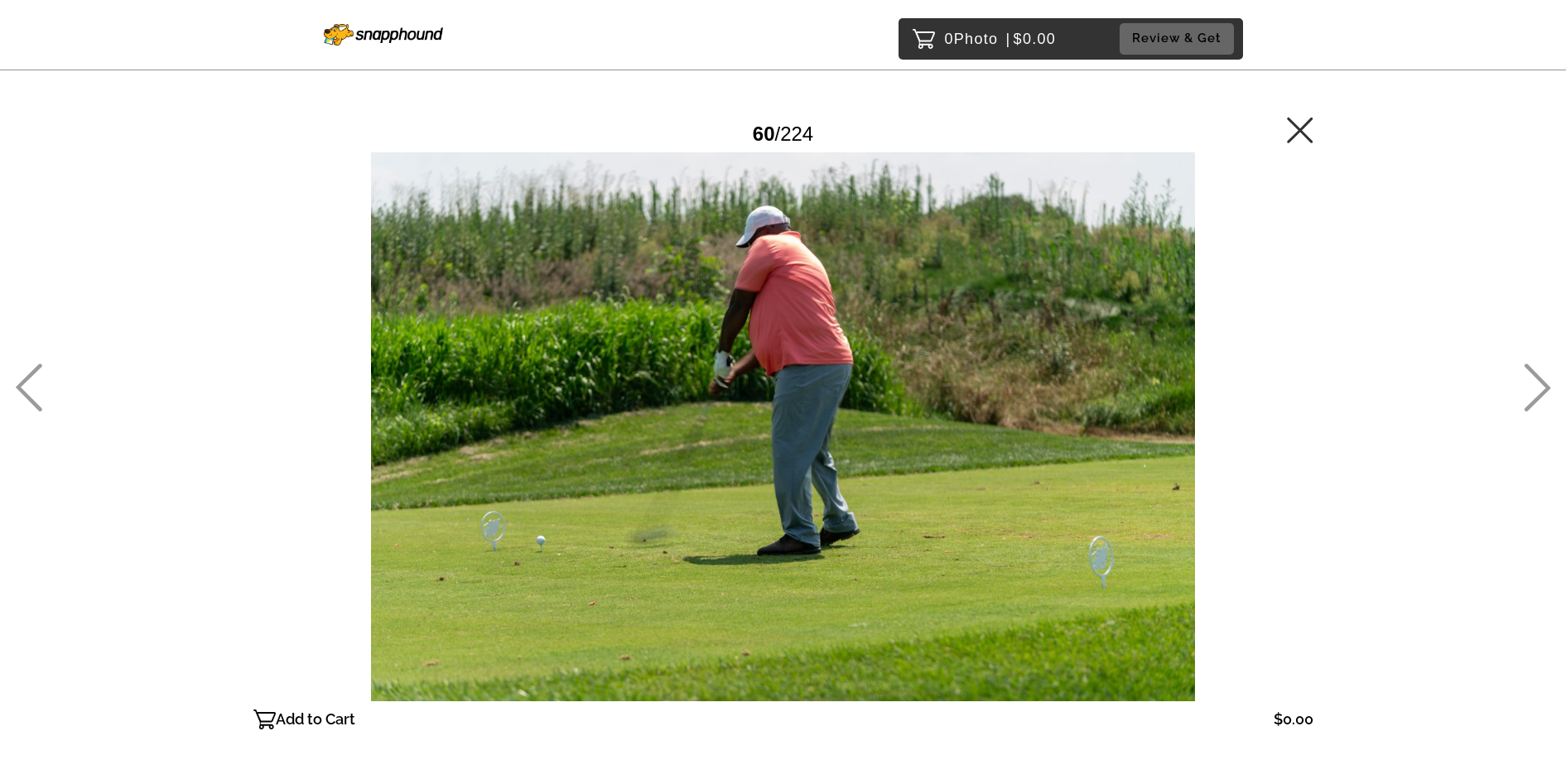
click at [1544, 388] on icon at bounding box center [1537, 387] width 28 height 48
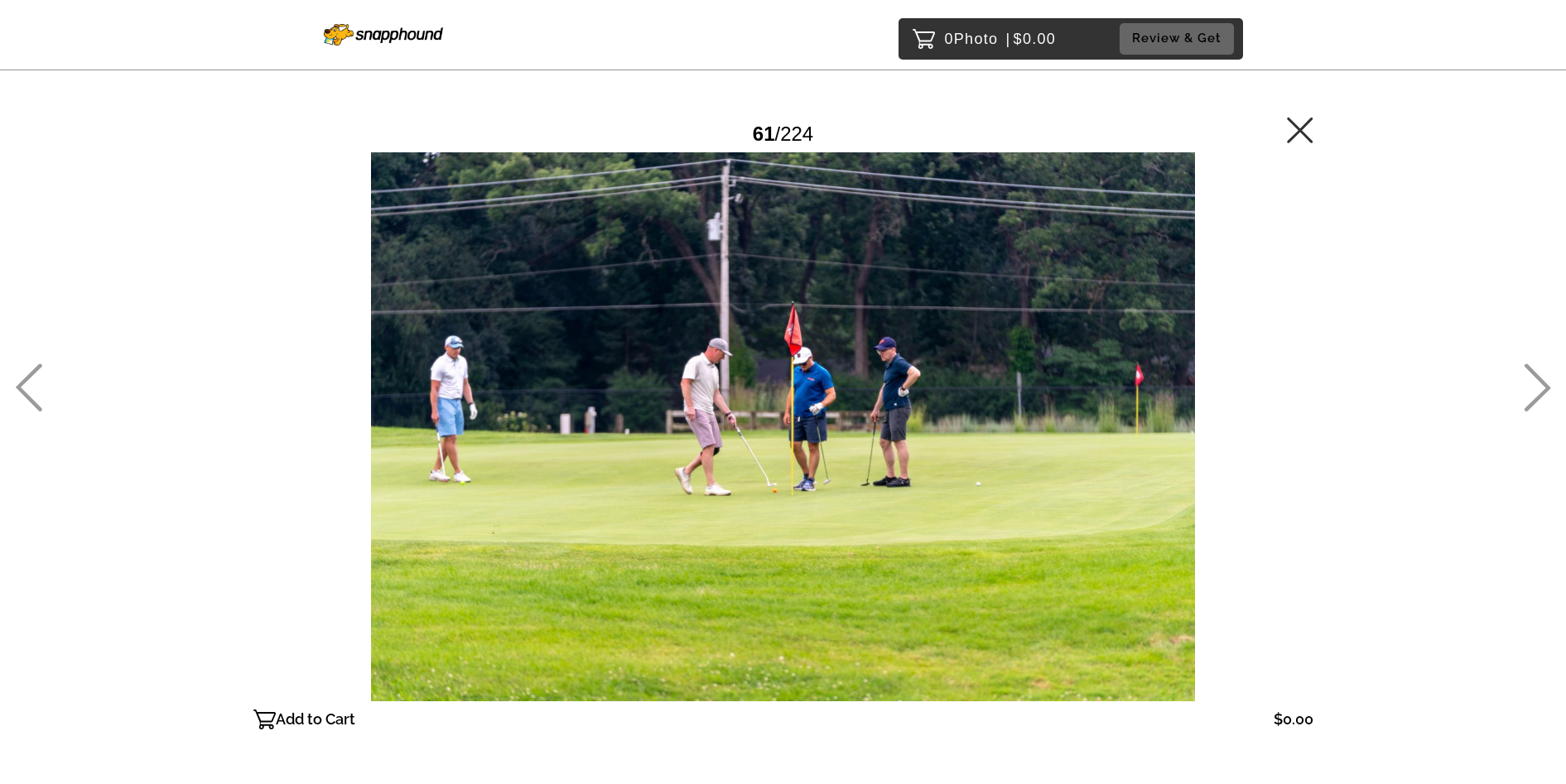
click at [1544, 388] on icon at bounding box center [1537, 387] width 28 height 48
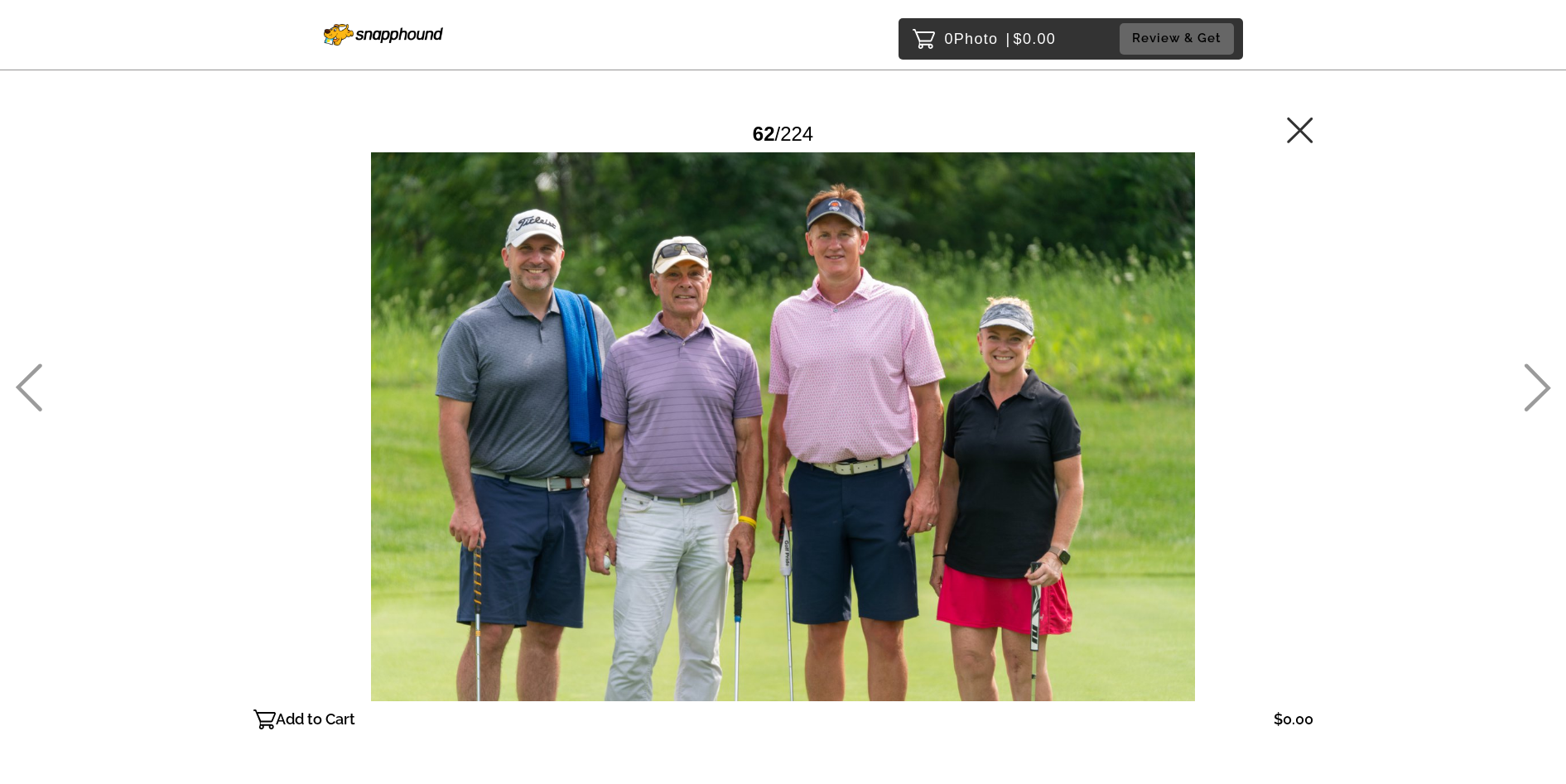
click at [1544, 388] on icon at bounding box center [1537, 387] width 28 height 48
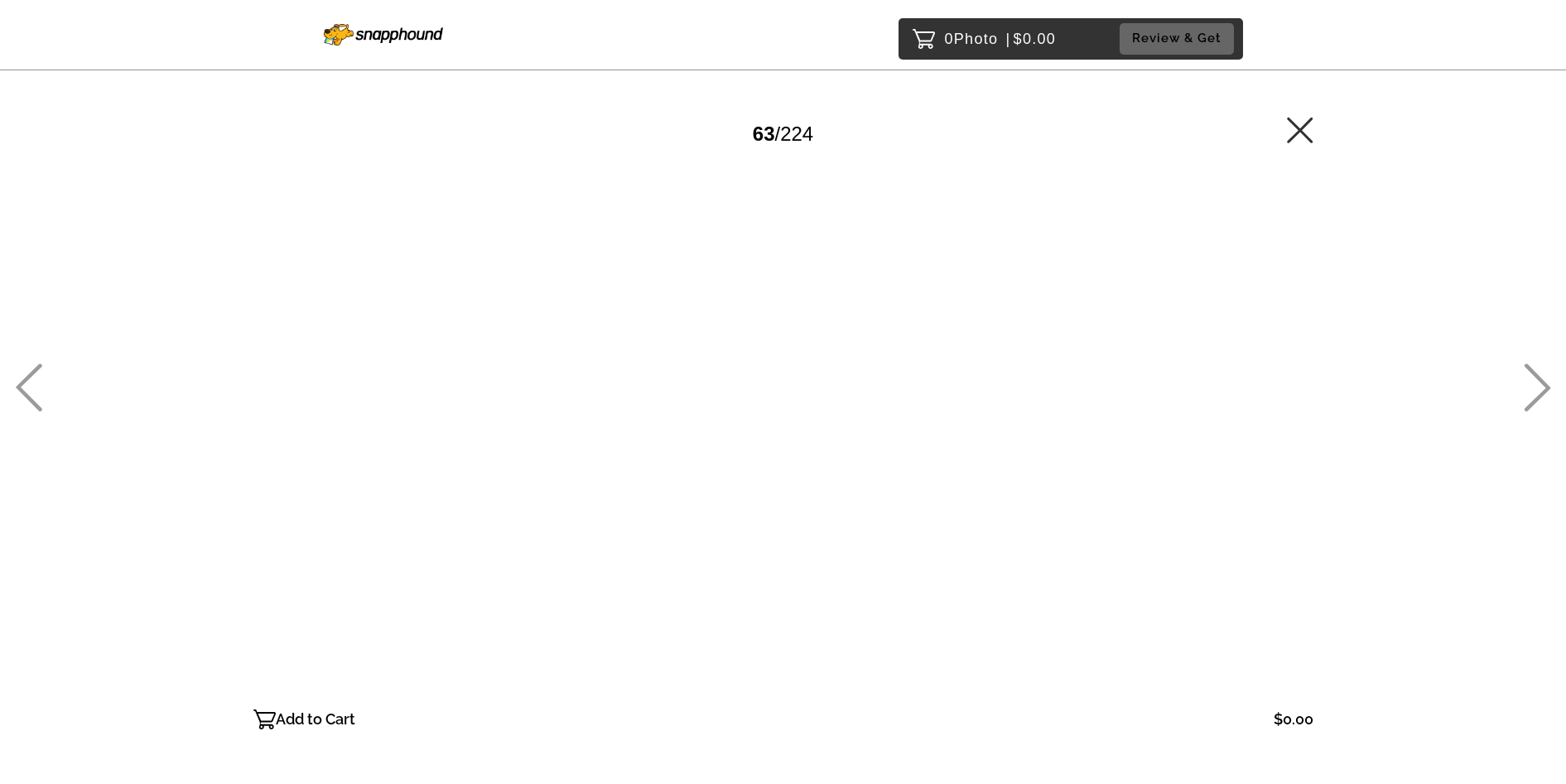
click at [1544, 388] on icon at bounding box center [1537, 387] width 28 height 48
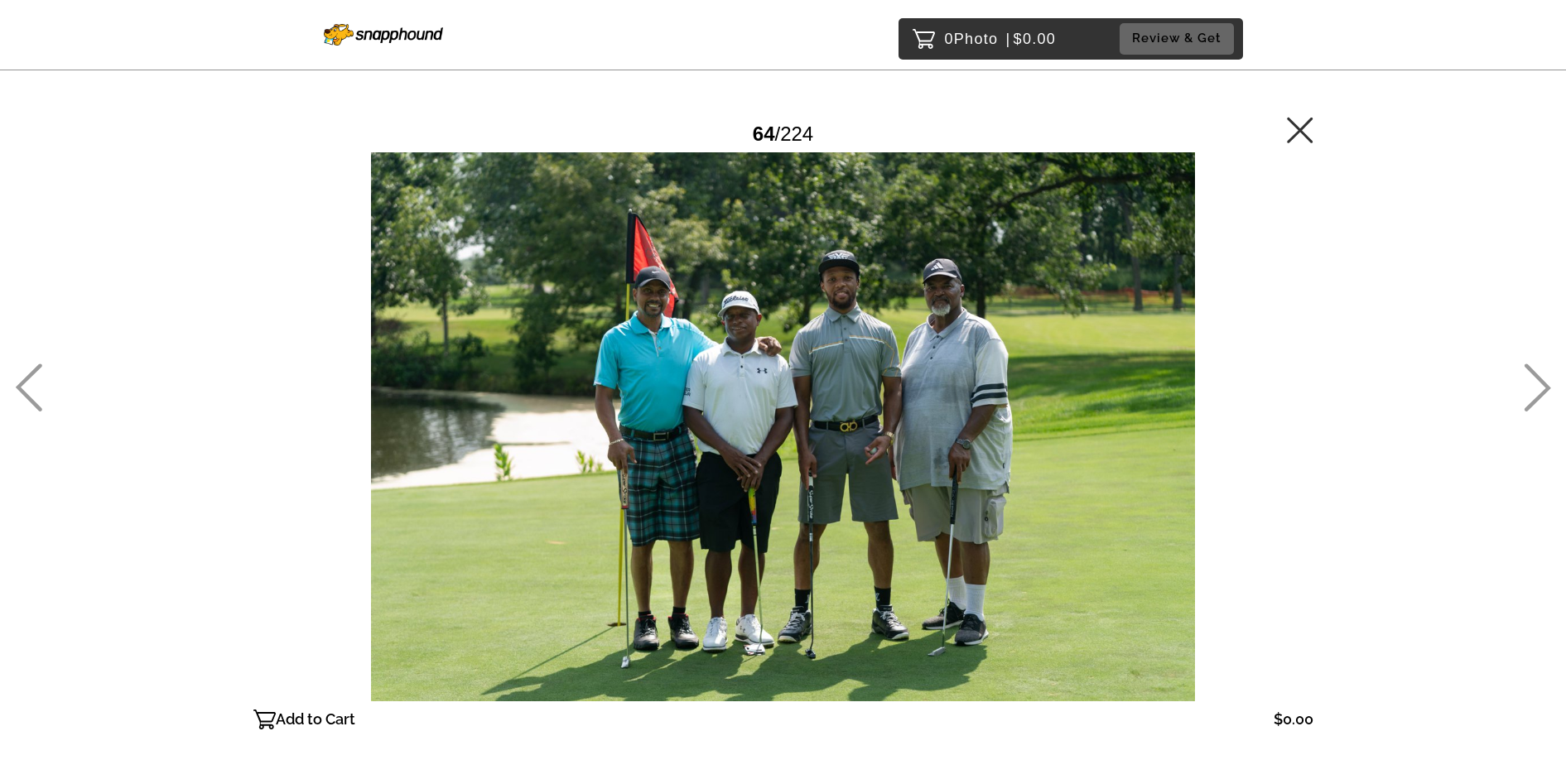
click at [1518, 381] on div "0 Photo | $0.00 Review & Get Password Checker bypassed 64 / 224 Add to Cart $0.…" at bounding box center [783, 460] width 1566 height 921
click at [1541, 385] on icon at bounding box center [1537, 387] width 28 height 48
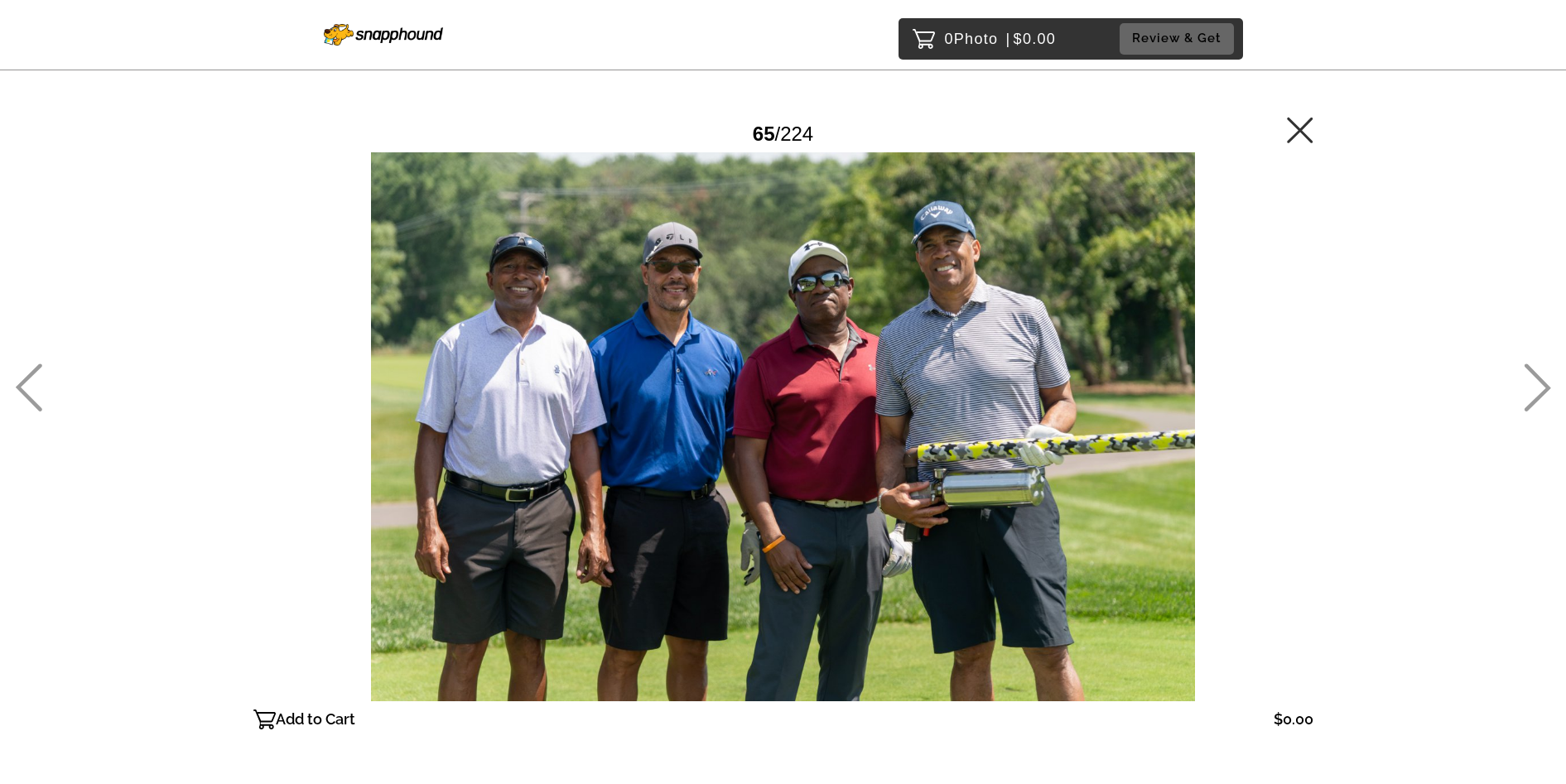
click at [1541, 385] on icon at bounding box center [1537, 387] width 28 height 48
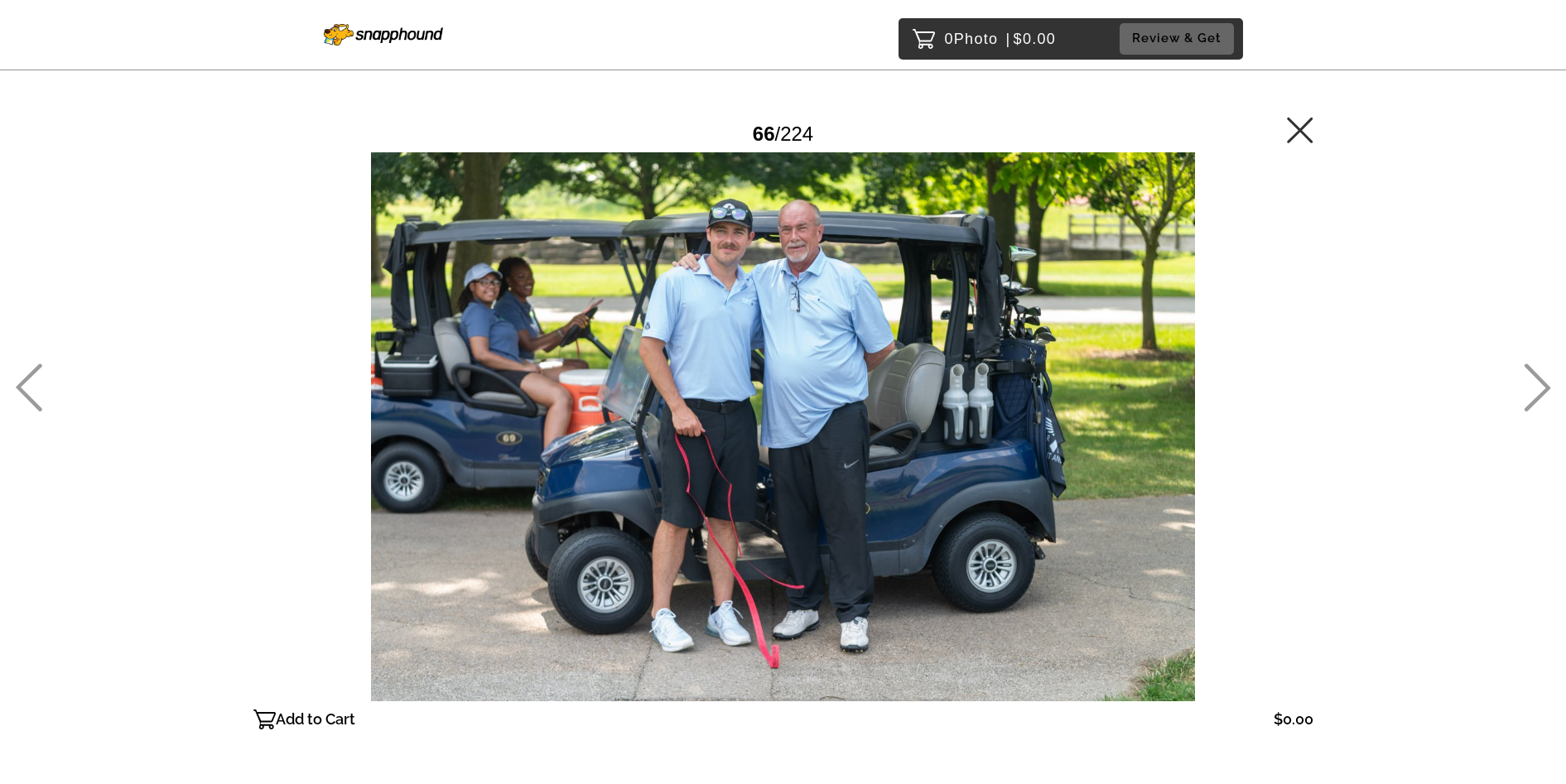
click at [1541, 385] on icon at bounding box center [1537, 387] width 28 height 48
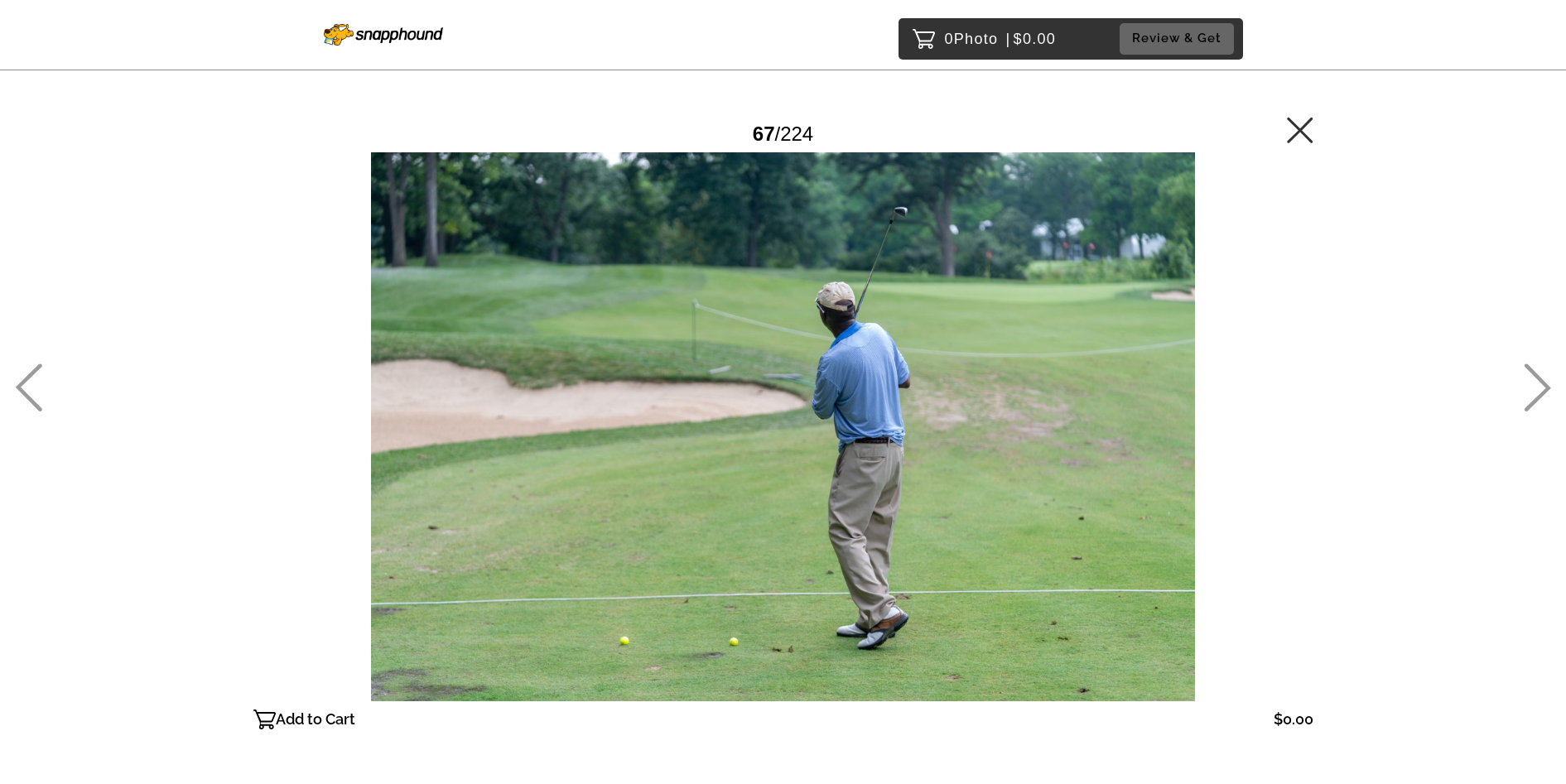
click at [1539, 384] on icon at bounding box center [1537, 387] width 28 height 48
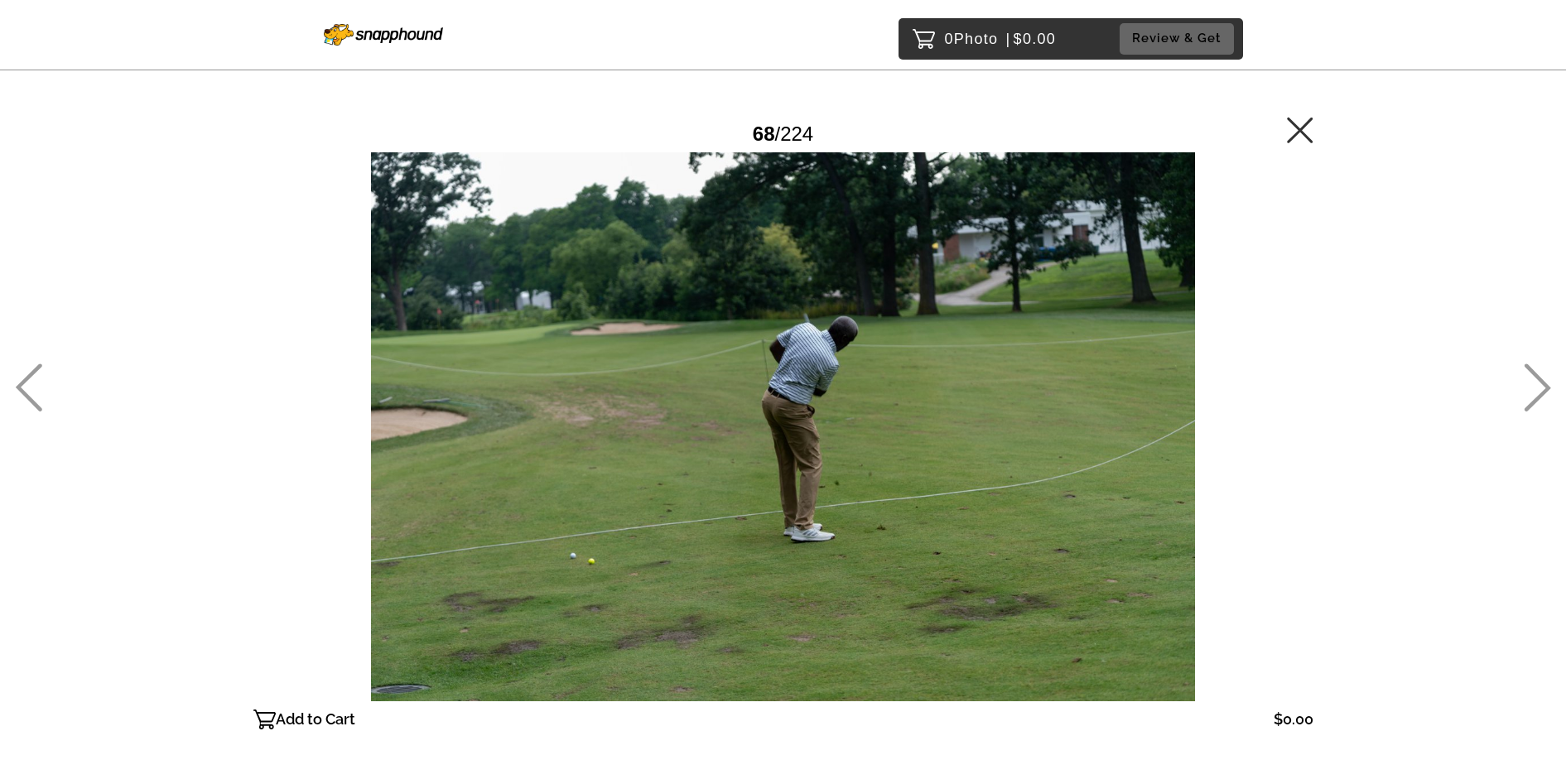
click at [1539, 384] on icon at bounding box center [1537, 387] width 28 height 48
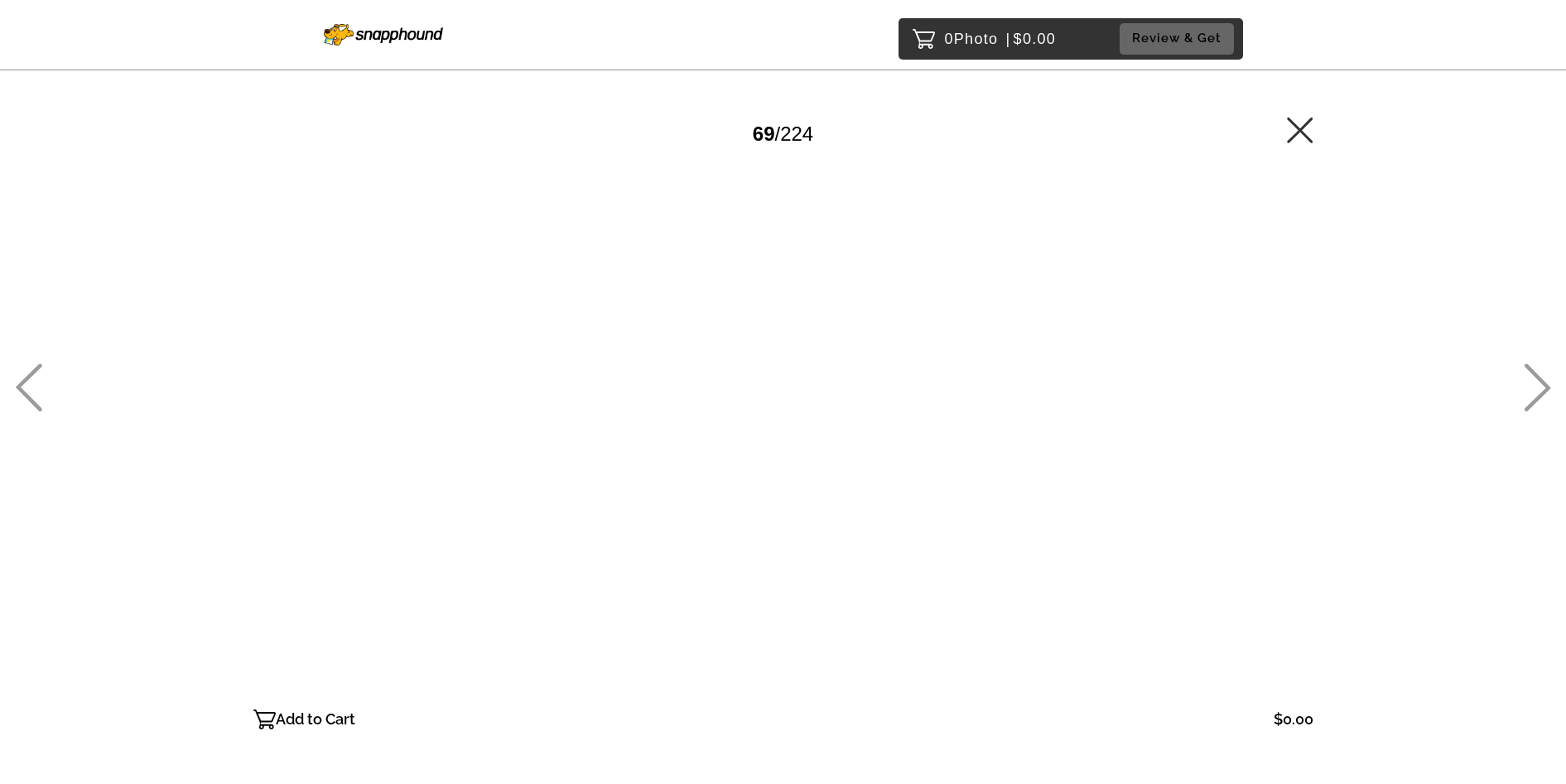
click at [1539, 384] on icon at bounding box center [1537, 387] width 28 height 48
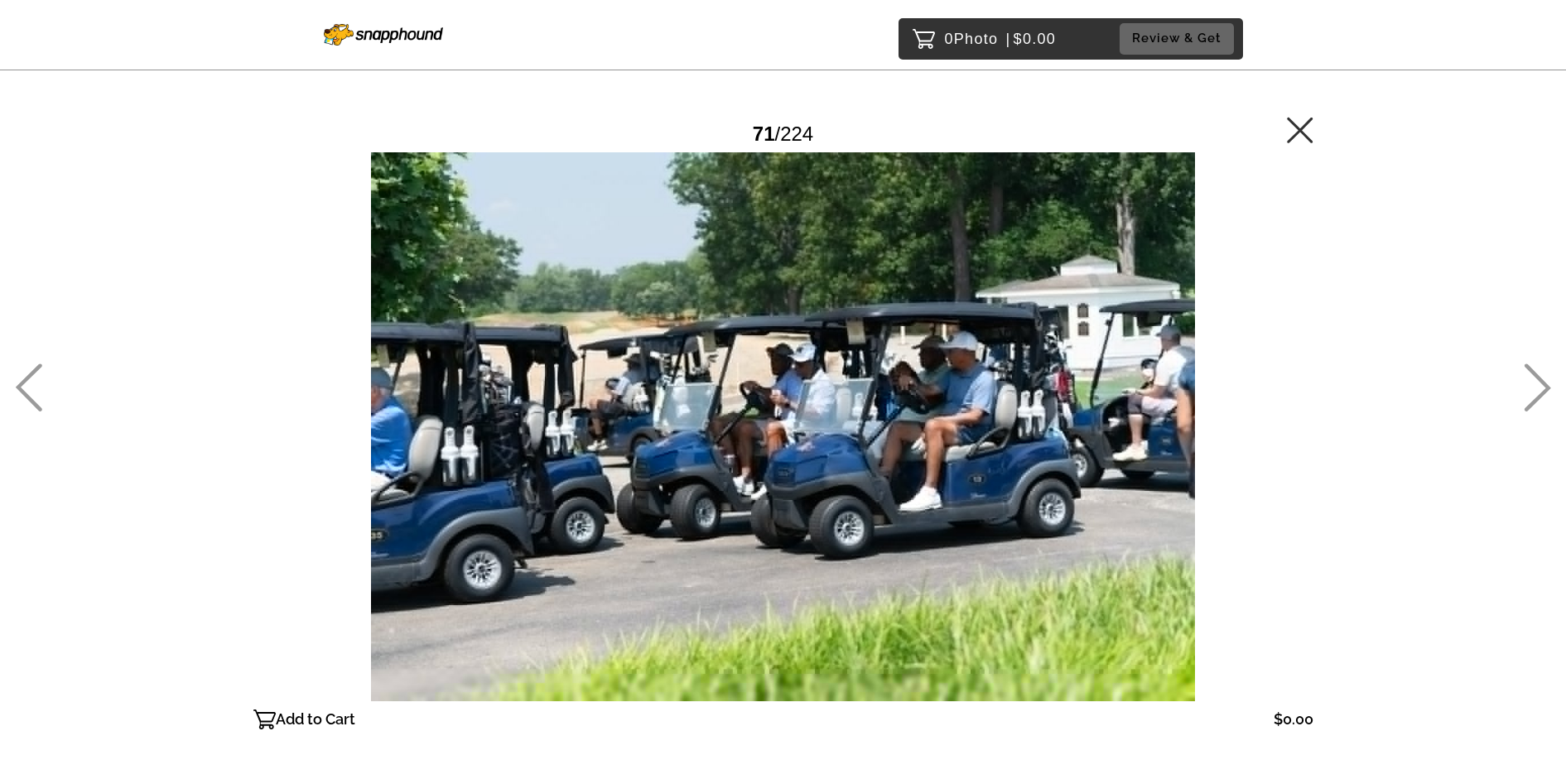
click at [1539, 384] on icon at bounding box center [1537, 387] width 28 height 48
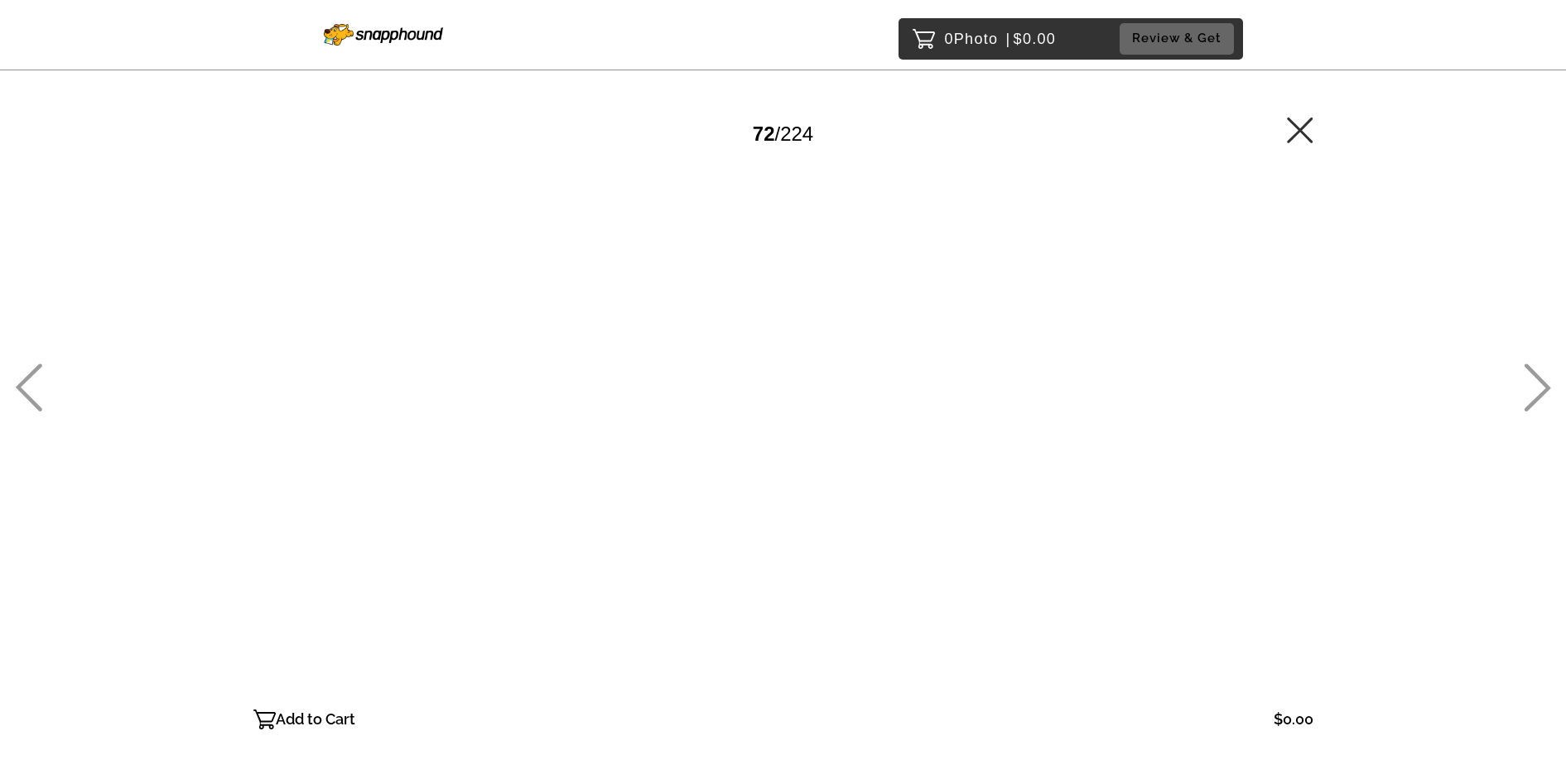
click at [1539, 384] on icon at bounding box center [1537, 387] width 28 height 48
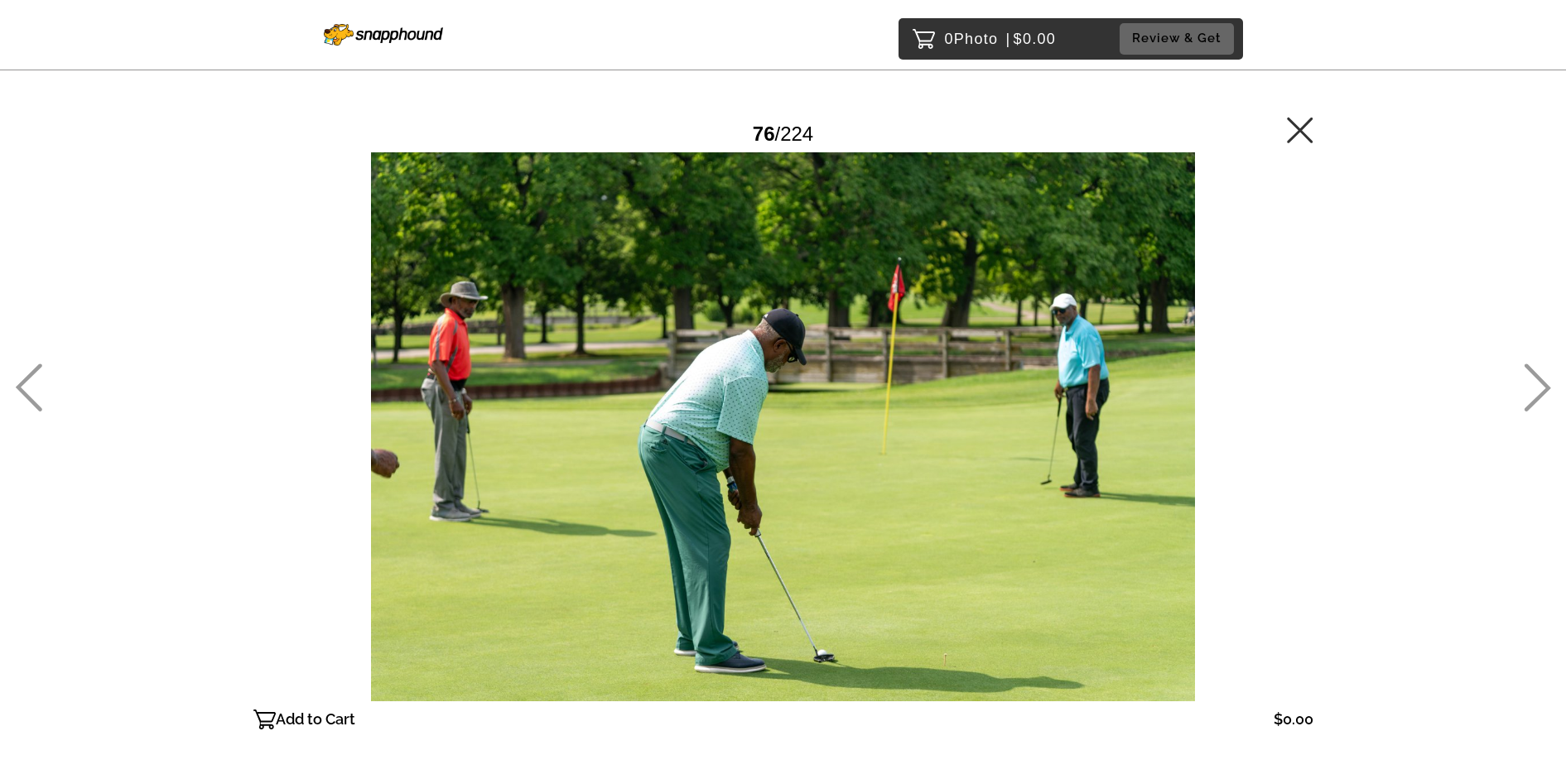
click at [1539, 384] on icon at bounding box center [1537, 387] width 28 height 48
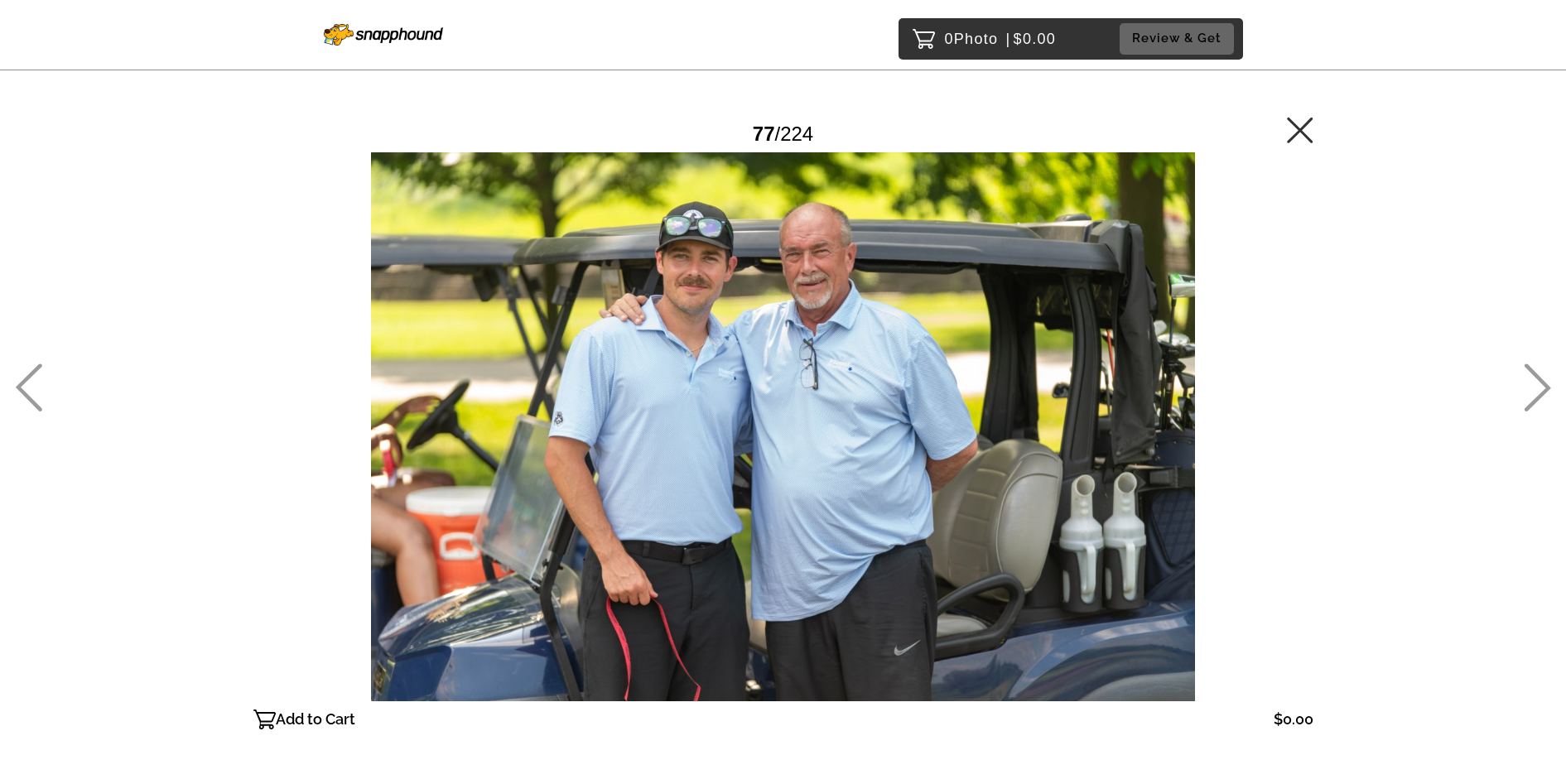
click at [1539, 384] on icon at bounding box center [1537, 387] width 28 height 48
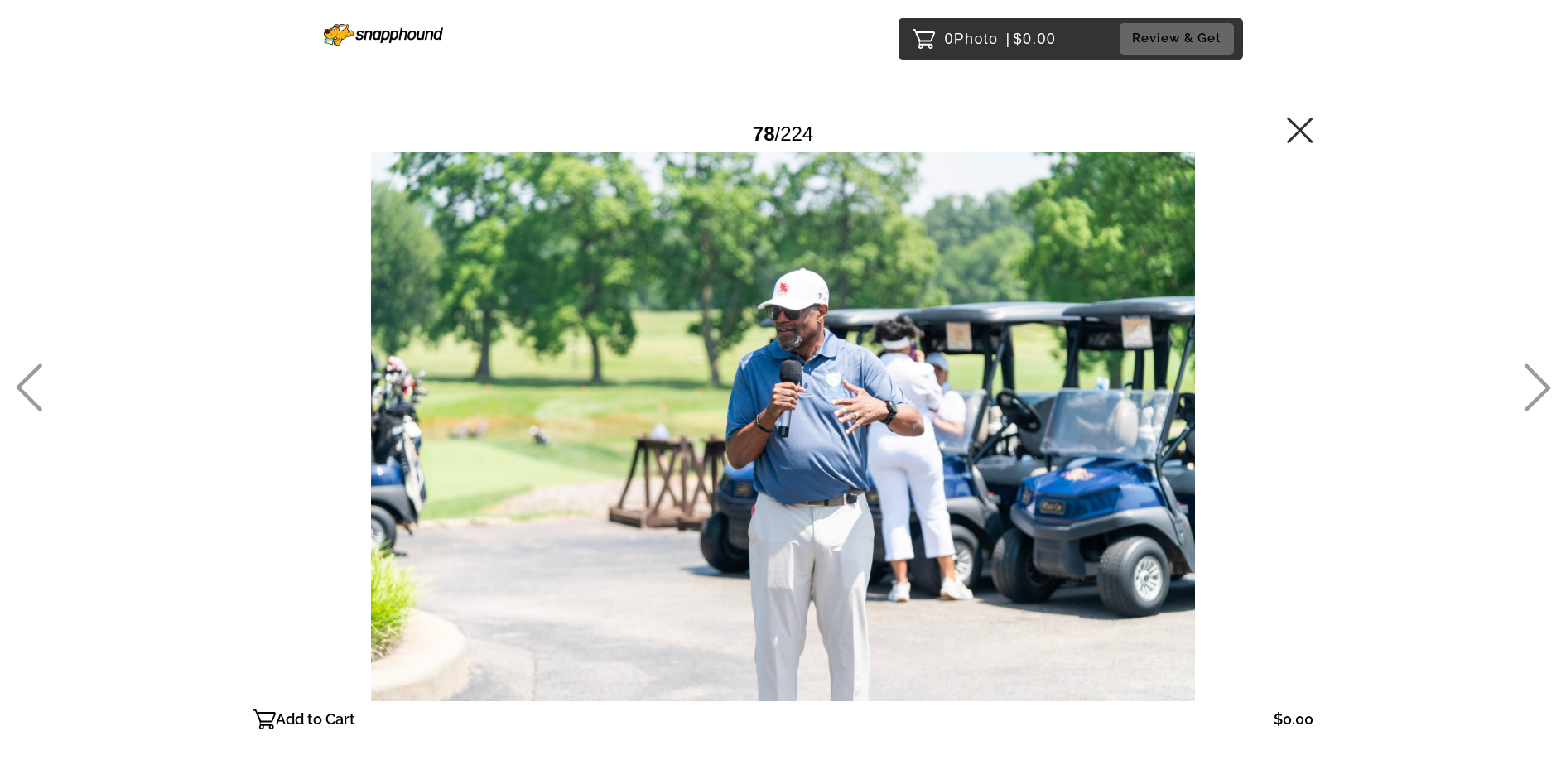
click at [1539, 384] on icon at bounding box center [1537, 387] width 28 height 48
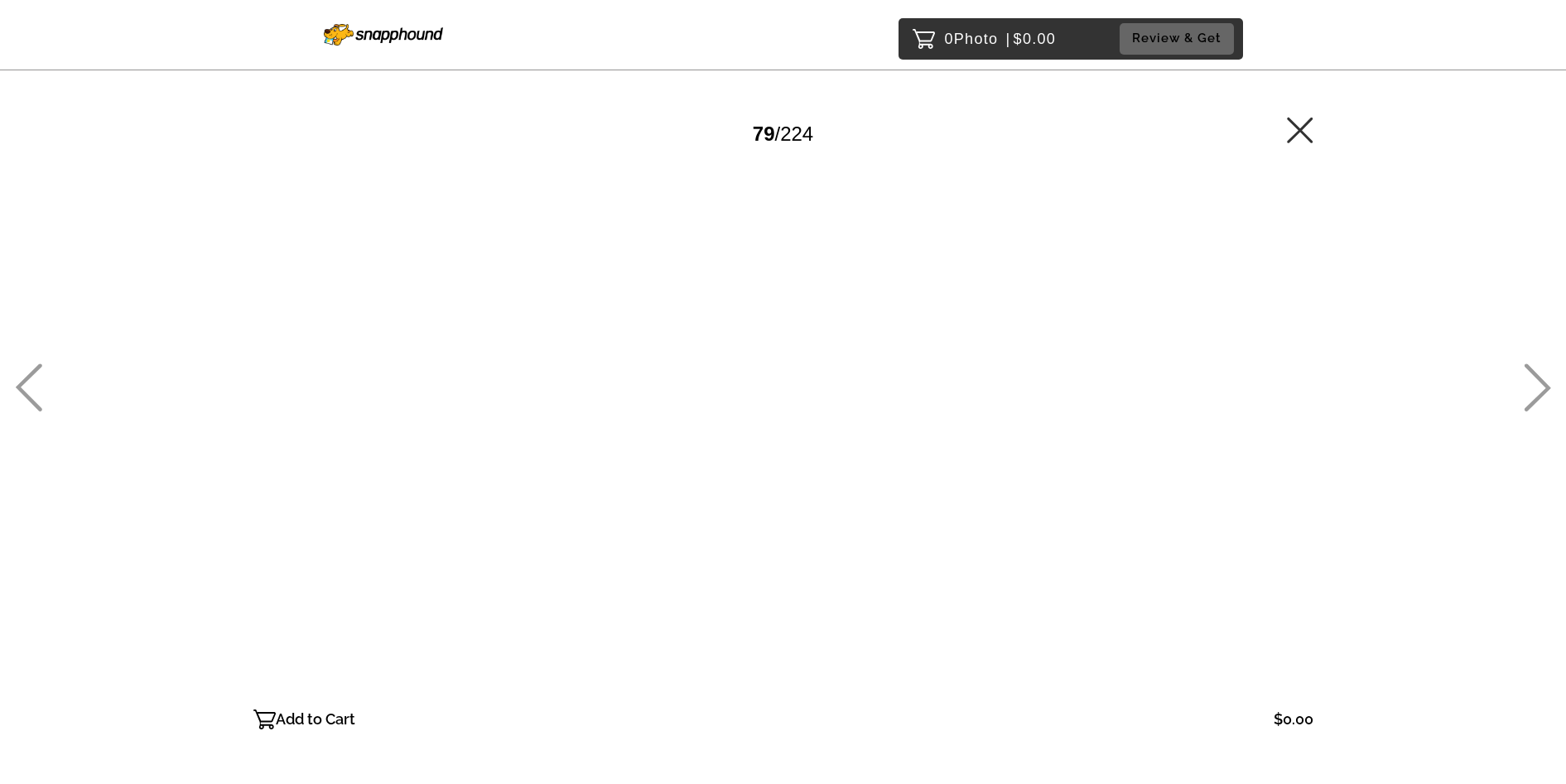
click at [1539, 384] on icon at bounding box center [1537, 387] width 28 height 48
click at [1537, 386] on icon at bounding box center [1537, 387] width 28 height 48
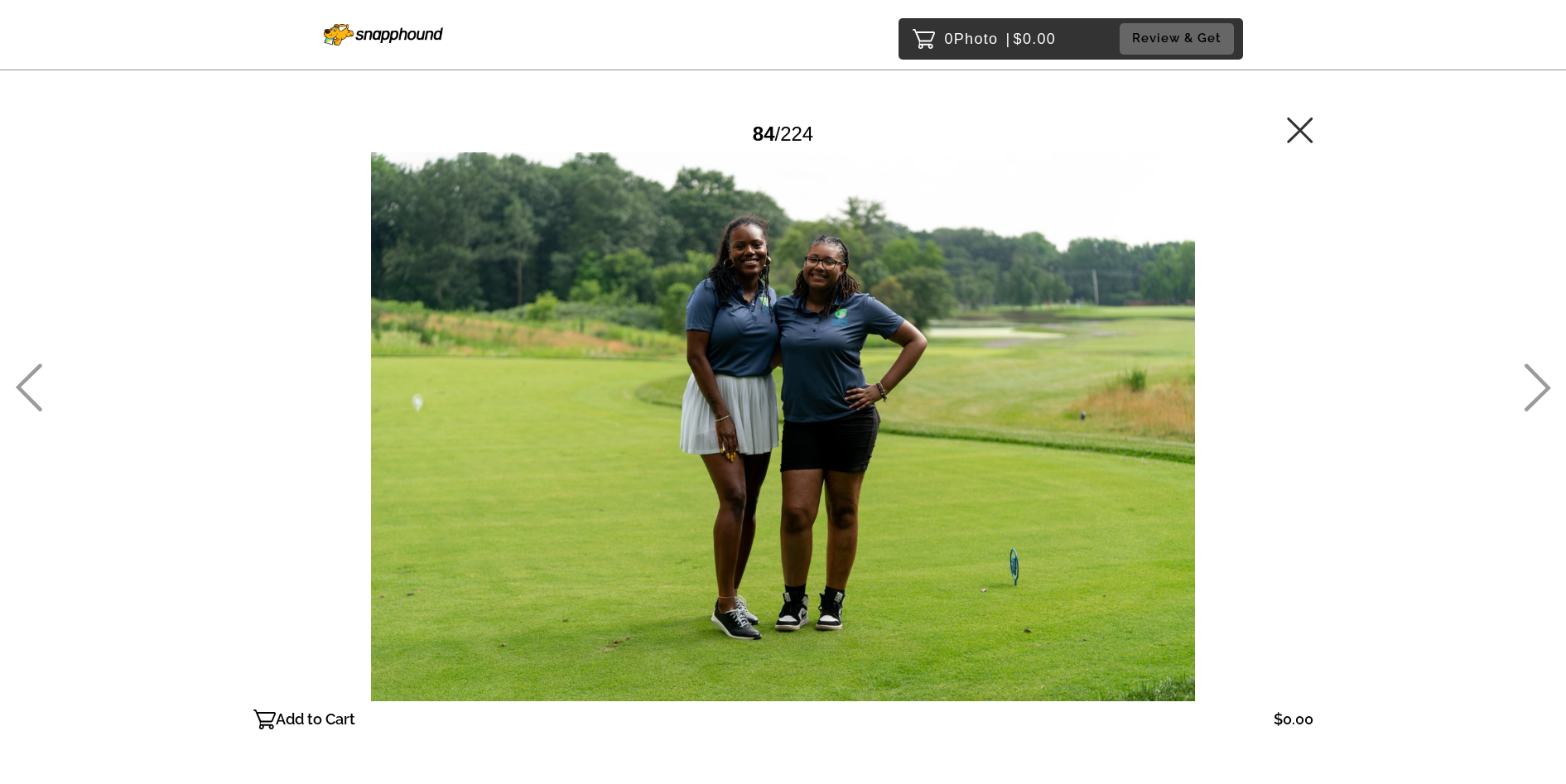
click at [1537, 386] on icon at bounding box center [1537, 387] width 28 height 48
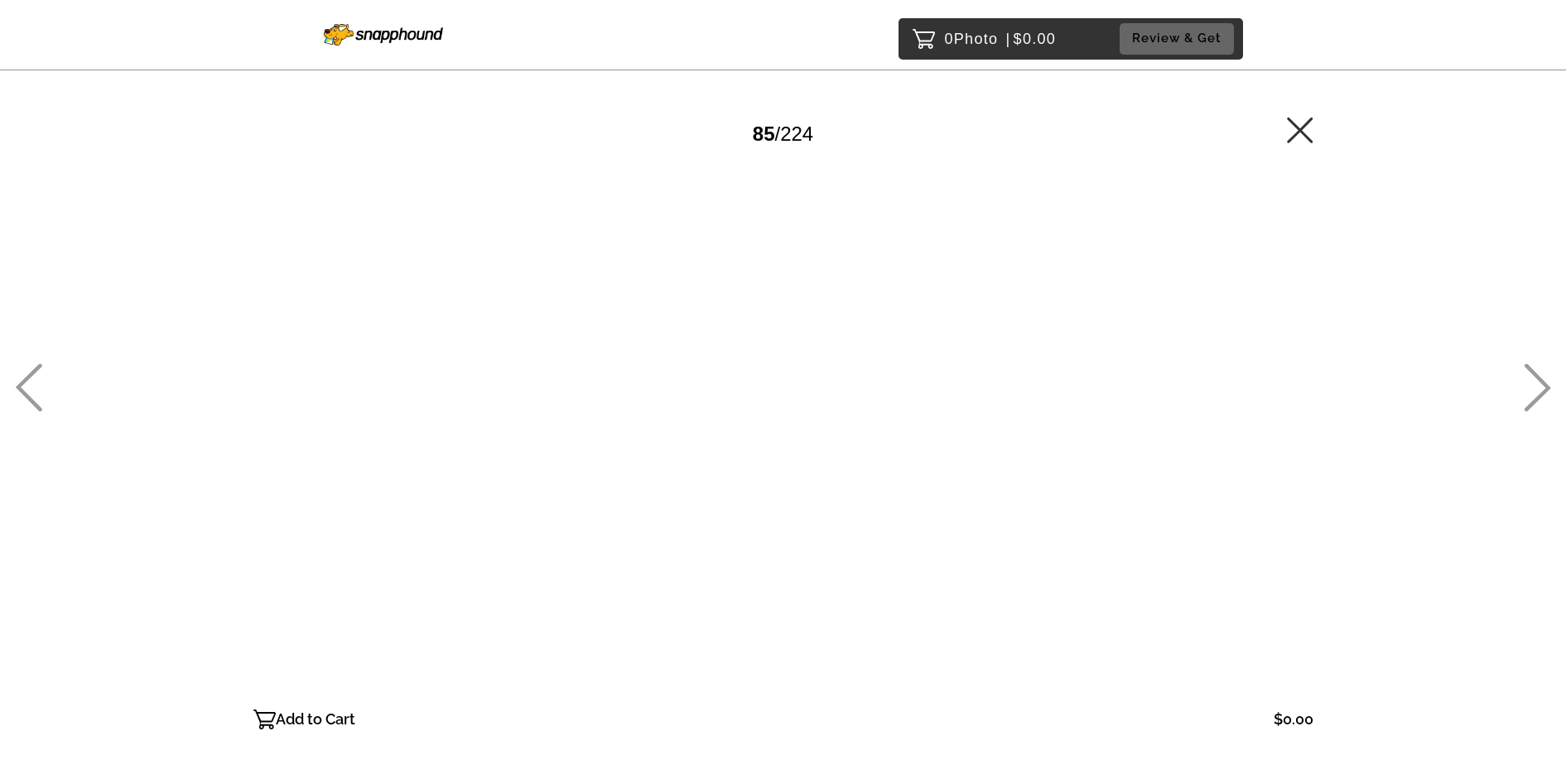
click at [1537, 386] on icon at bounding box center [1537, 387] width 28 height 48
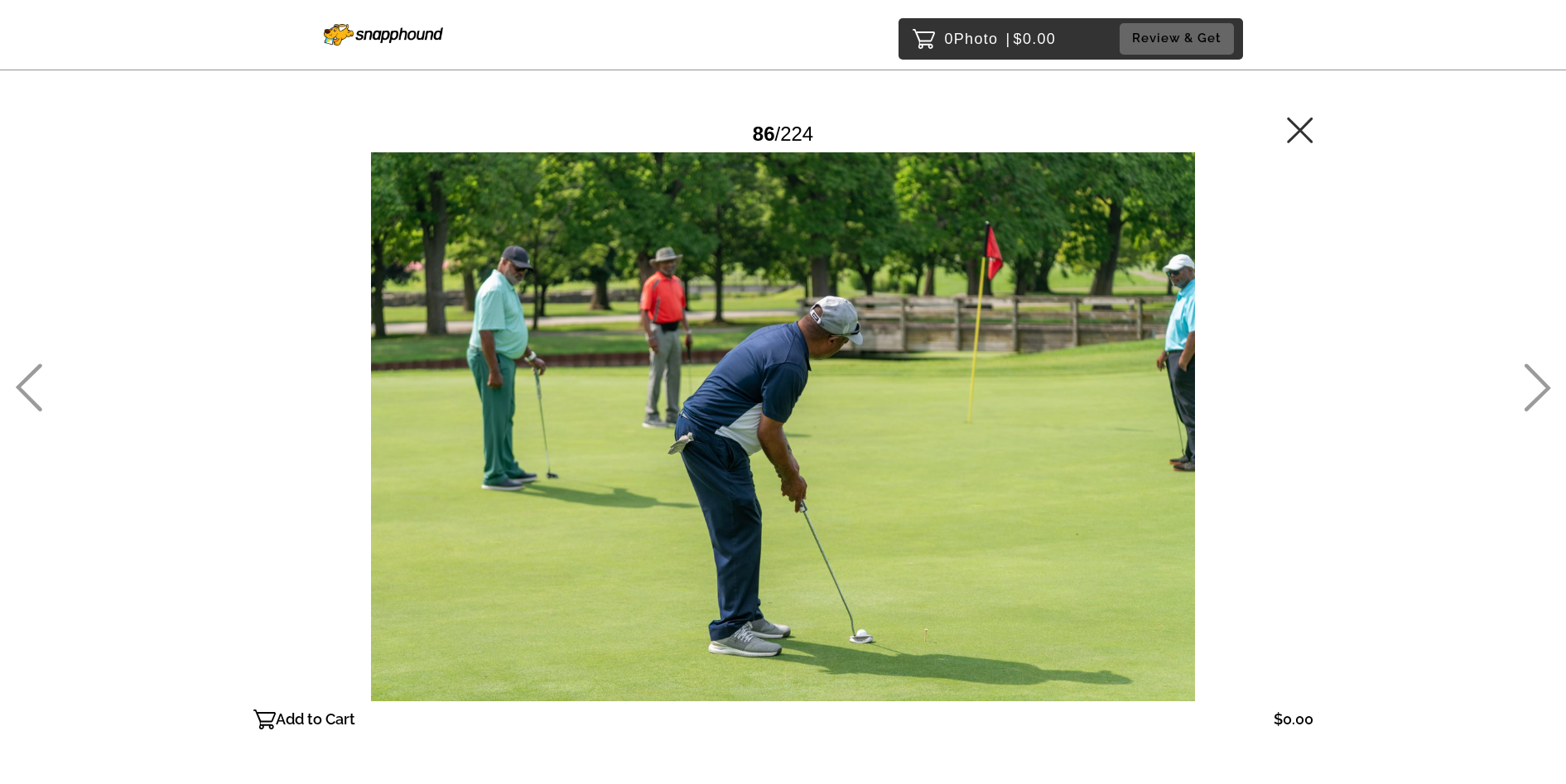
click at [1537, 386] on icon at bounding box center [1537, 387] width 28 height 48
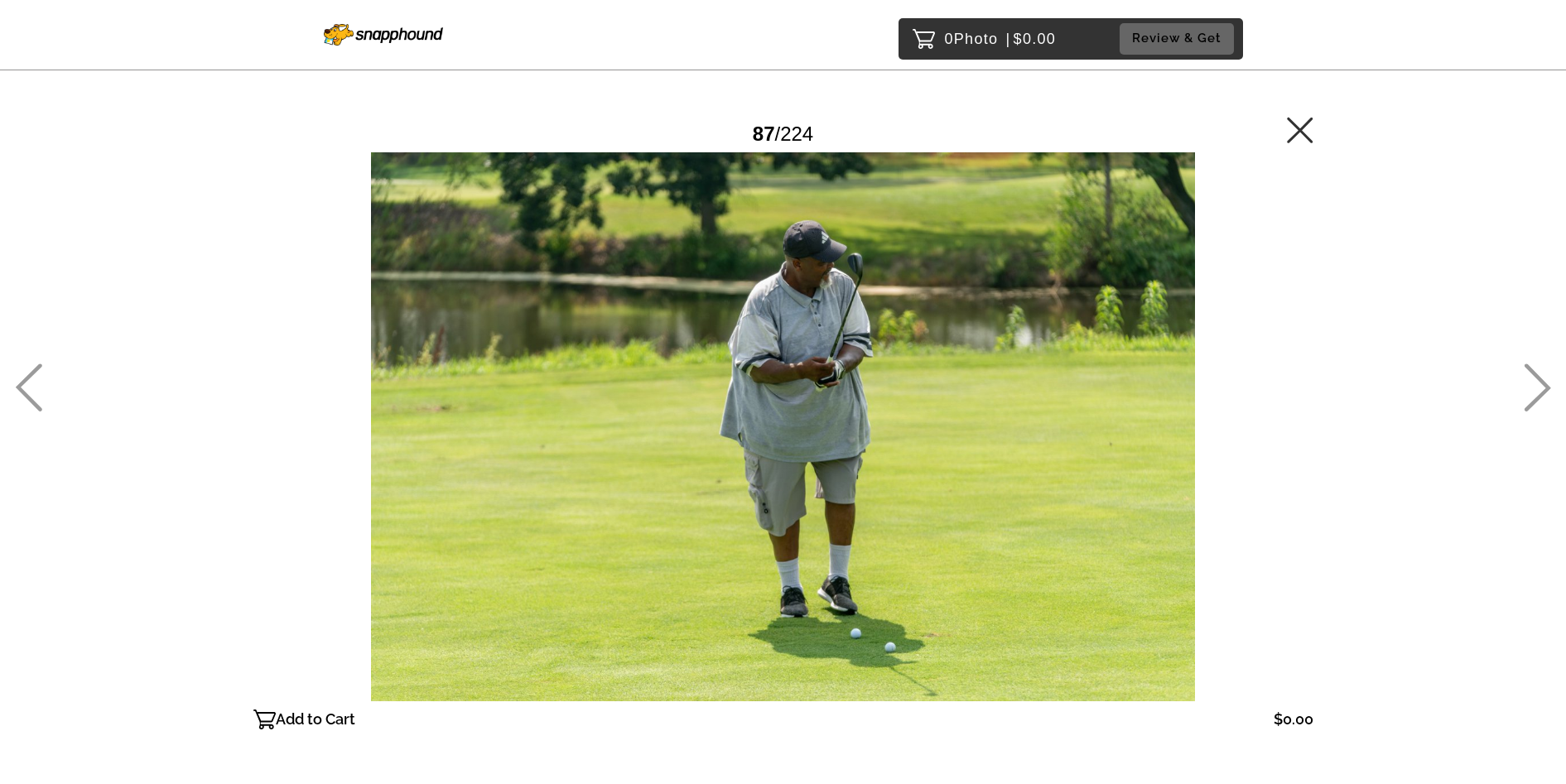
click at [1537, 386] on icon at bounding box center [1537, 387] width 28 height 48
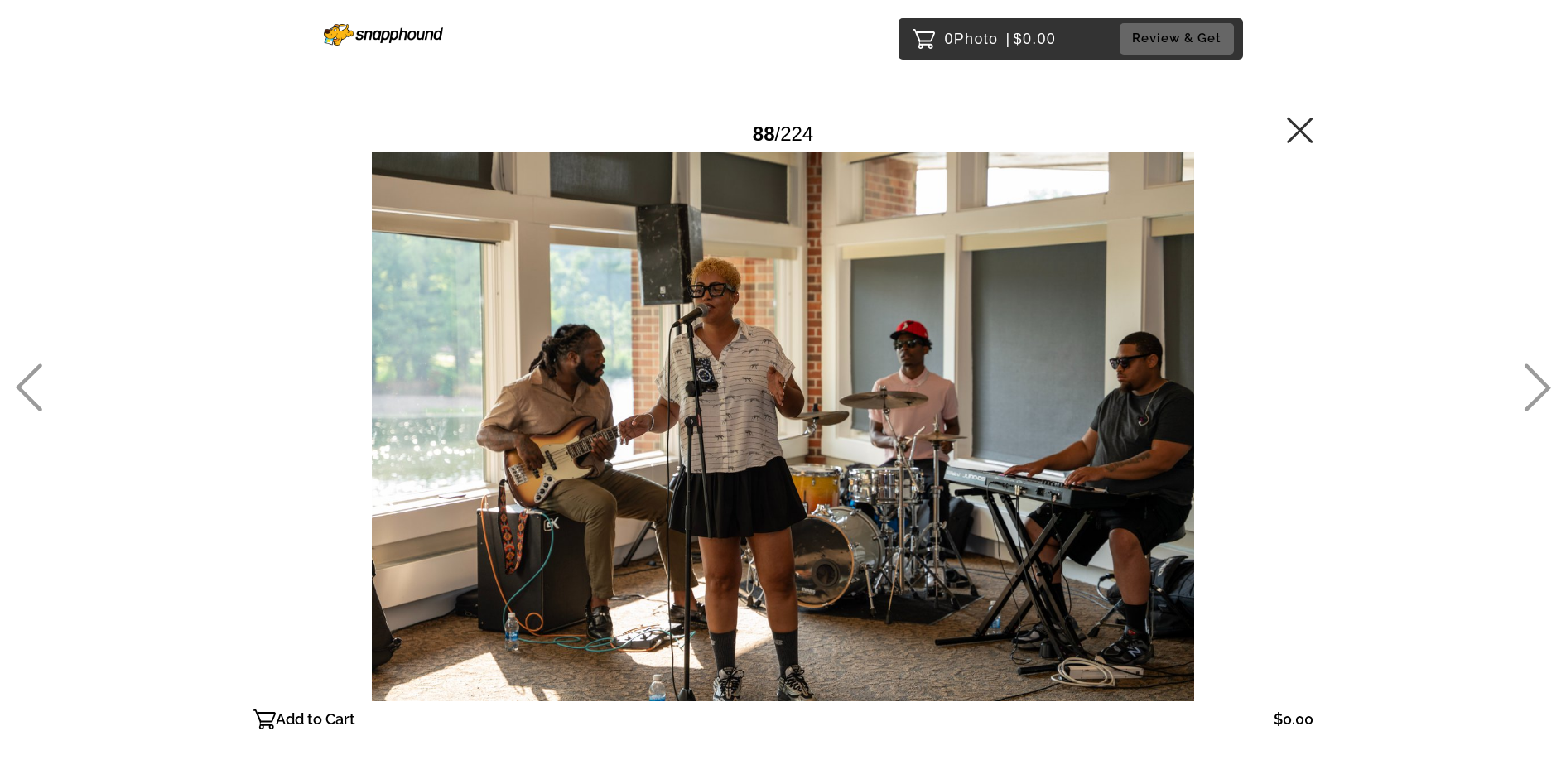
click at [1537, 386] on icon at bounding box center [1537, 387] width 28 height 48
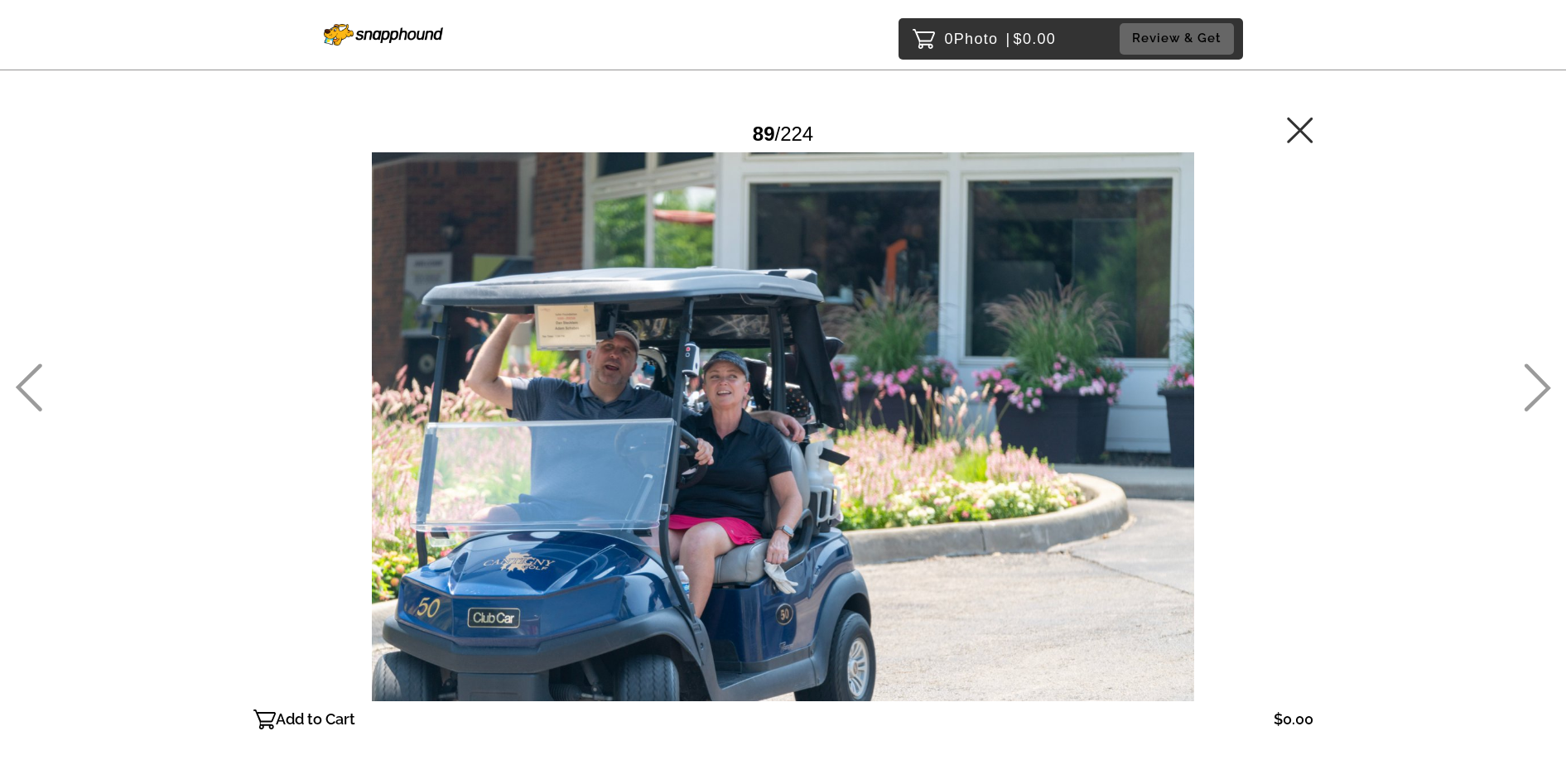
click at [1537, 386] on icon at bounding box center [1537, 387] width 28 height 48
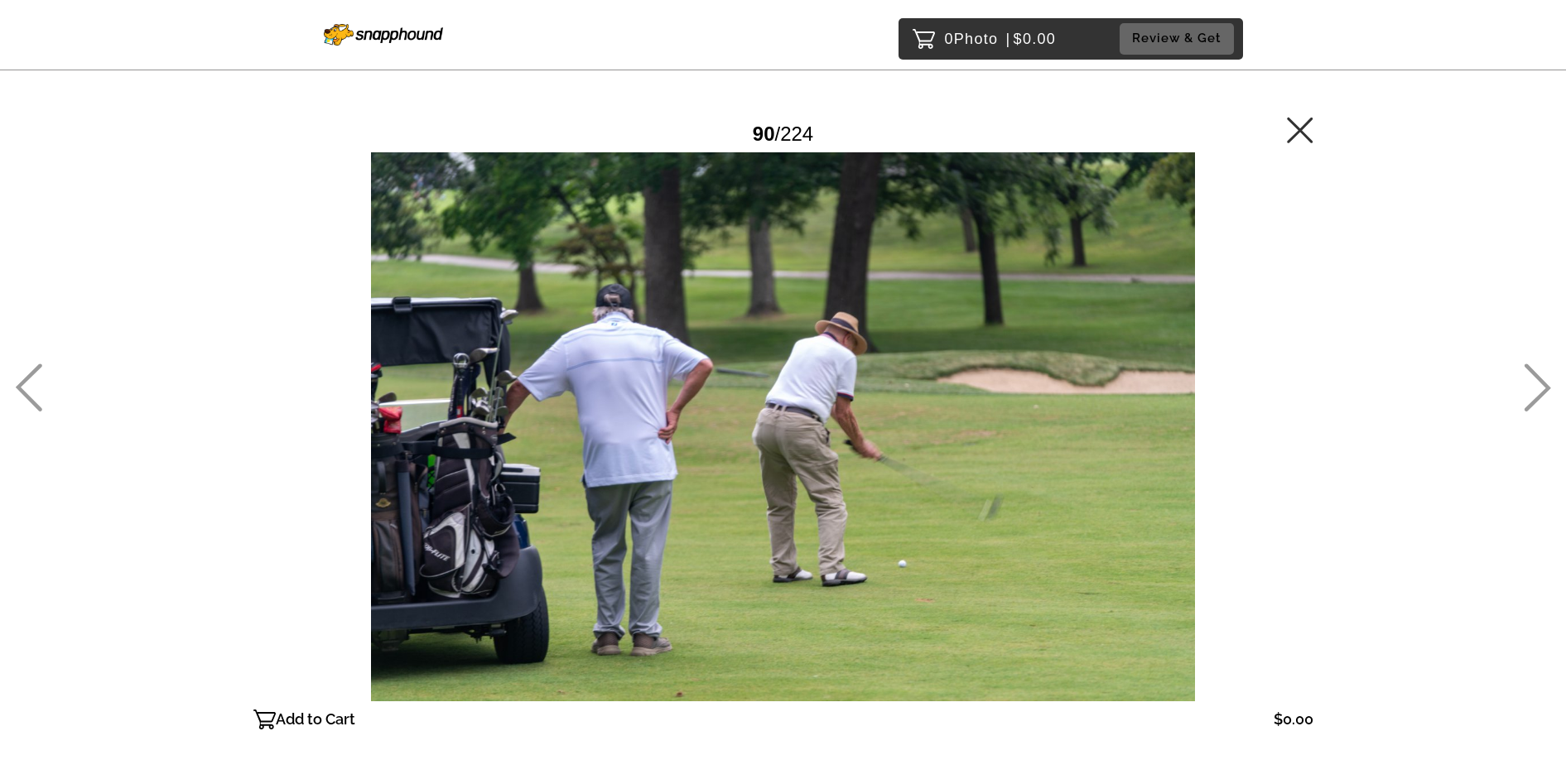
click at [1537, 386] on icon at bounding box center [1537, 387] width 28 height 48
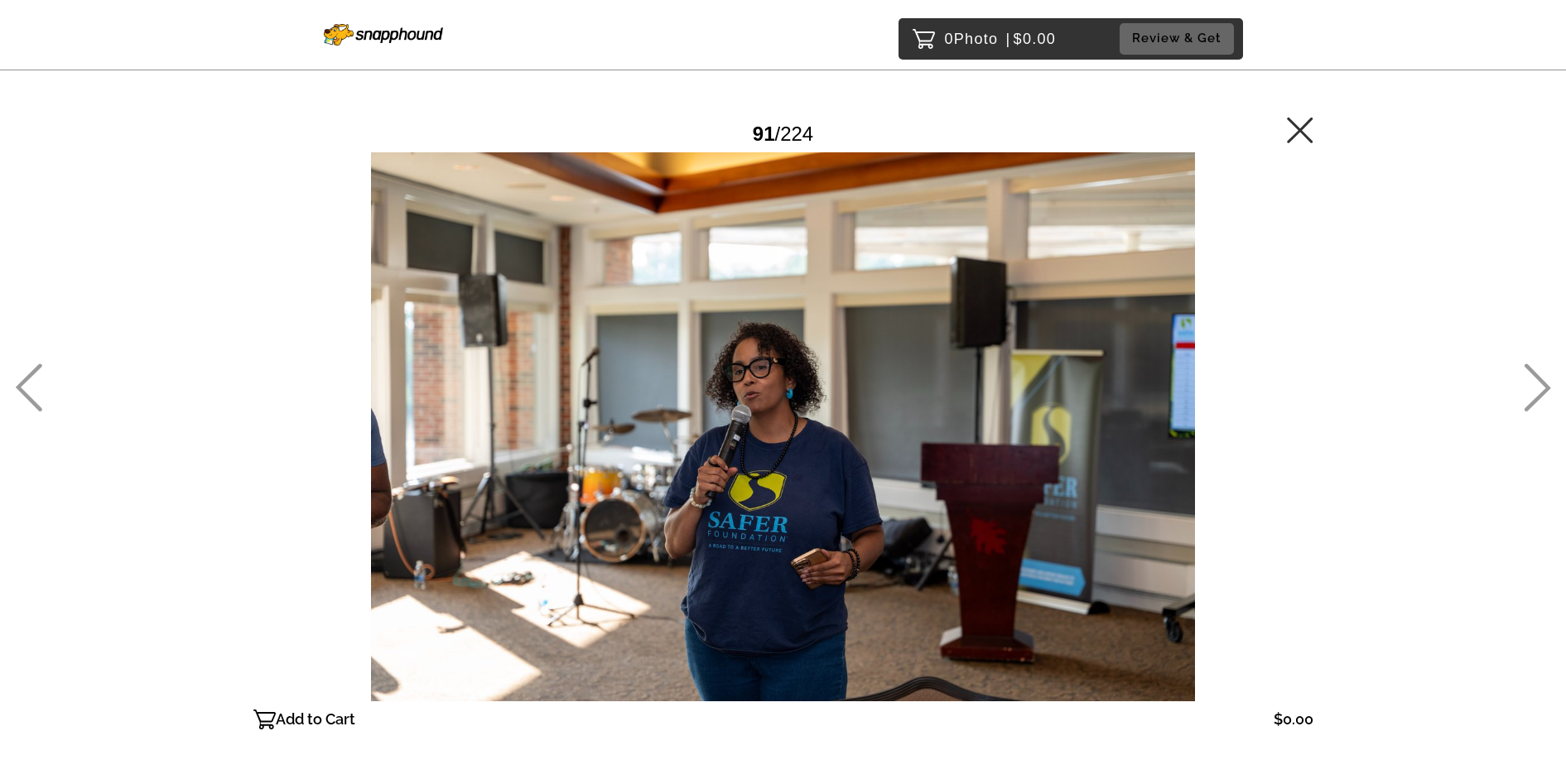
click at [1537, 386] on icon at bounding box center [1537, 387] width 28 height 48
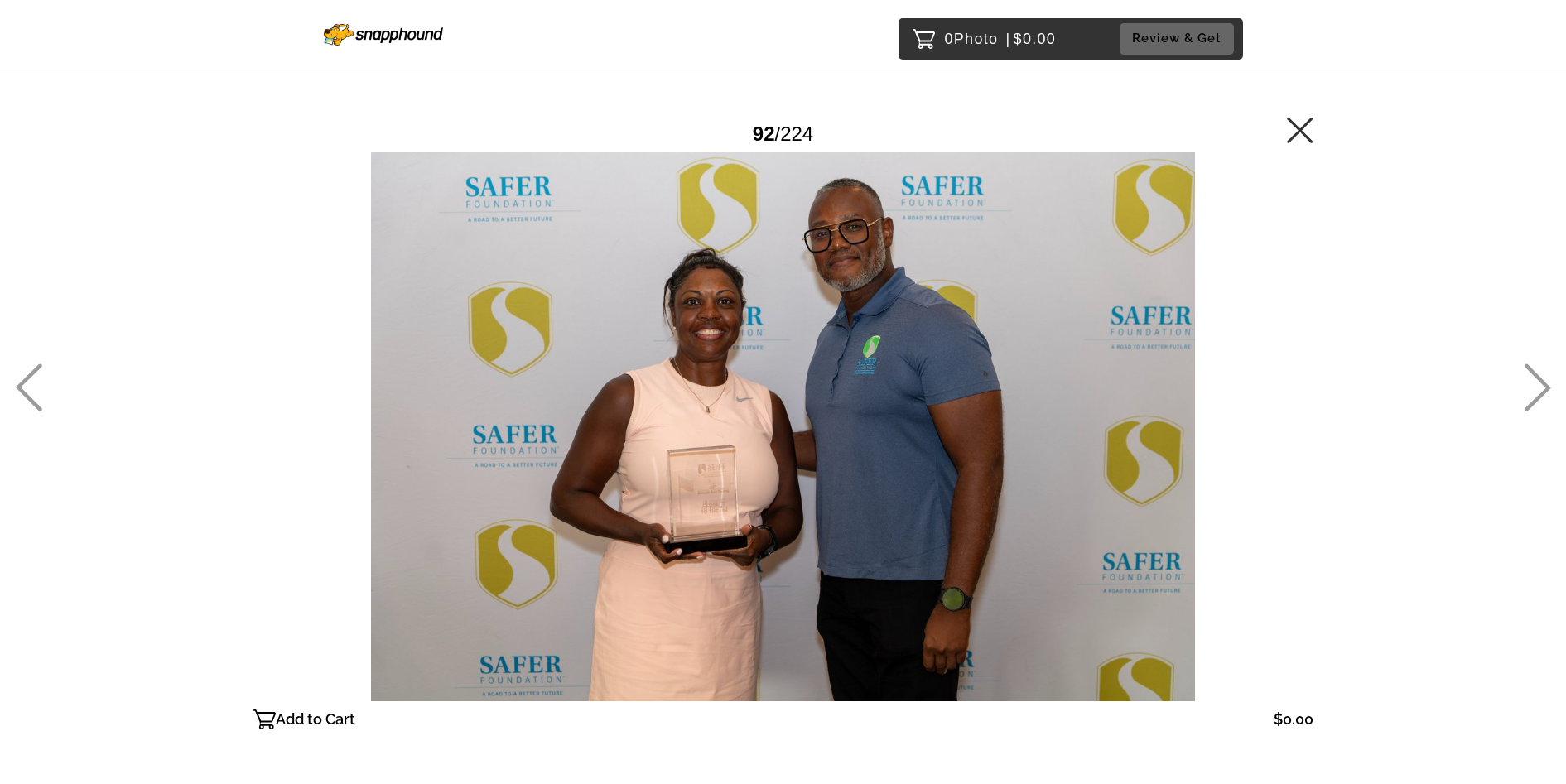
click at [1537, 386] on icon at bounding box center [1537, 387] width 28 height 48
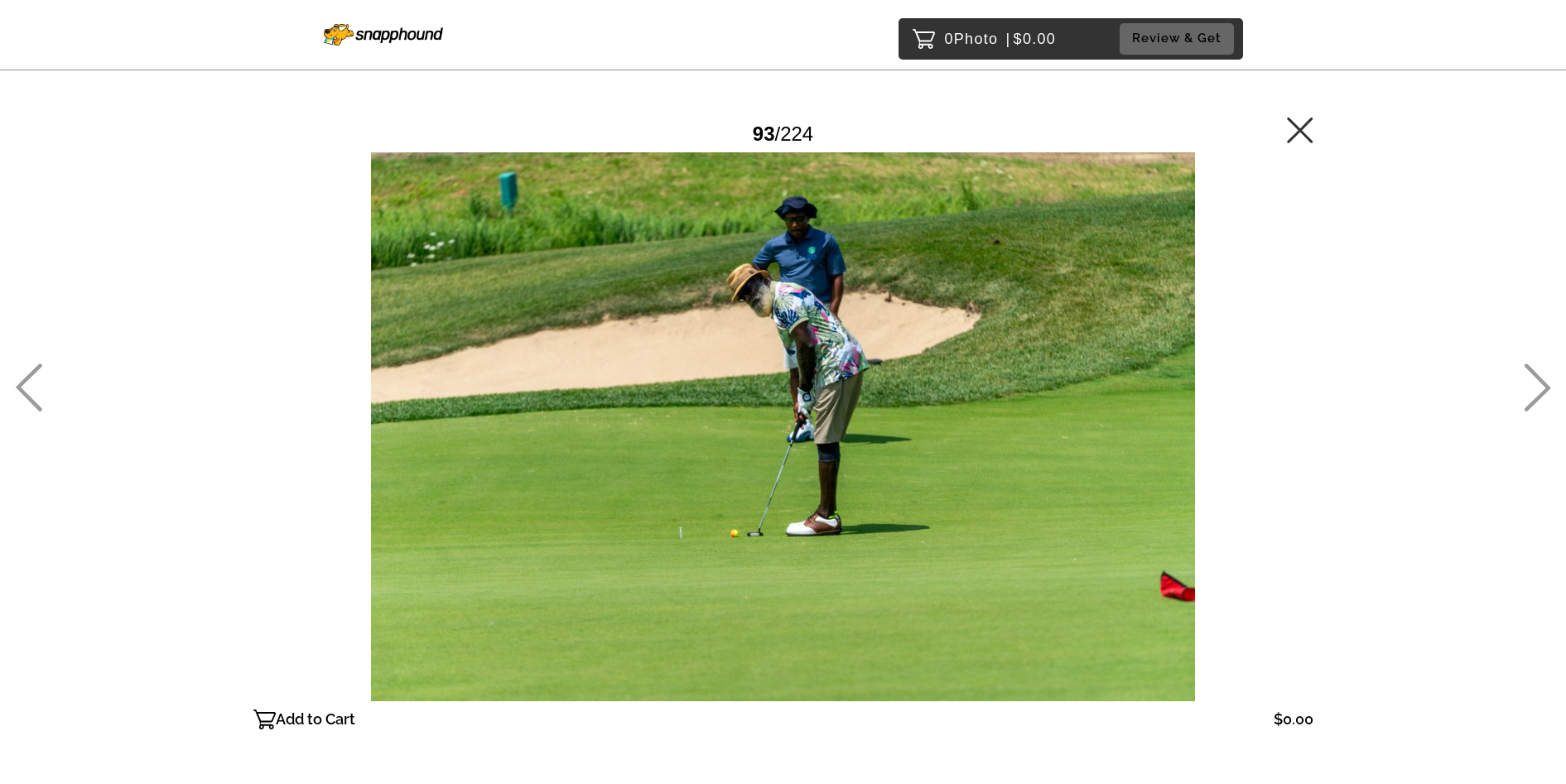
click at [1537, 386] on icon at bounding box center [1537, 387] width 28 height 48
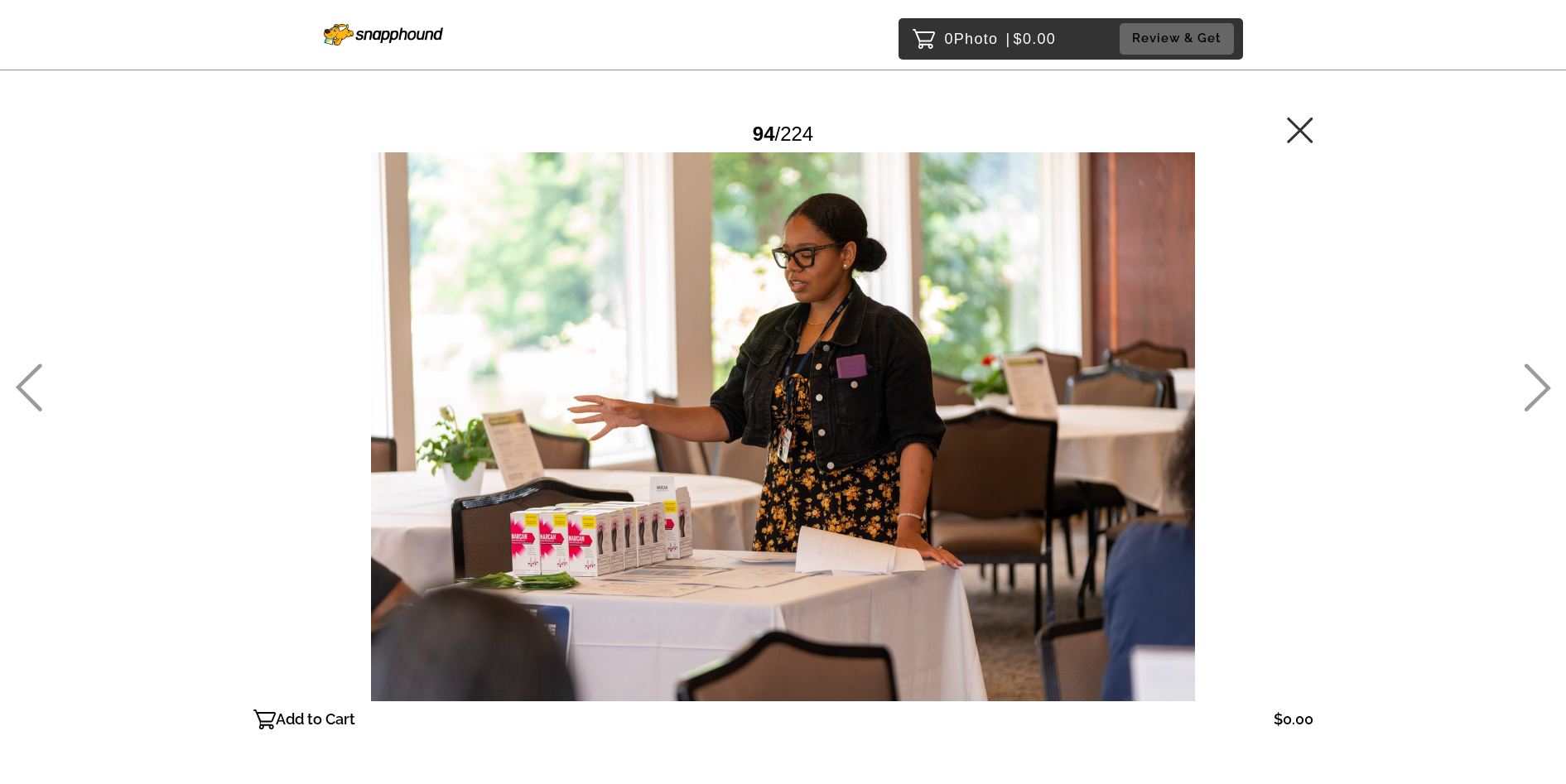
click at [1537, 386] on icon at bounding box center [1537, 387] width 28 height 48
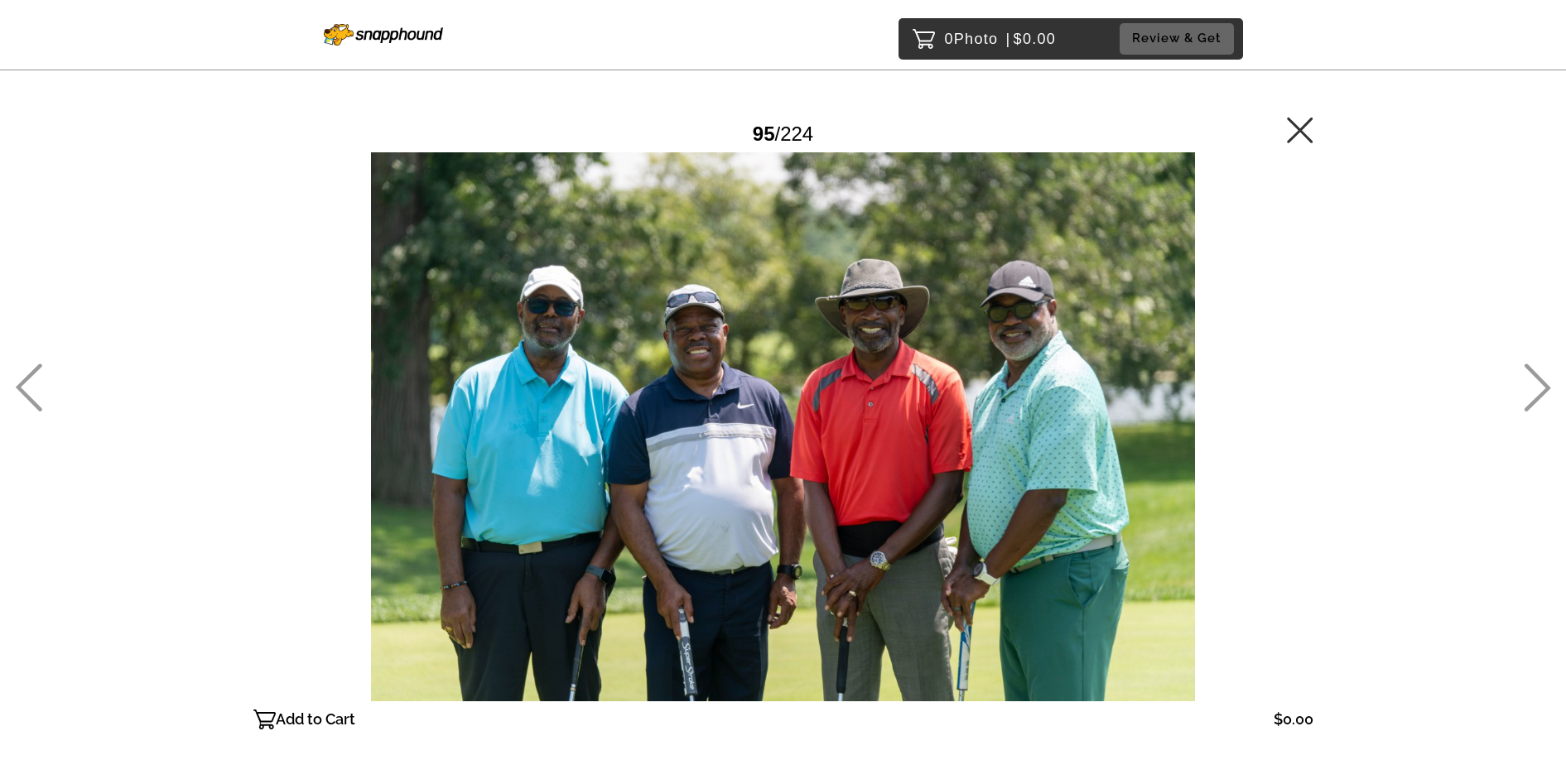
click at [1537, 386] on icon at bounding box center [1537, 387] width 28 height 48
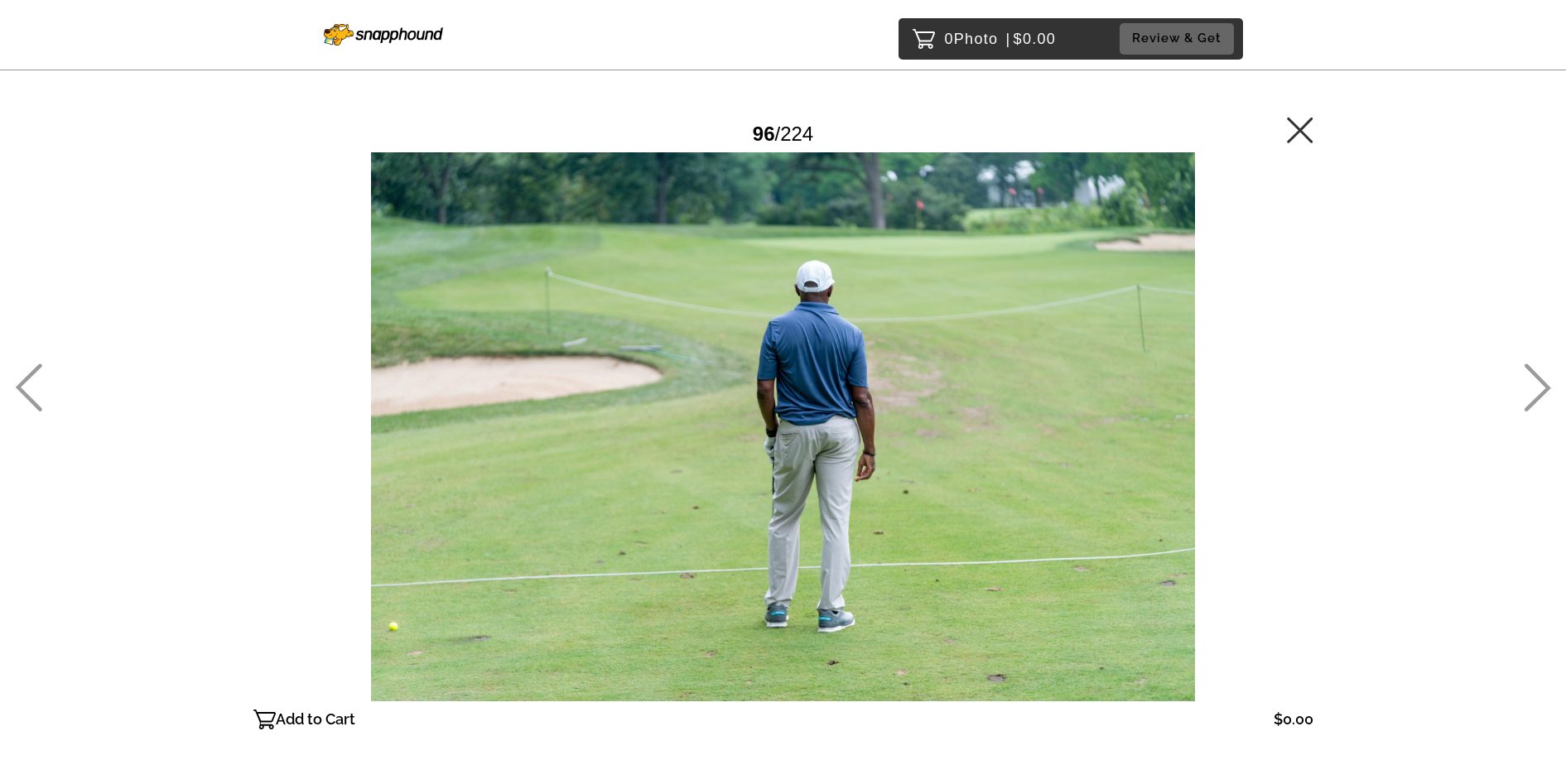
click at [1537, 386] on icon at bounding box center [1537, 387] width 28 height 48
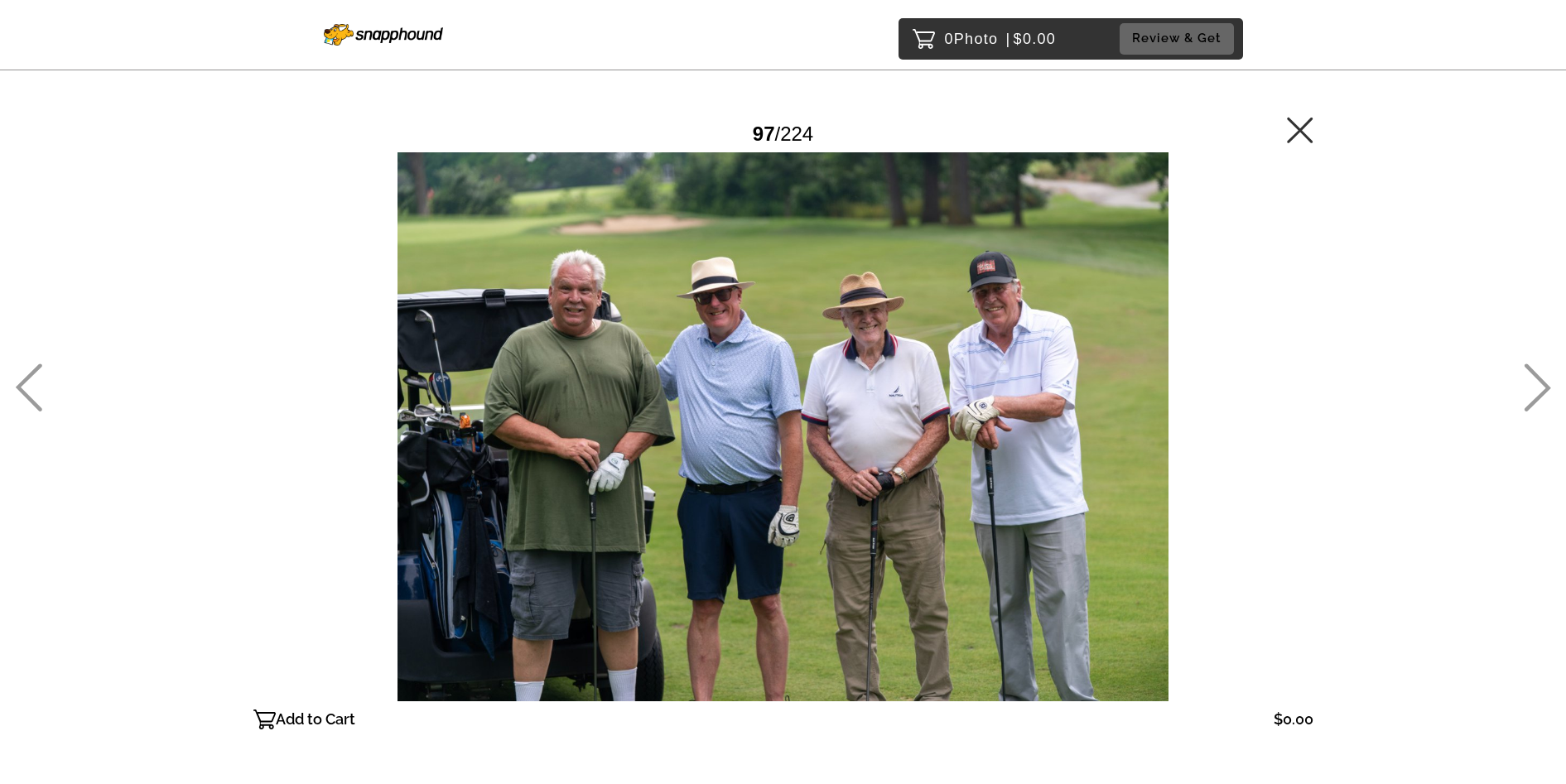
click at [1537, 386] on icon at bounding box center [1537, 387] width 28 height 48
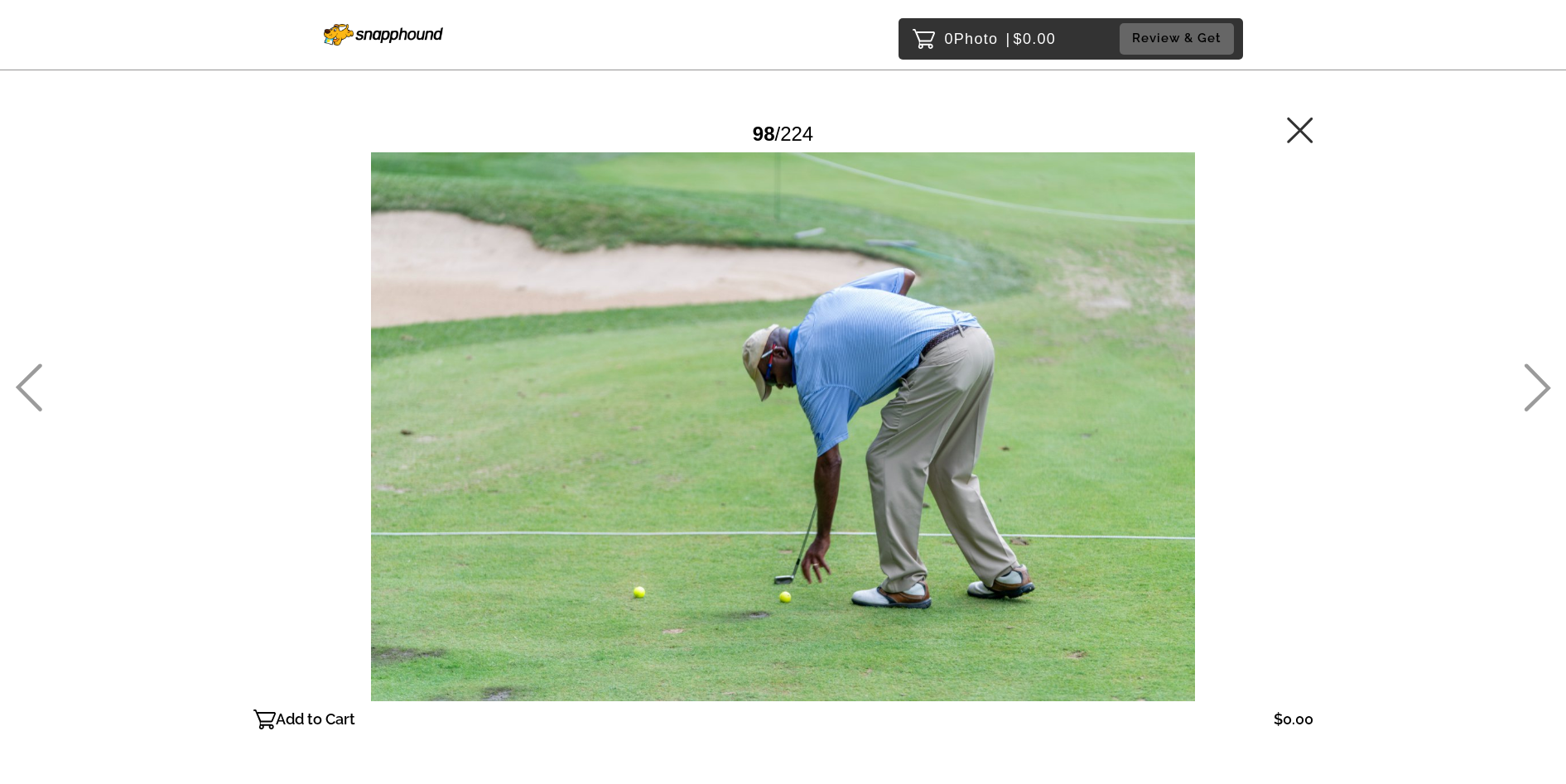
click at [1537, 386] on icon at bounding box center [1537, 387] width 28 height 48
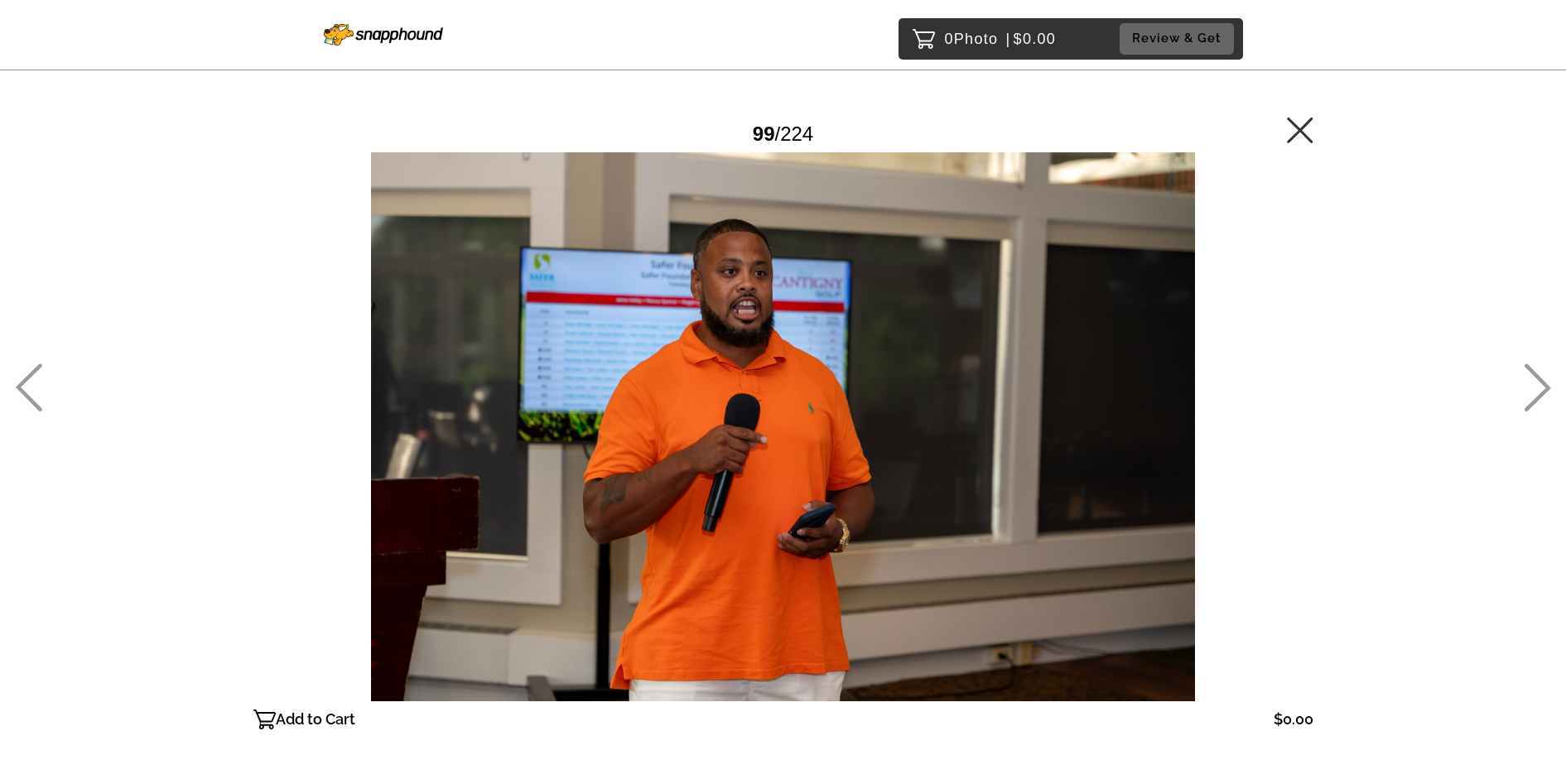
click at [1537, 386] on icon at bounding box center [1537, 387] width 28 height 48
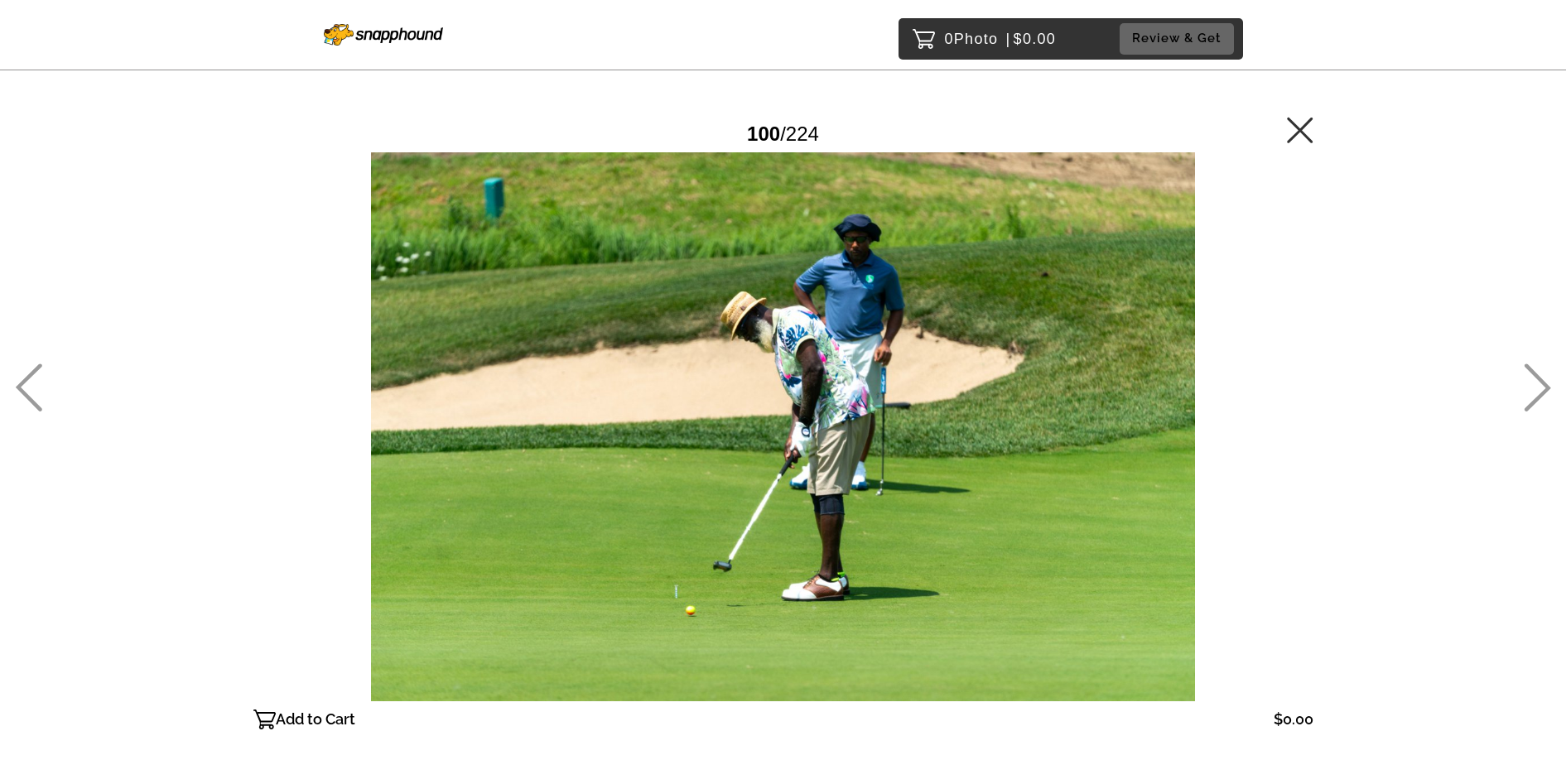
click at [1537, 386] on icon at bounding box center [1537, 387] width 28 height 48
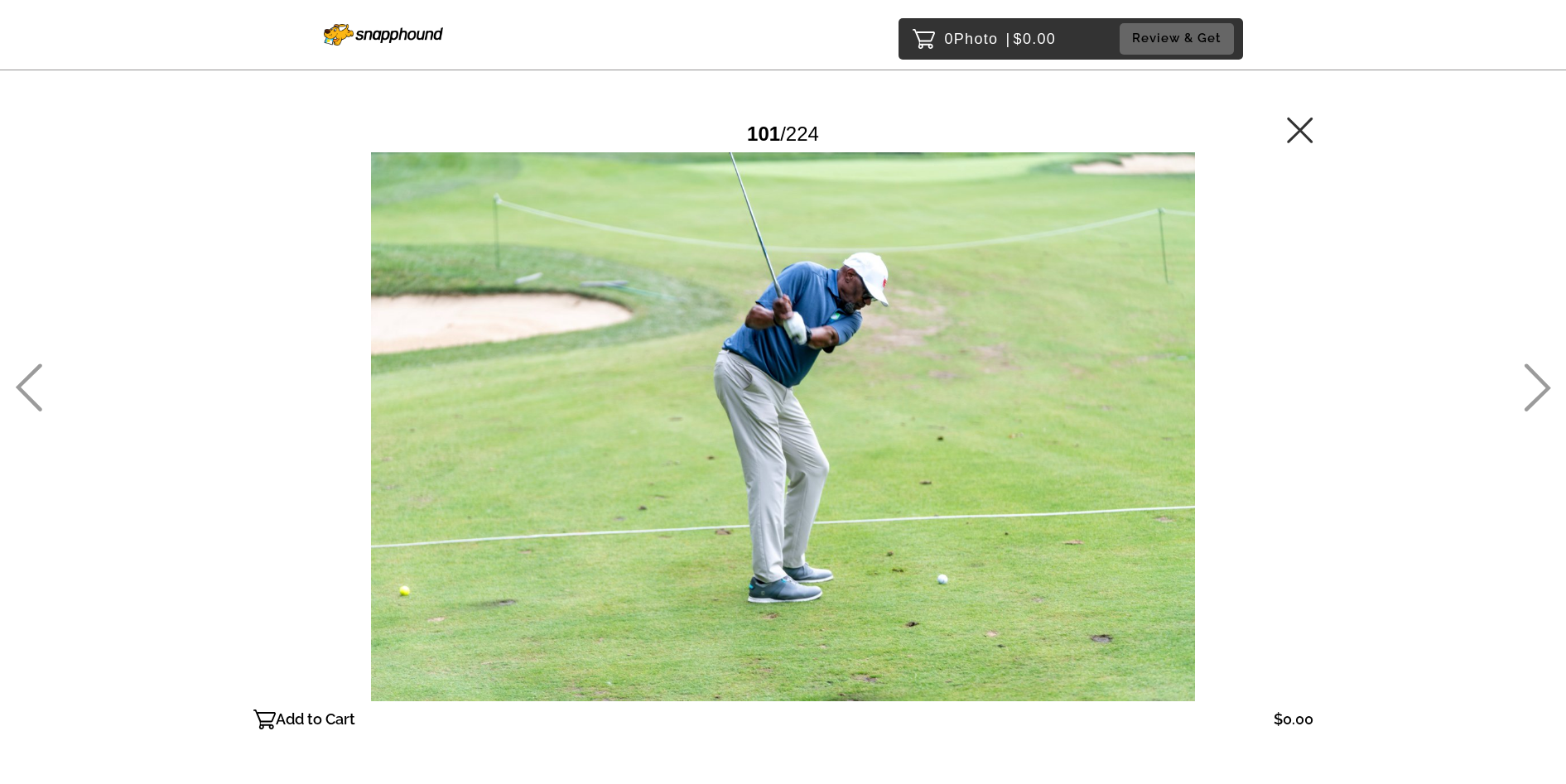
click at [1537, 386] on icon at bounding box center [1537, 387] width 28 height 48
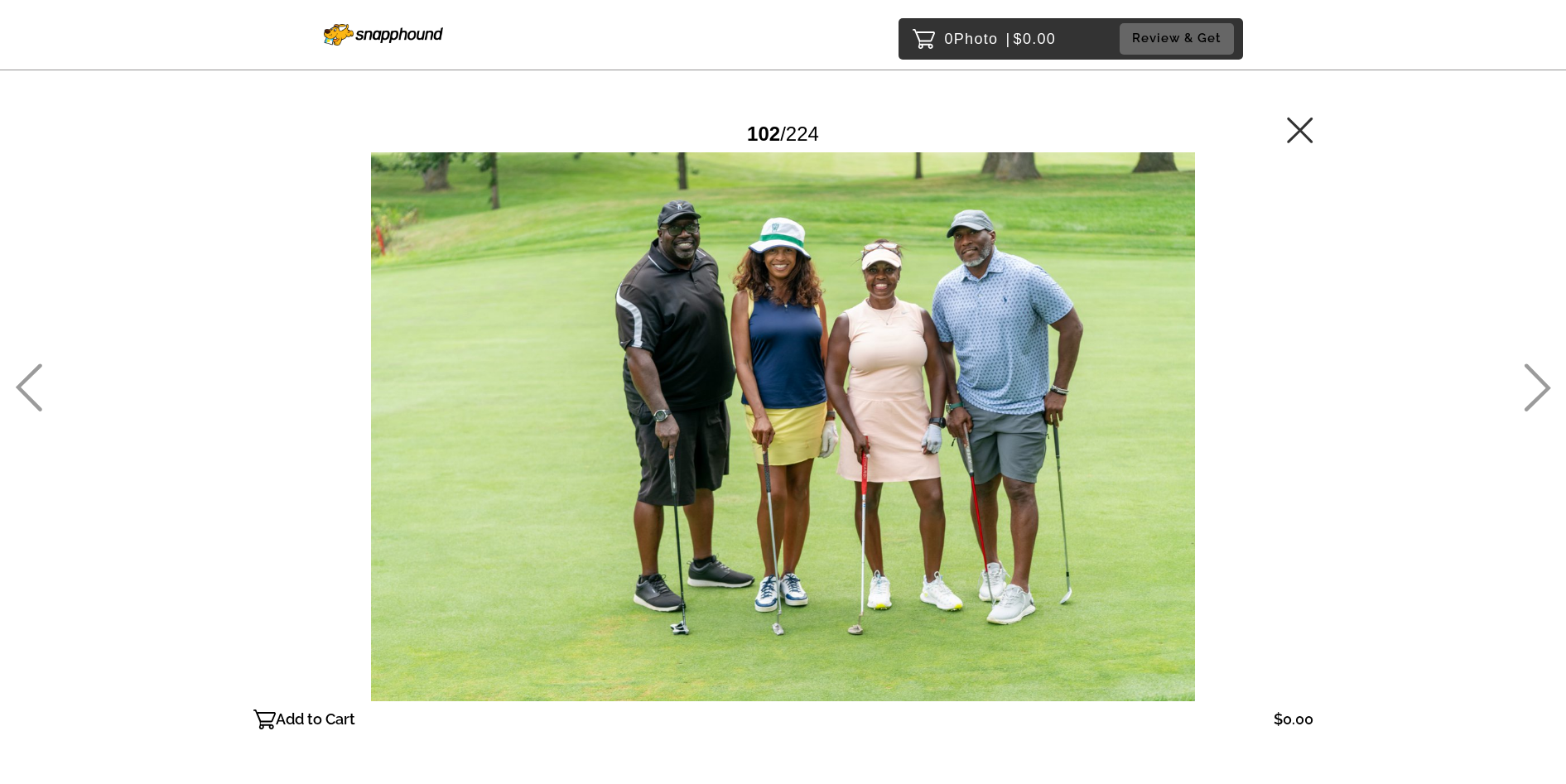
click at [1537, 386] on icon at bounding box center [1537, 387] width 28 height 48
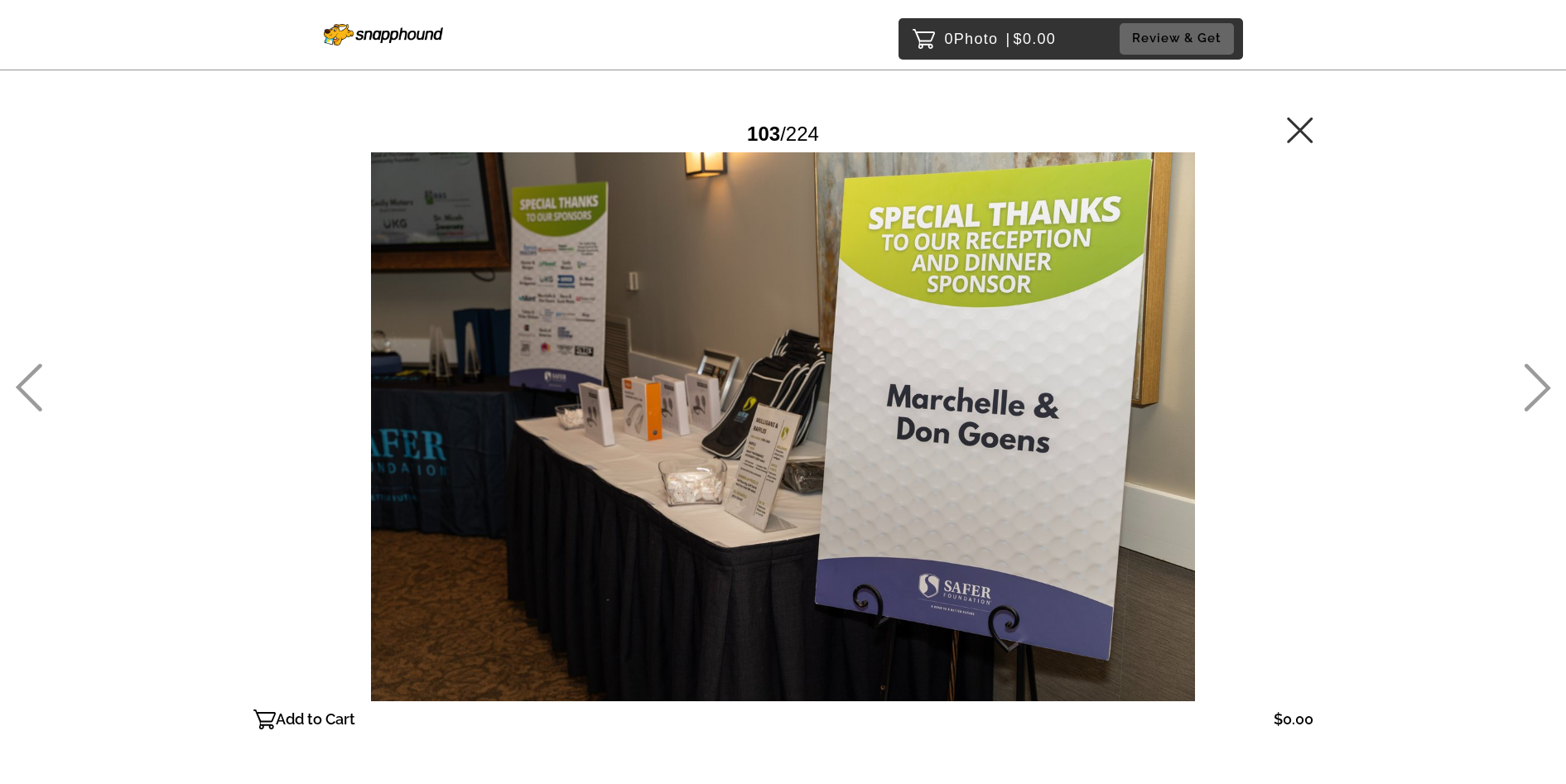
click at [1532, 372] on icon at bounding box center [1537, 388] width 27 height 48
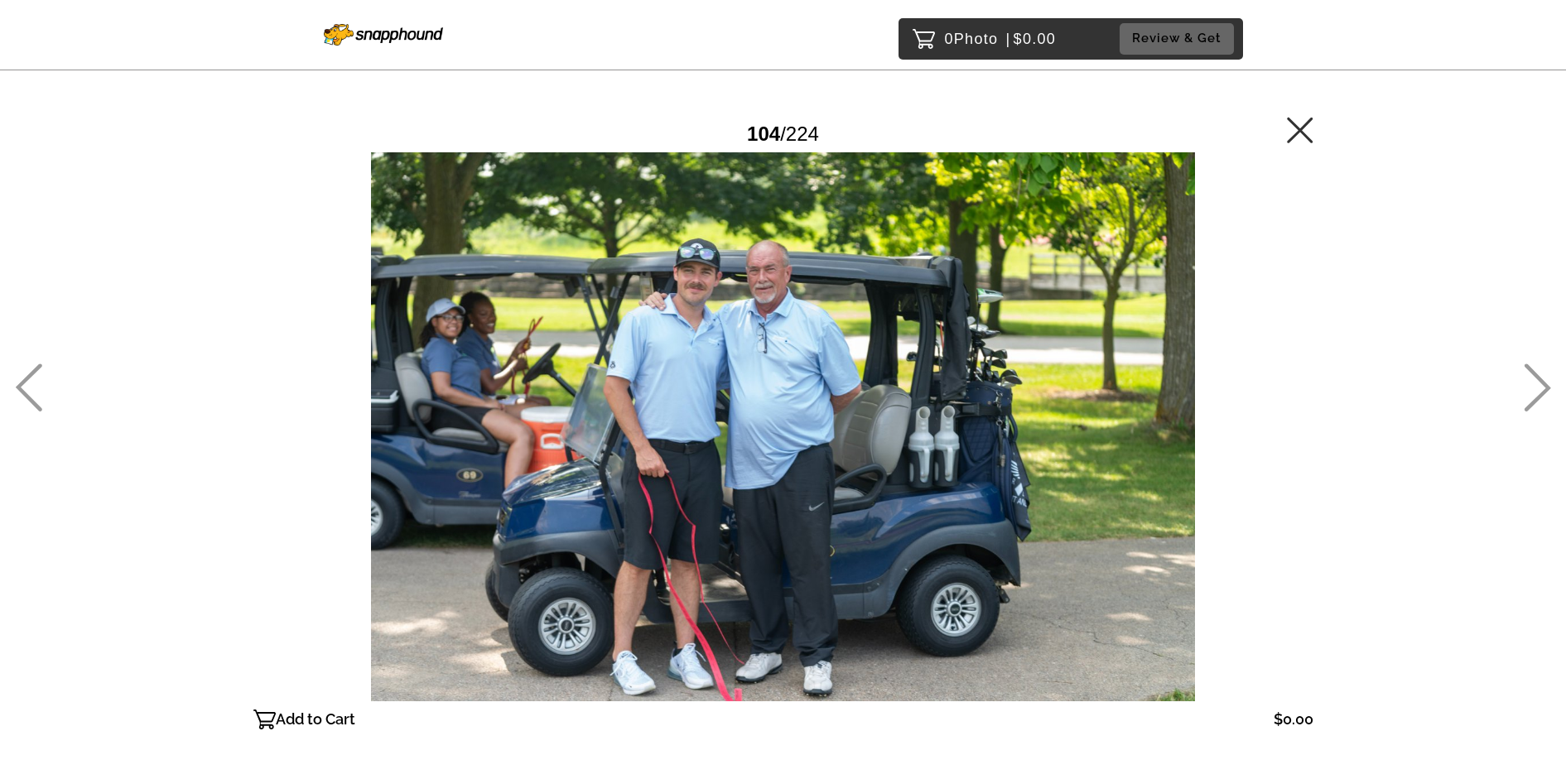
click at [1532, 372] on icon at bounding box center [1537, 388] width 27 height 48
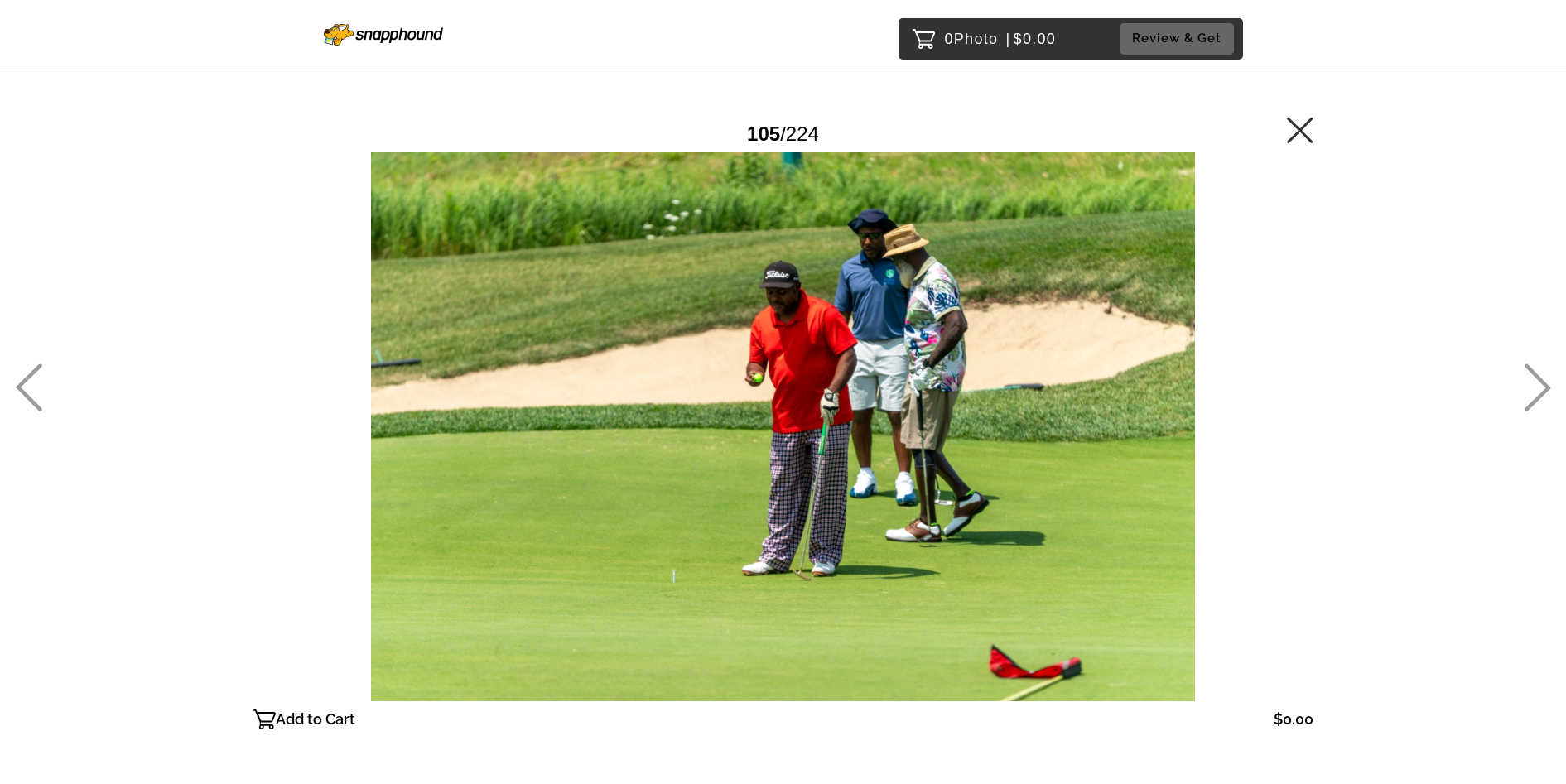
click at [1532, 372] on icon at bounding box center [1537, 388] width 27 height 48
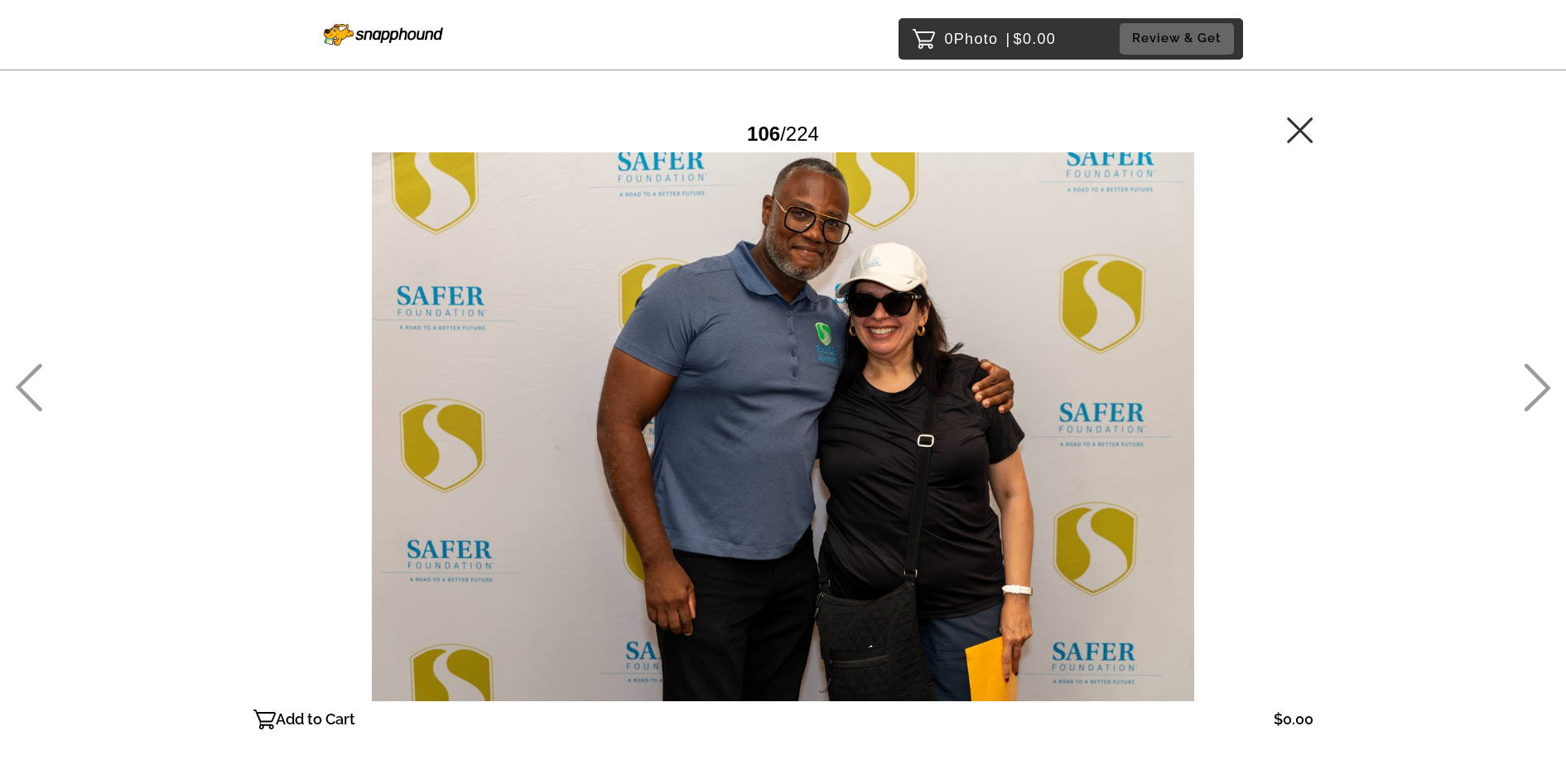
click at [1532, 372] on icon at bounding box center [1537, 388] width 27 height 48
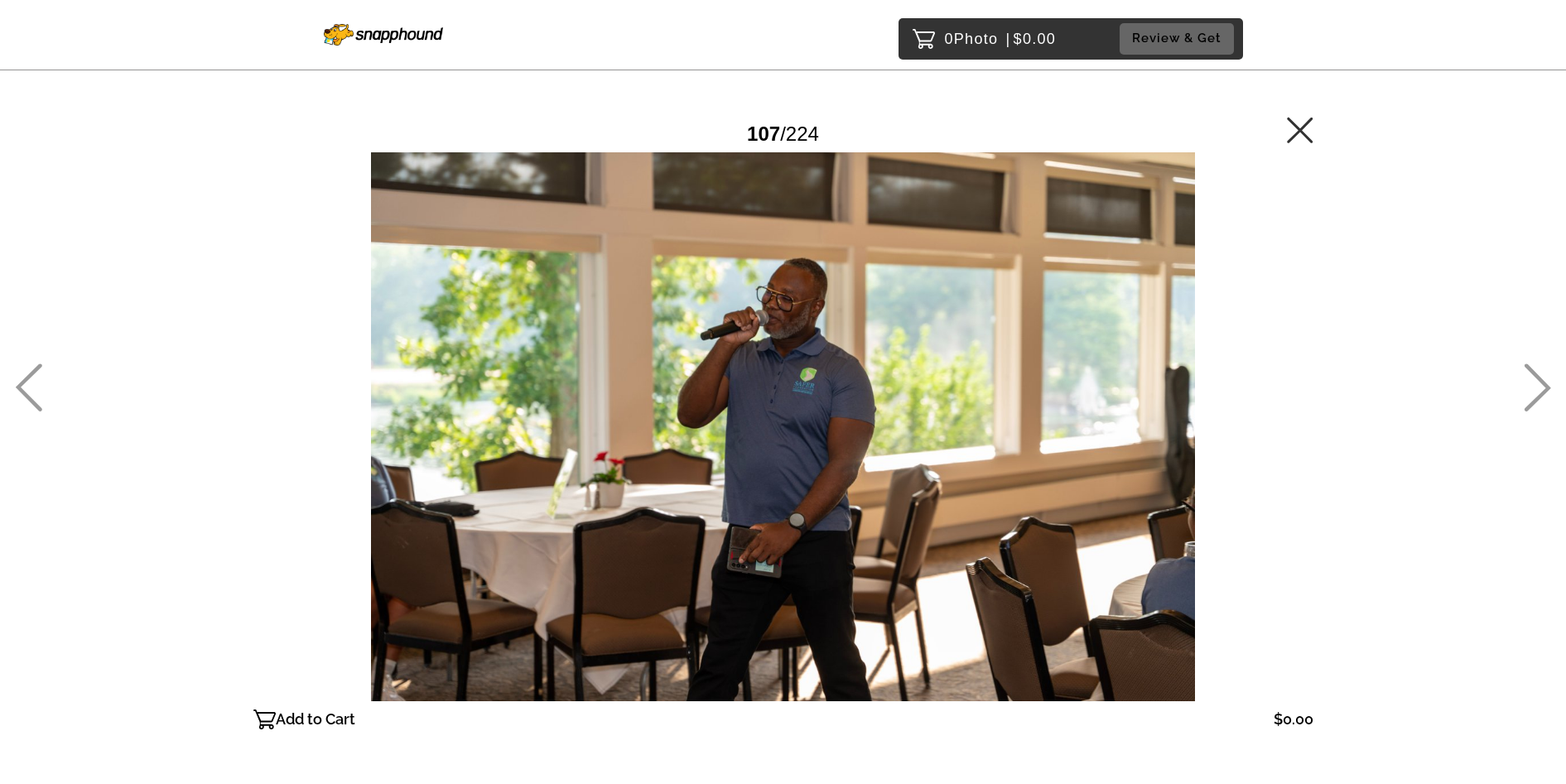
click at [1532, 372] on icon at bounding box center [1537, 388] width 27 height 48
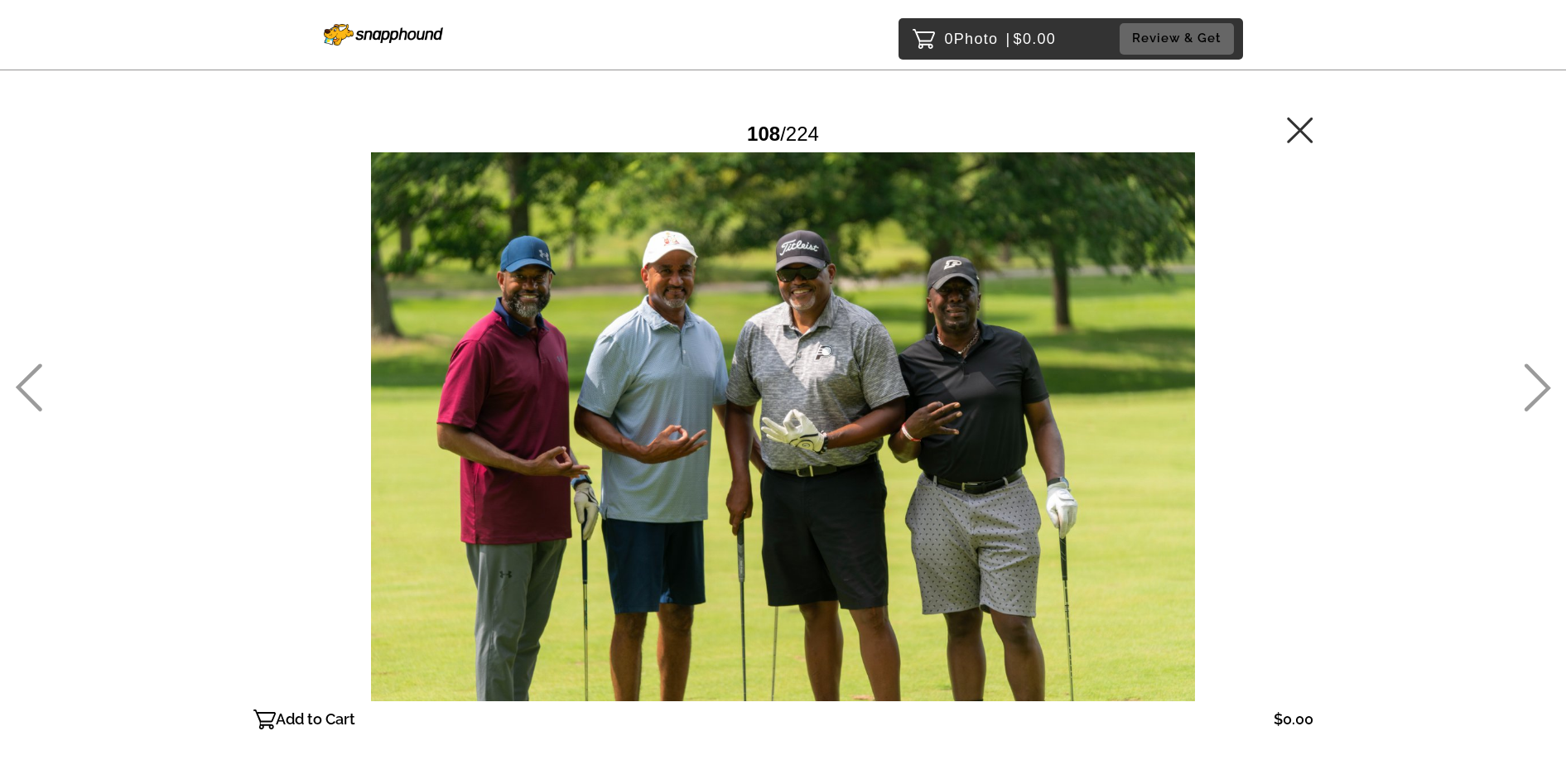
click at [1532, 372] on icon at bounding box center [1537, 388] width 27 height 48
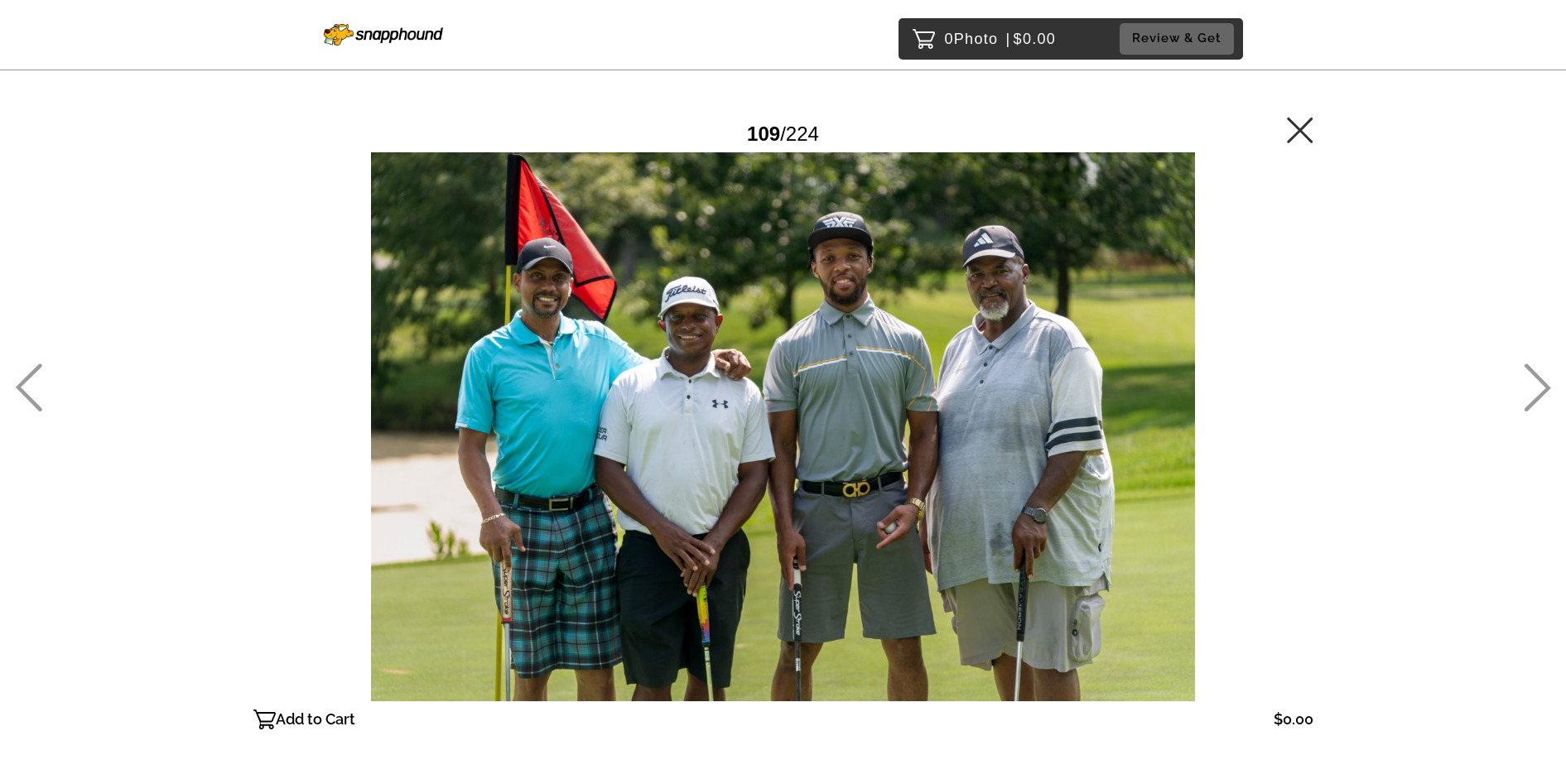
click at [1532, 372] on icon at bounding box center [1537, 388] width 27 height 48
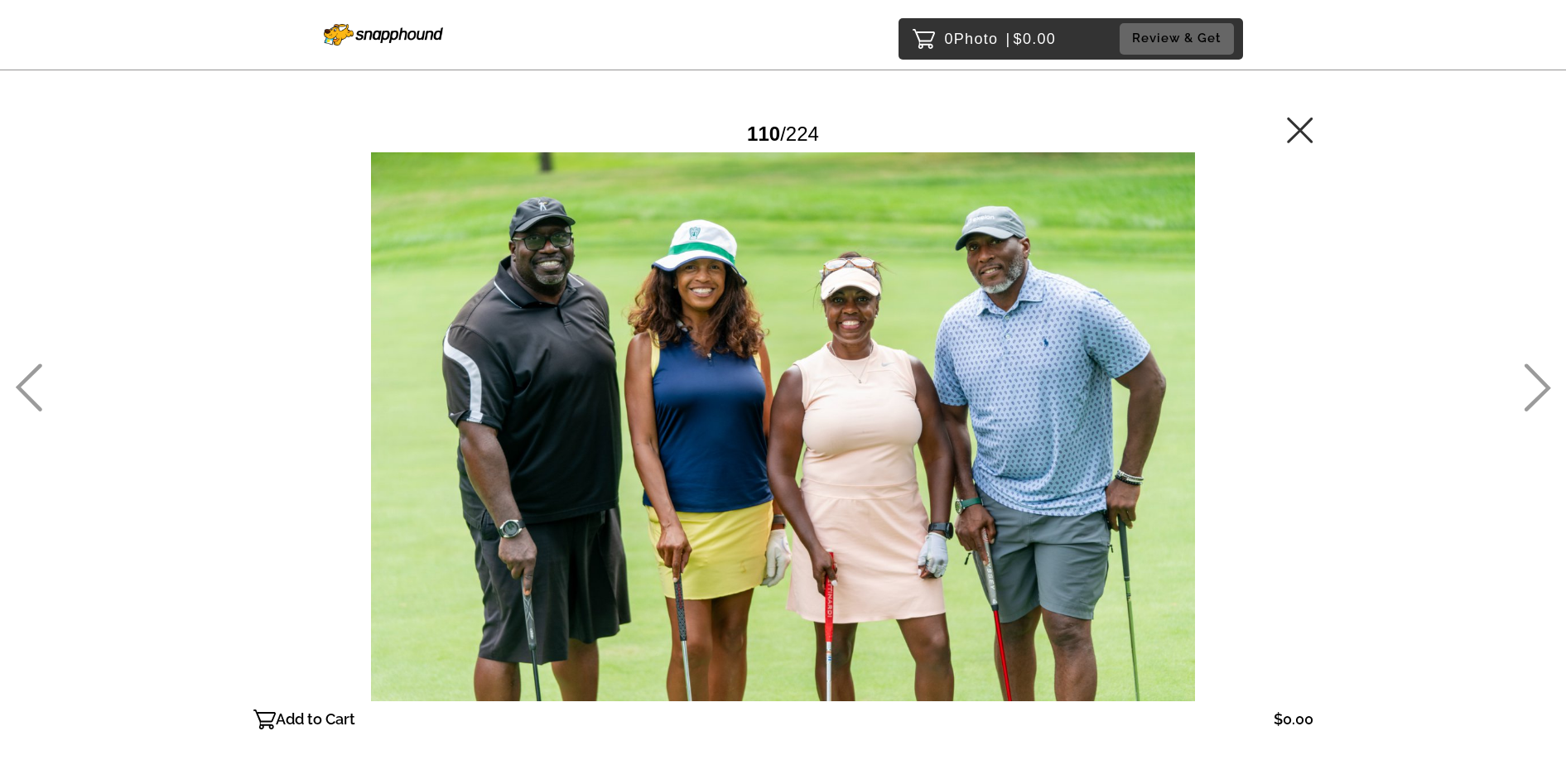
click at [1532, 372] on icon at bounding box center [1537, 388] width 27 height 48
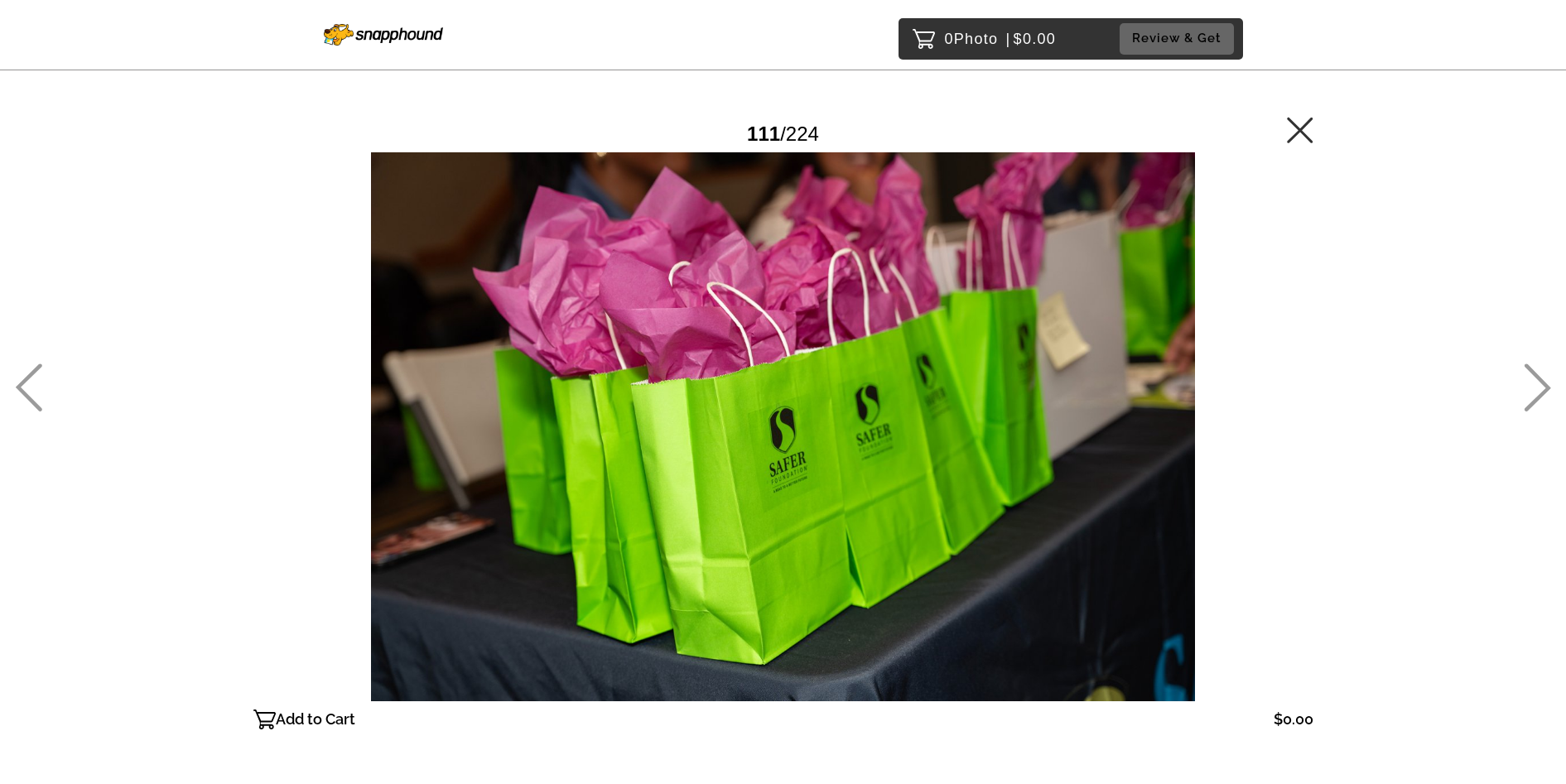
click at [1532, 372] on icon at bounding box center [1537, 388] width 27 height 48
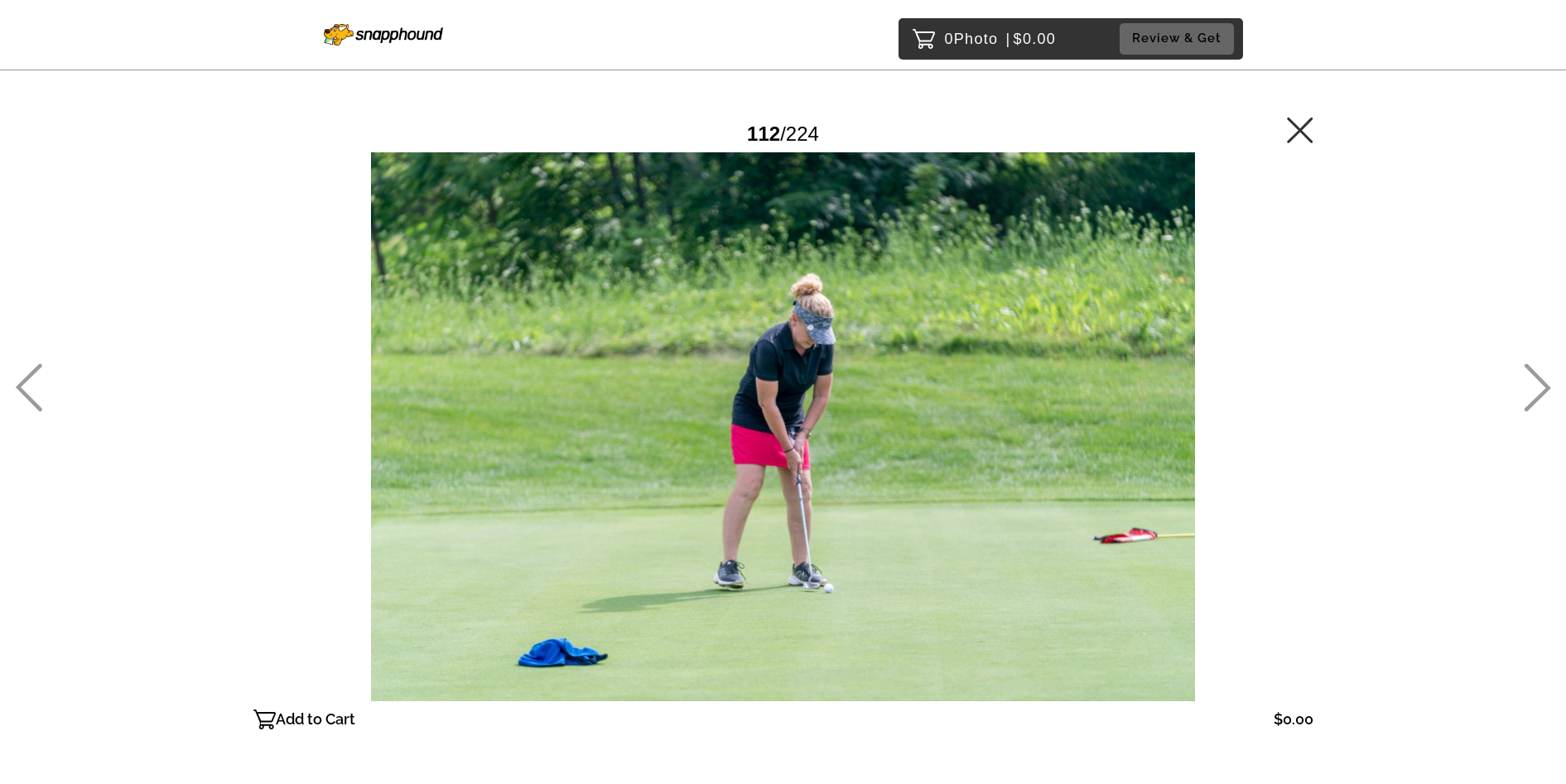
click at [1532, 372] on icon at bounding box center [1537, 388] width 27 height 48
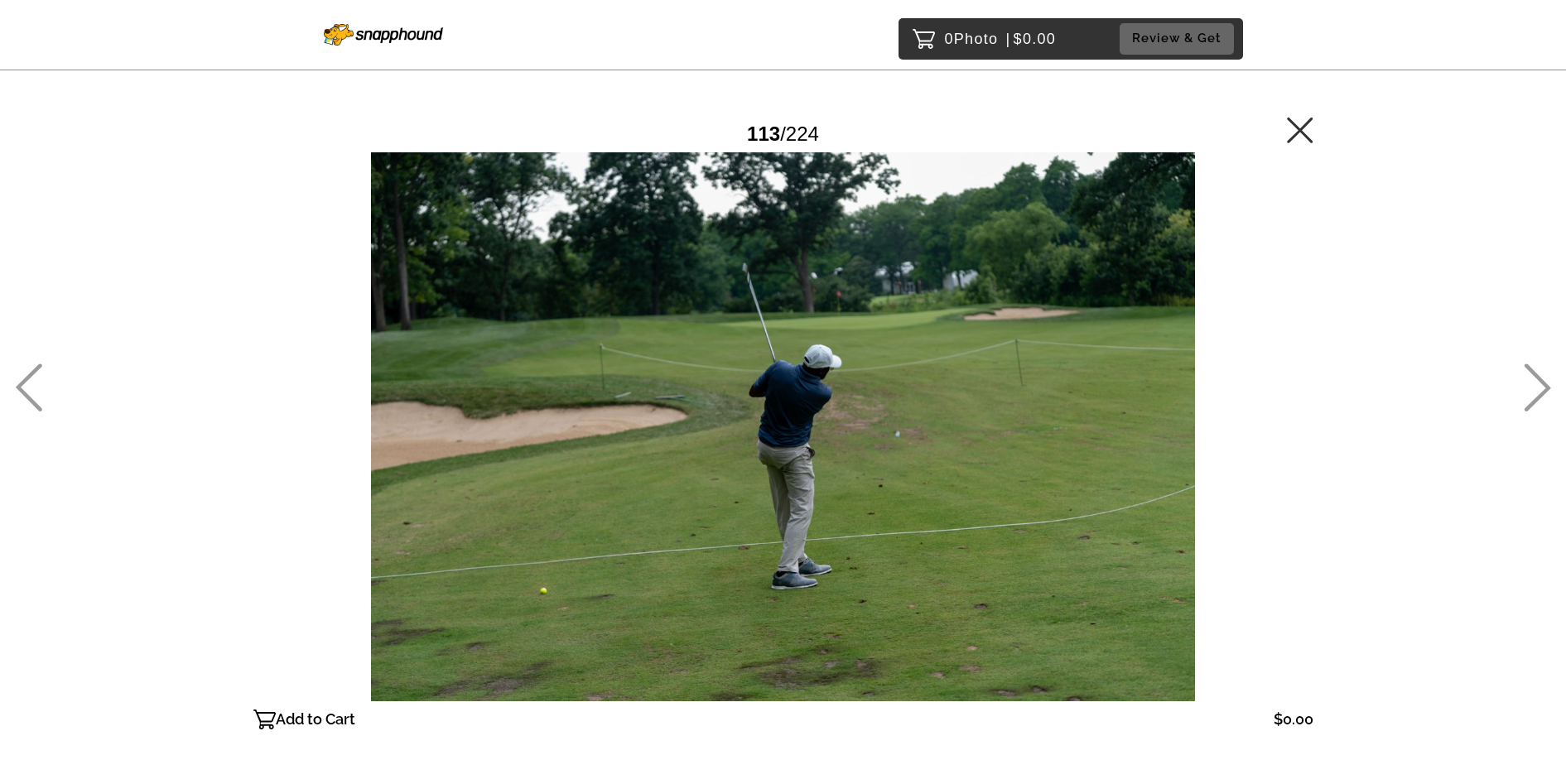
click at [1532, 372] on icon at bounding box center [1537, 388] width 27 height 48
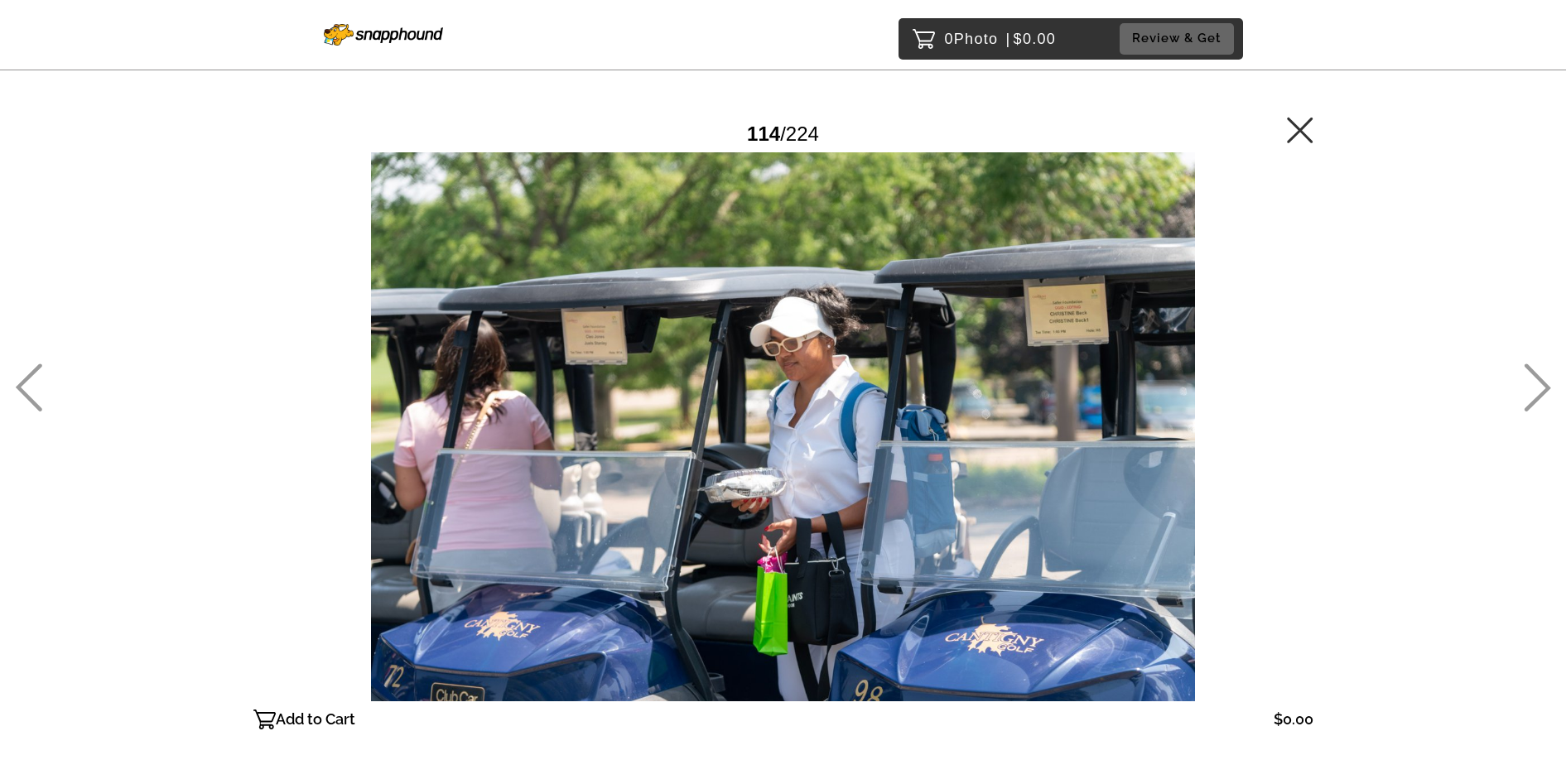
click at [1532, 372] on icon at bounding box center [1537, 388] width 27 height 48
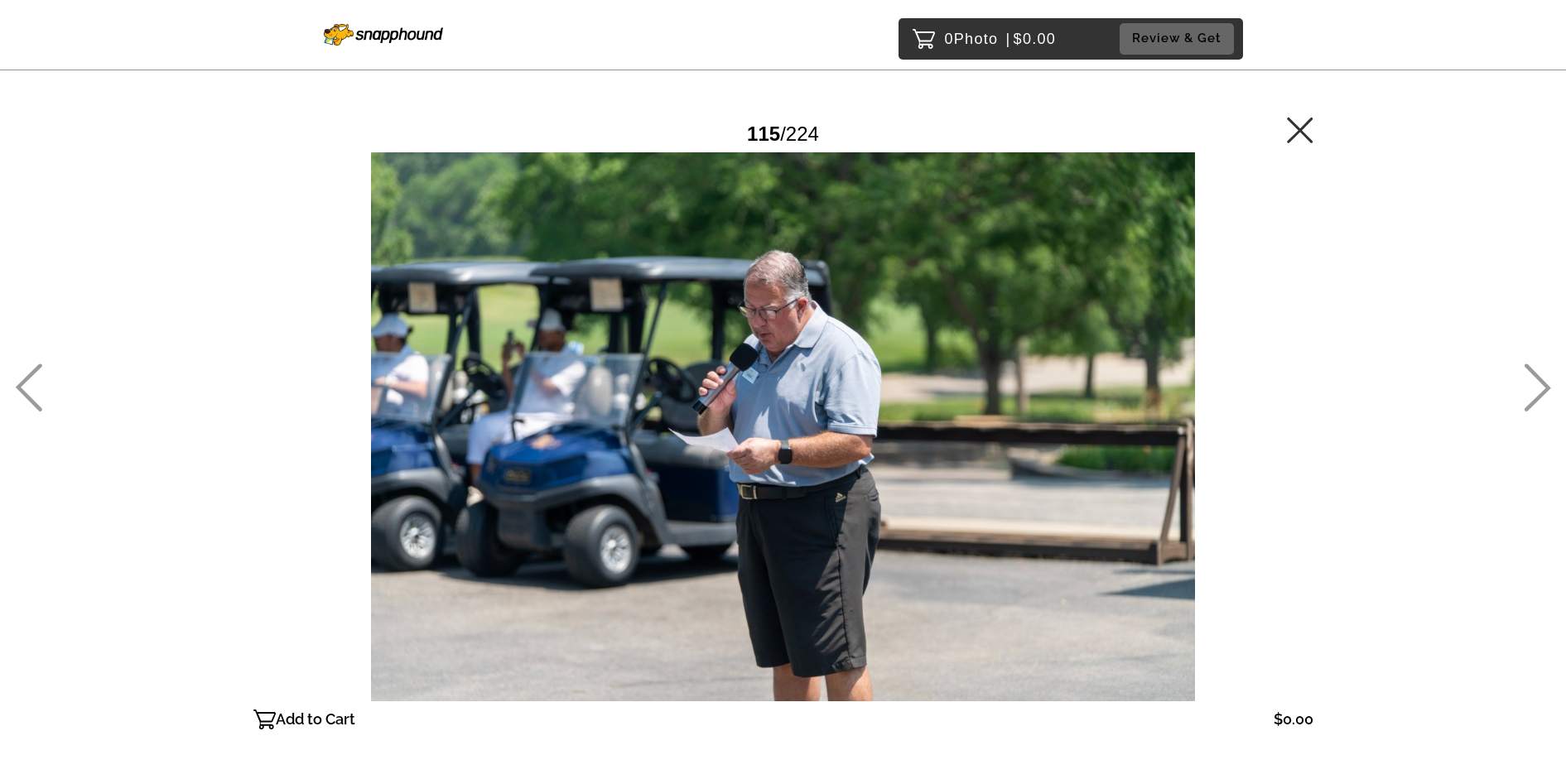
click at [1532, 372] on icon at bounding box center [1537, 388] width 27 height 48
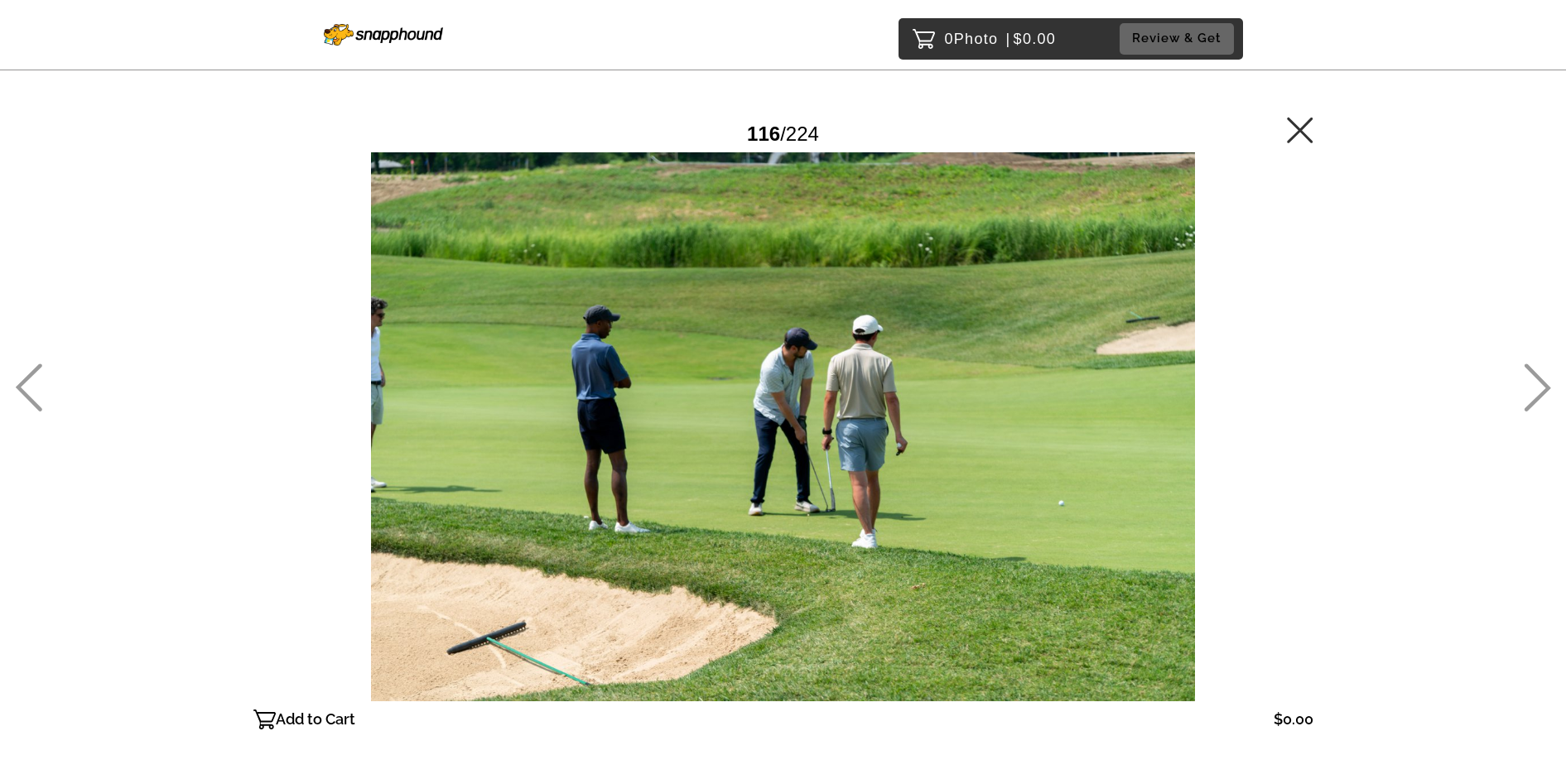
click at [1532, 372] on icon at bounding box center [1537, 388] width 27 height 48
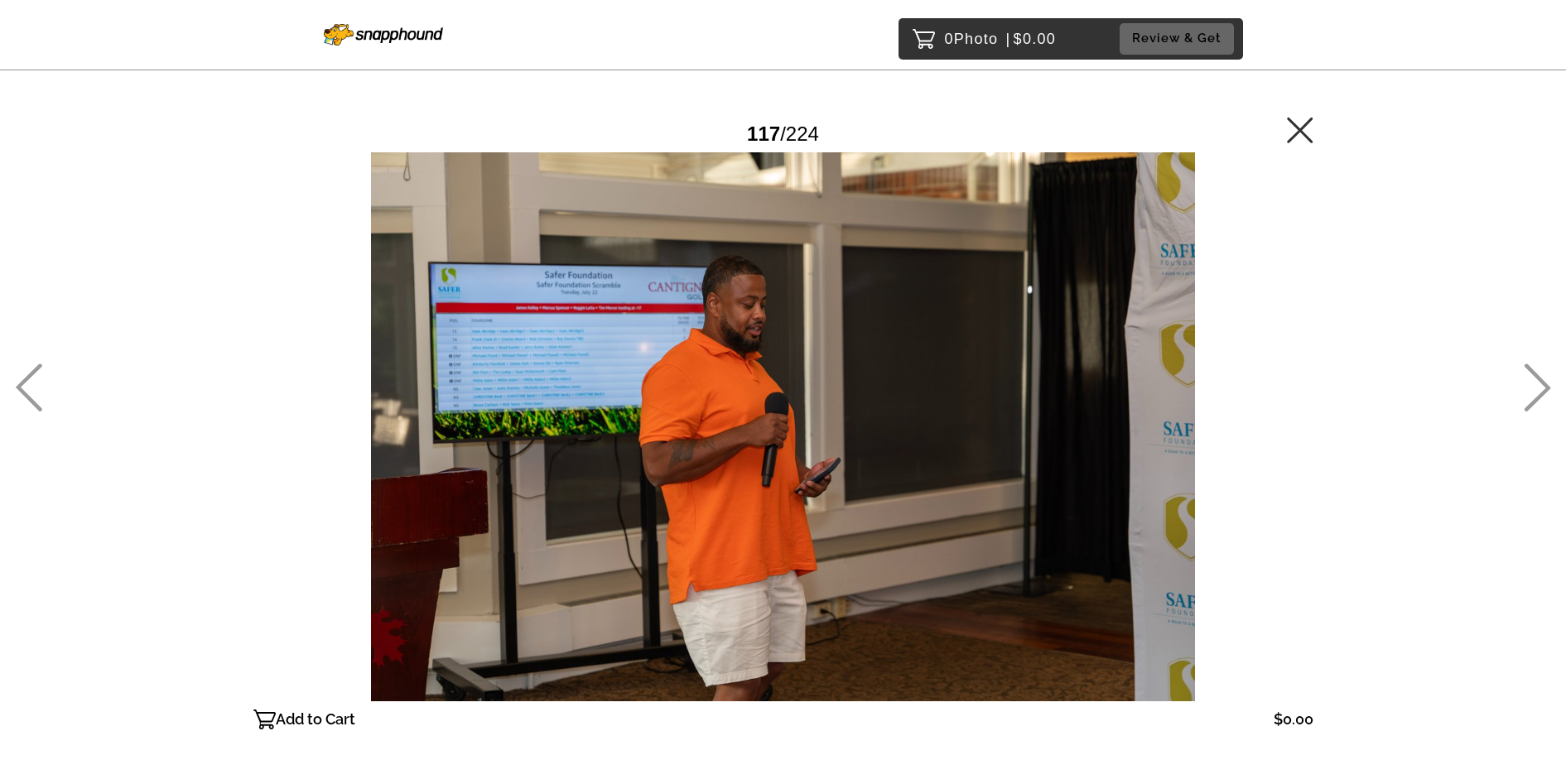
click at [1532, 372] on icon at bounding box center [1537, 388] width 27 height 48
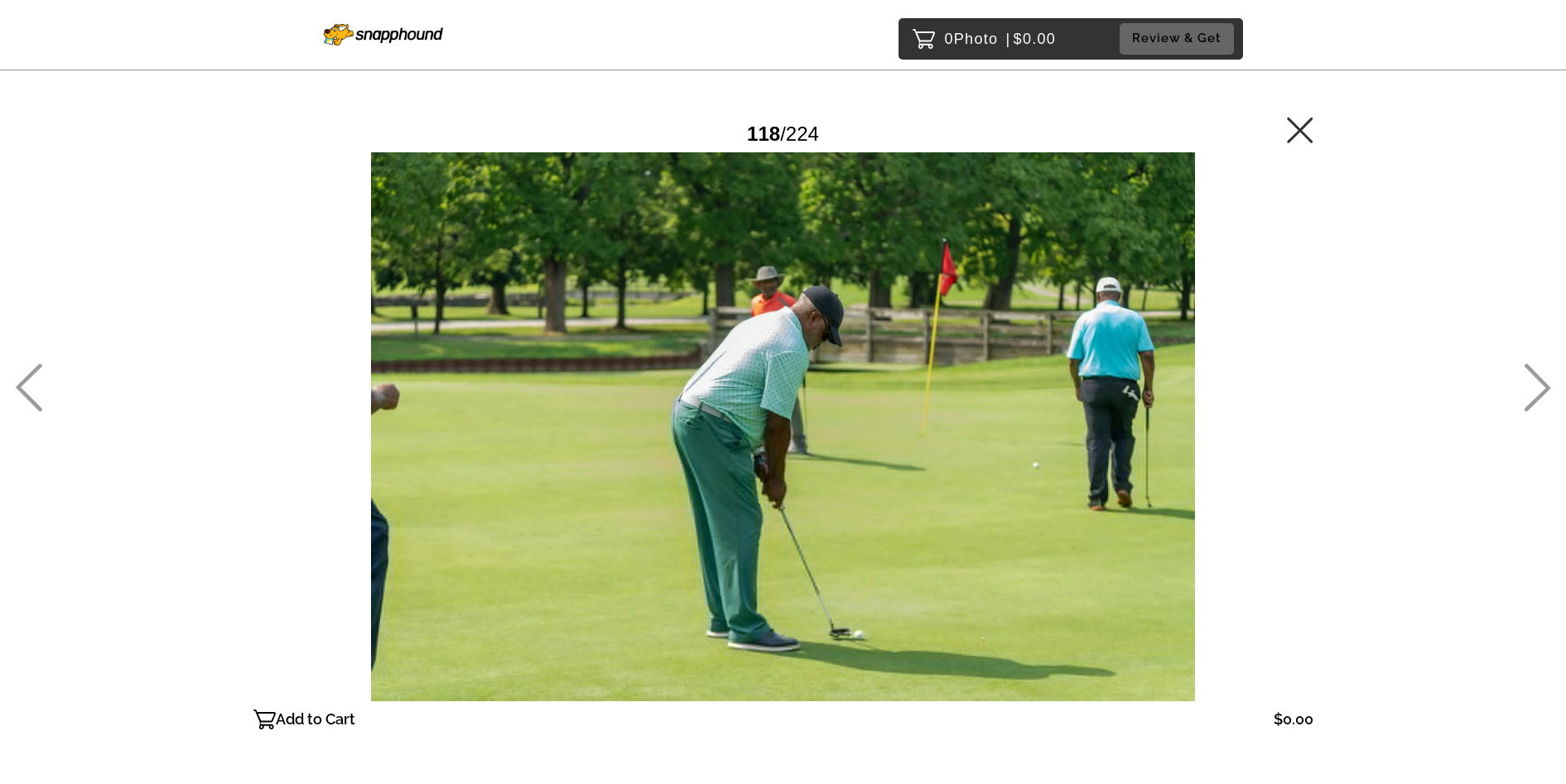
click at [1532, 372] on icon at bounding box center [1537, 388] width 27 height 48
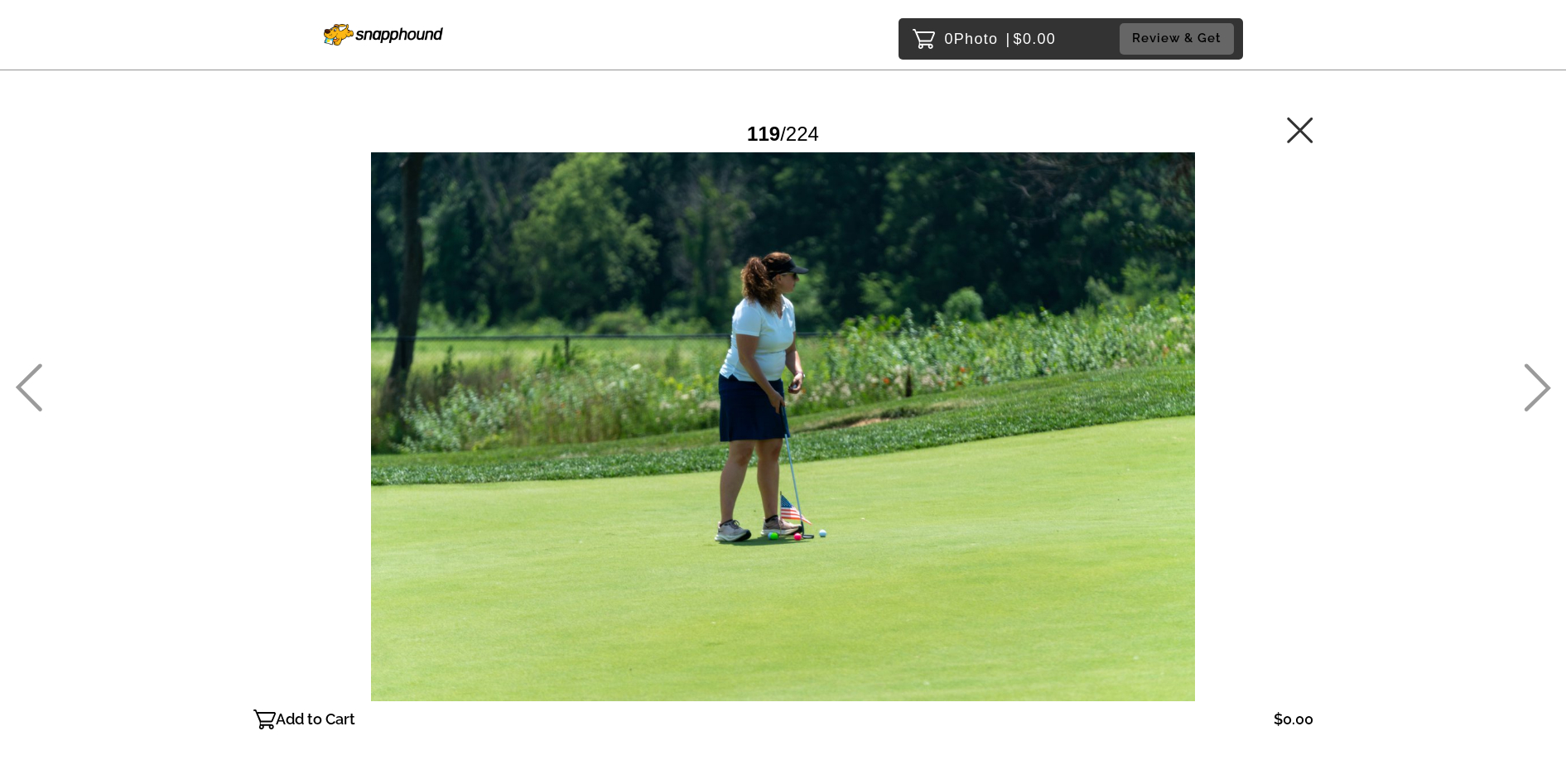
click at [1532, 372] on icon at bounding box center [1537, 388] width 27 height 48
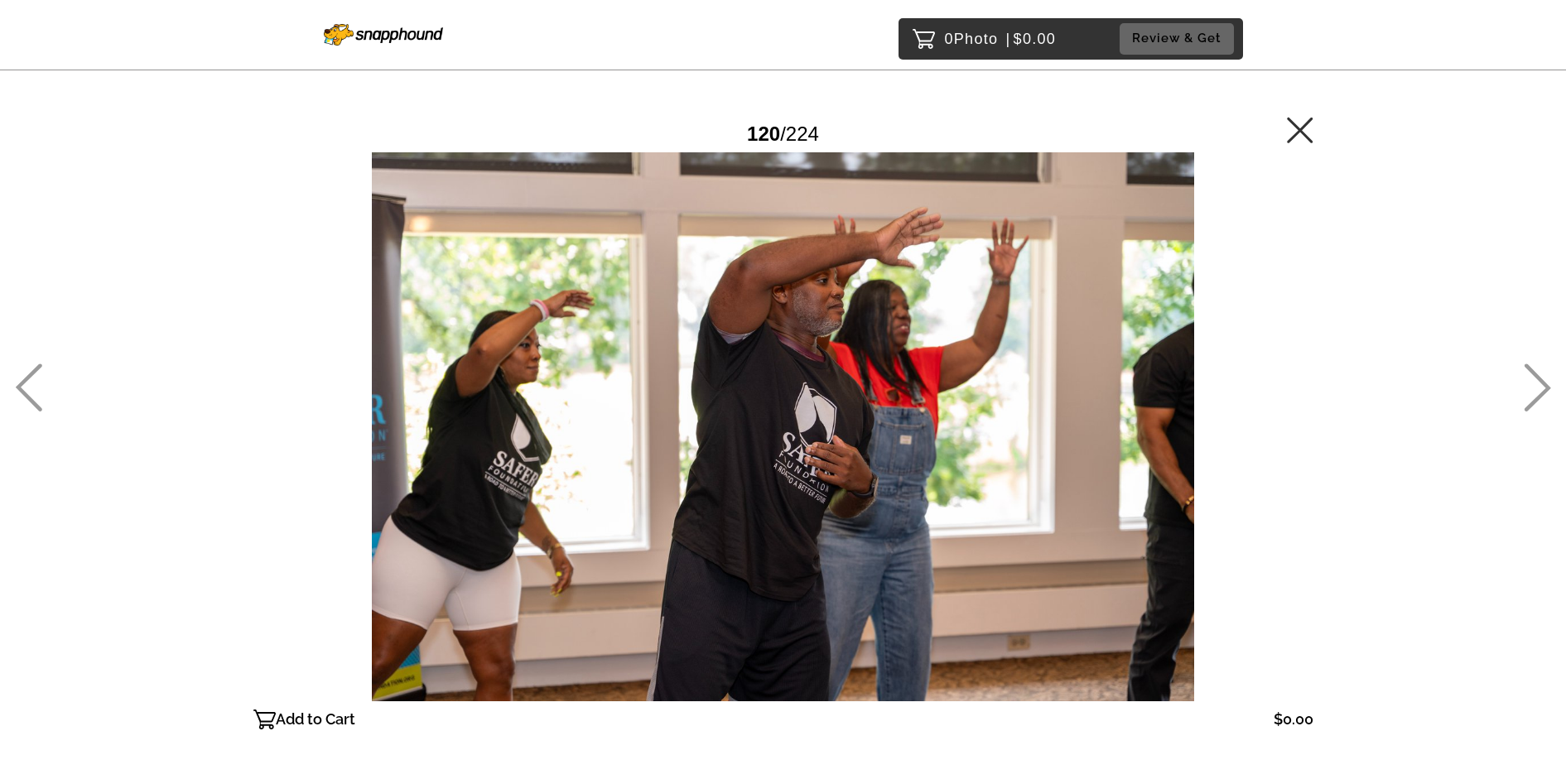
click at [1532, 372] on icon at bounding box center [1537, 388] width 27 height 48
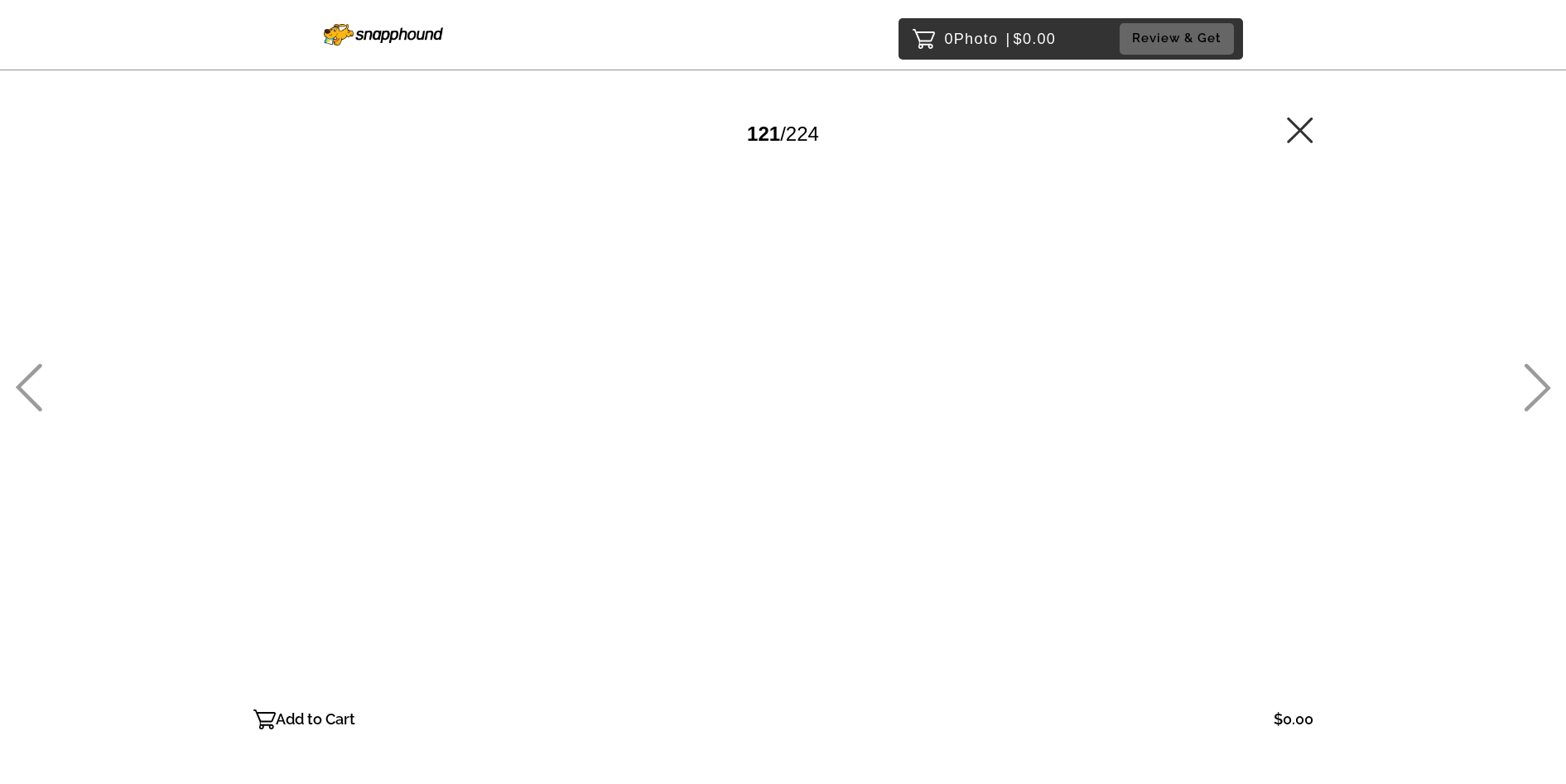
click at [1532, 372] on icon at bounding box center [1537, 388] width 27 height 48
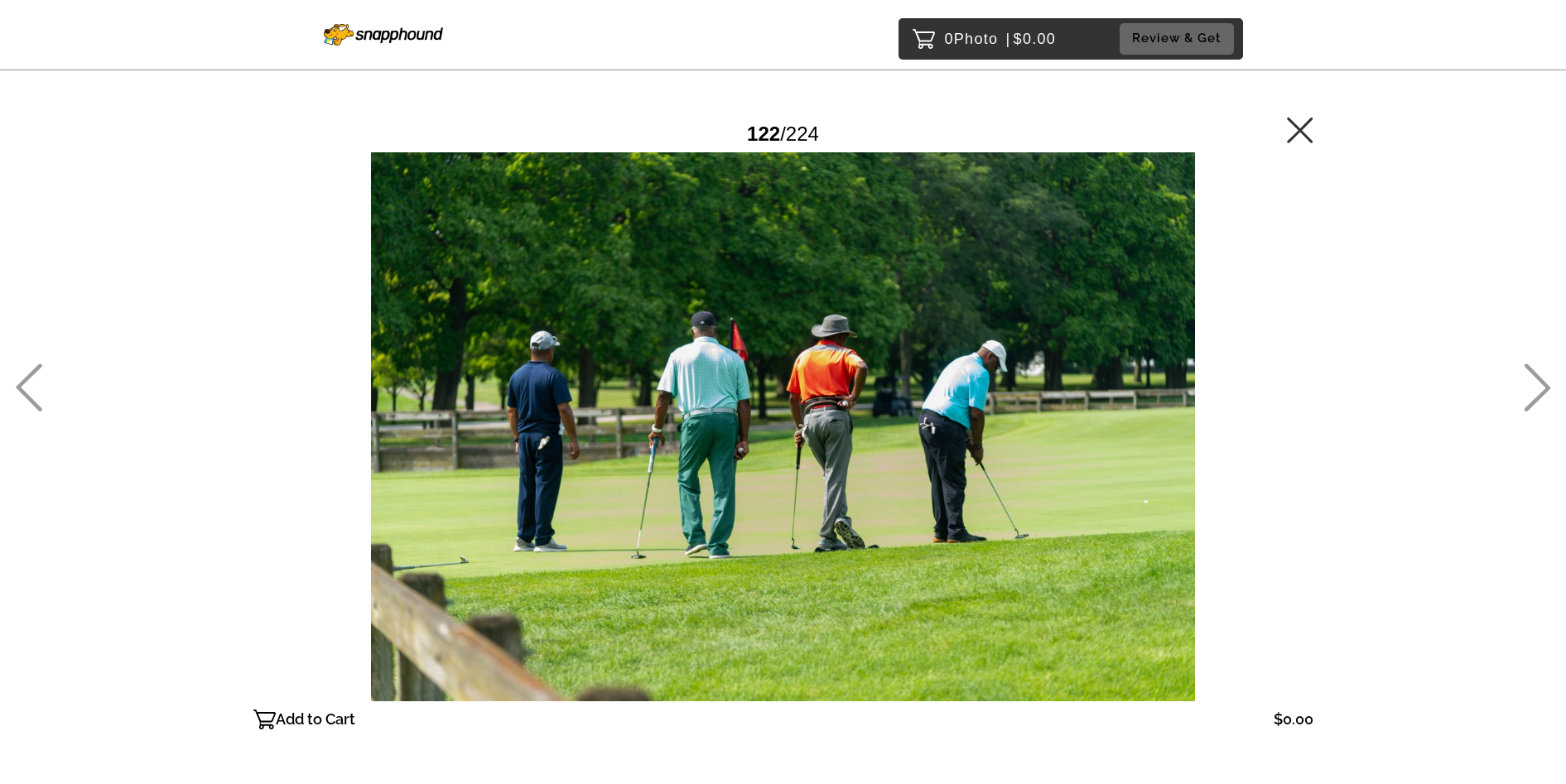
click at [1536, 381] on icon at bounding box center [1537, 387] width 28 height 48
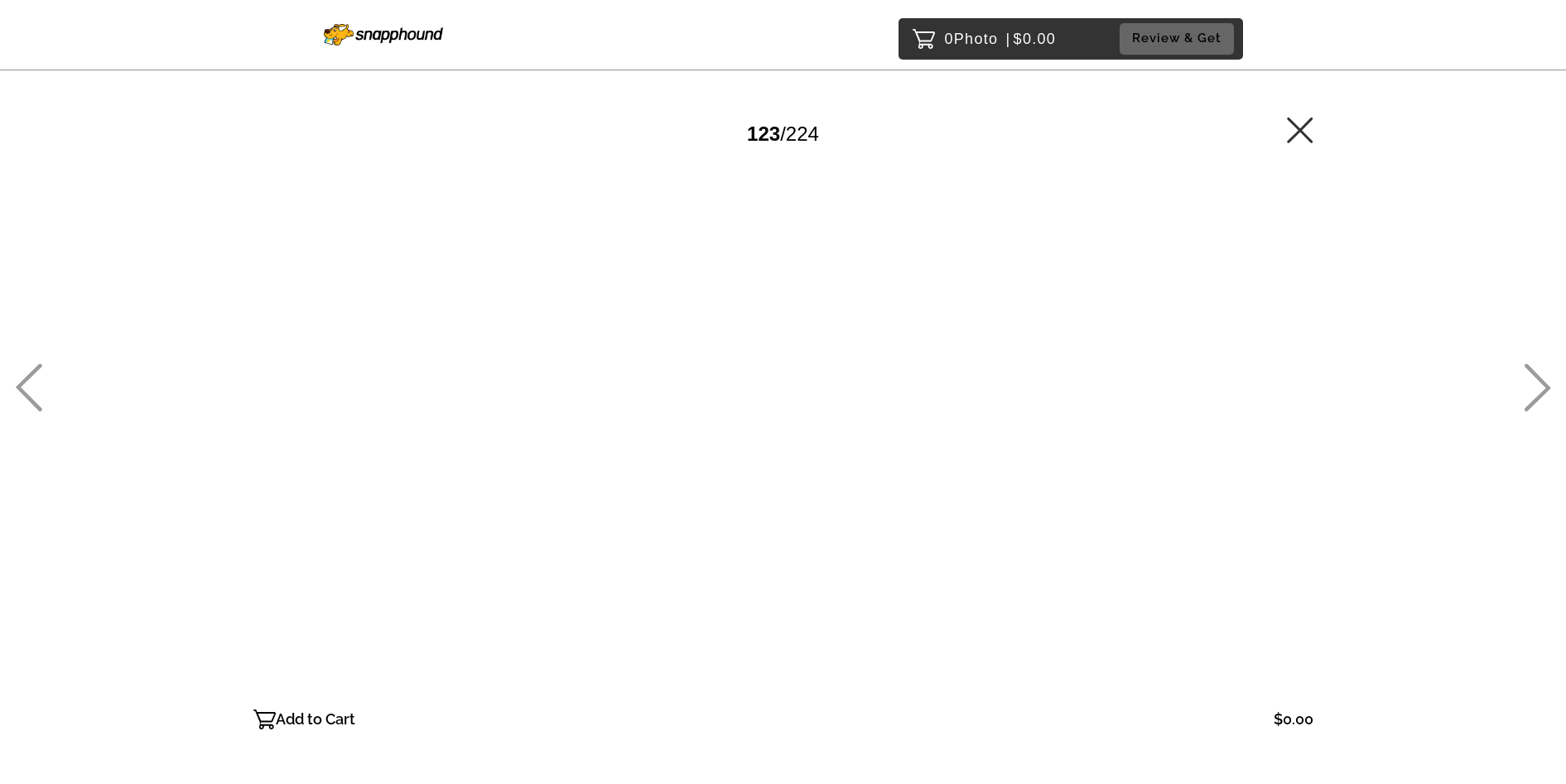
click at [1536, 381] on icon at bounding box center [1537, 387] width 28 height 48
click at [1526, 383] on icon at bounding box center [1537, 387] width 28 height 48
click at [1541, 382] on icon at bounding box center [1537, 388] width 27 height 48
